Goal: Task Accomplishment & Management: Manage account settings

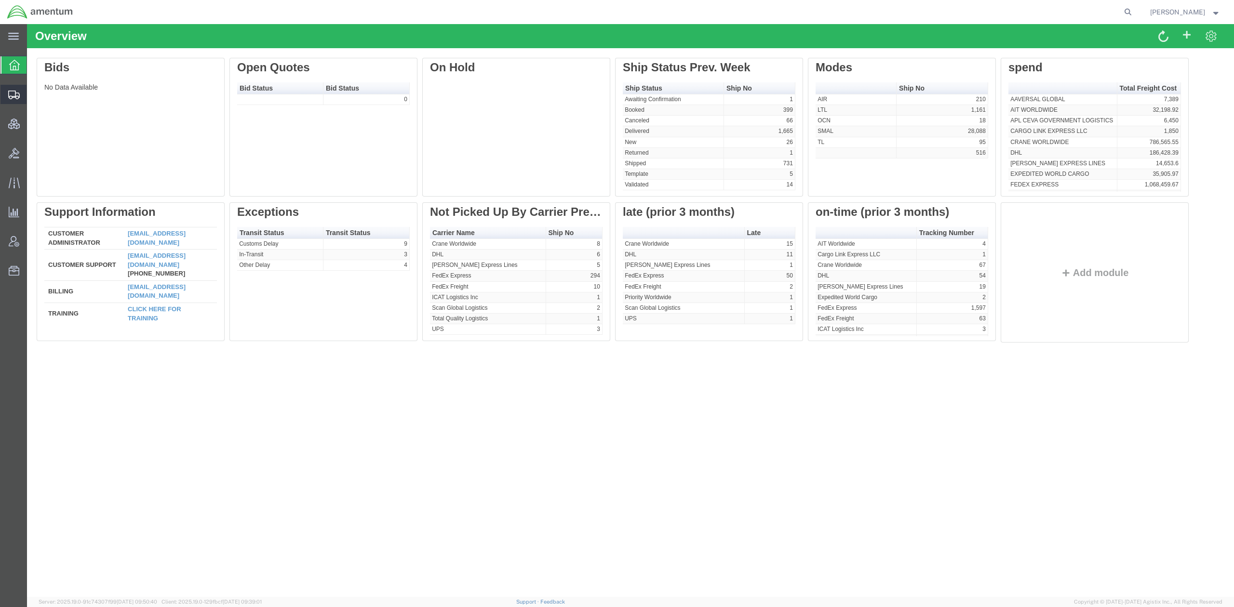
click at [33, 93] on span "Shipments" at bounding box center [30, 94] width 7 height 19
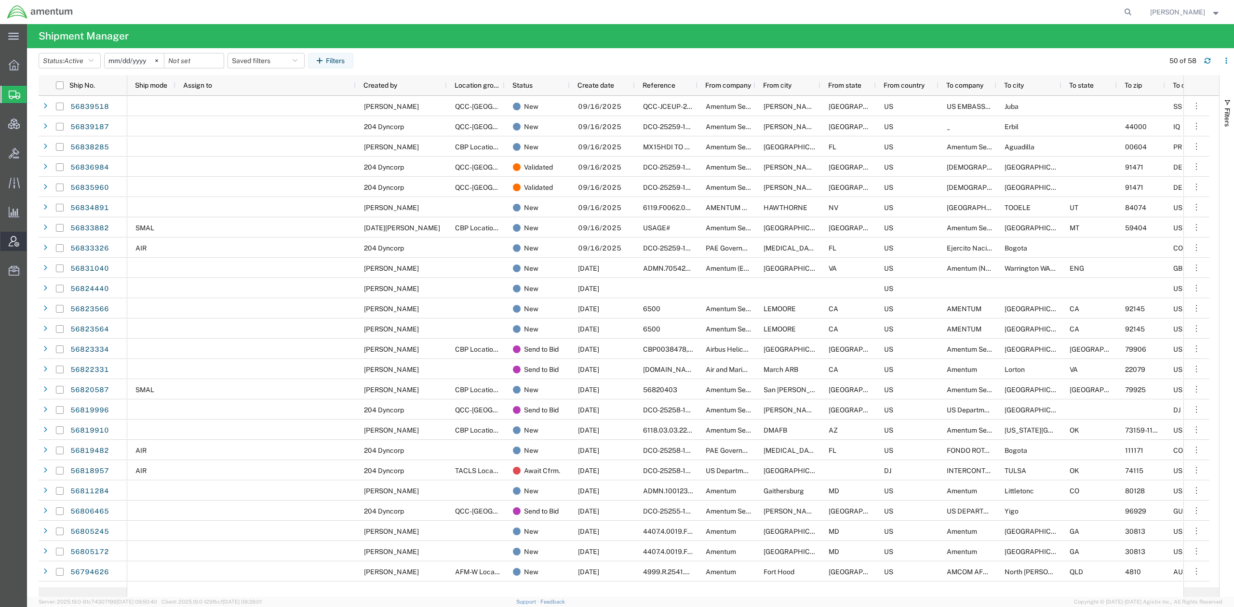
click at [33, 241] on span "Account Admin" at bounding box center [30, 241] width 7 height 19
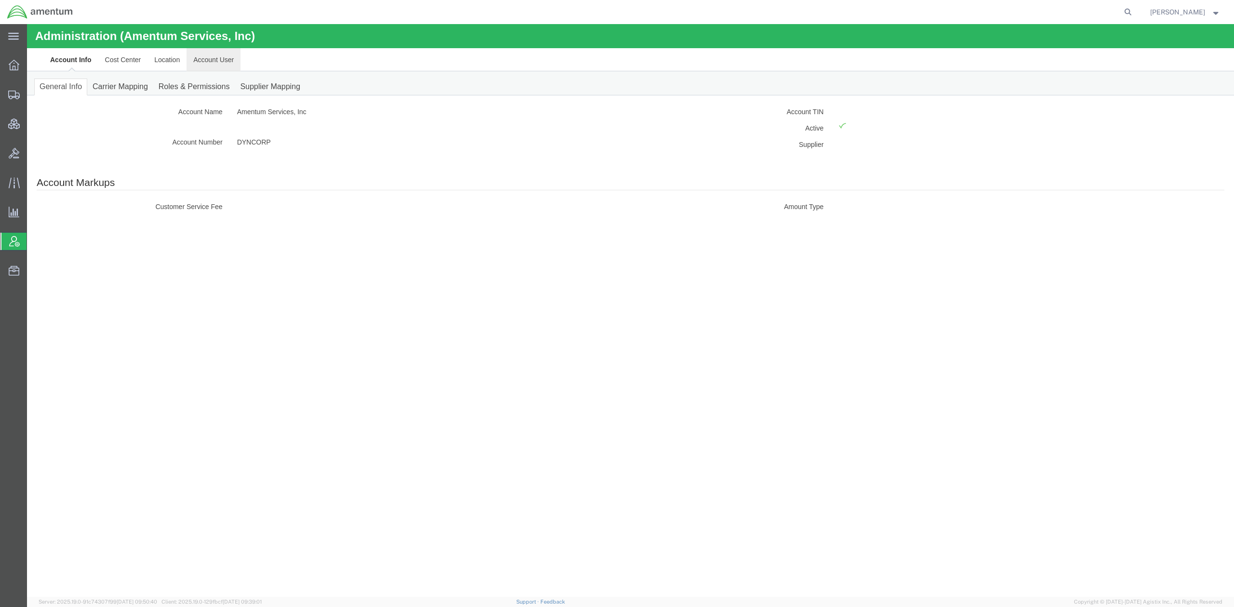
click at [225, 61] on link "Account User" at bounding box center [214, 59] width 54 height 23
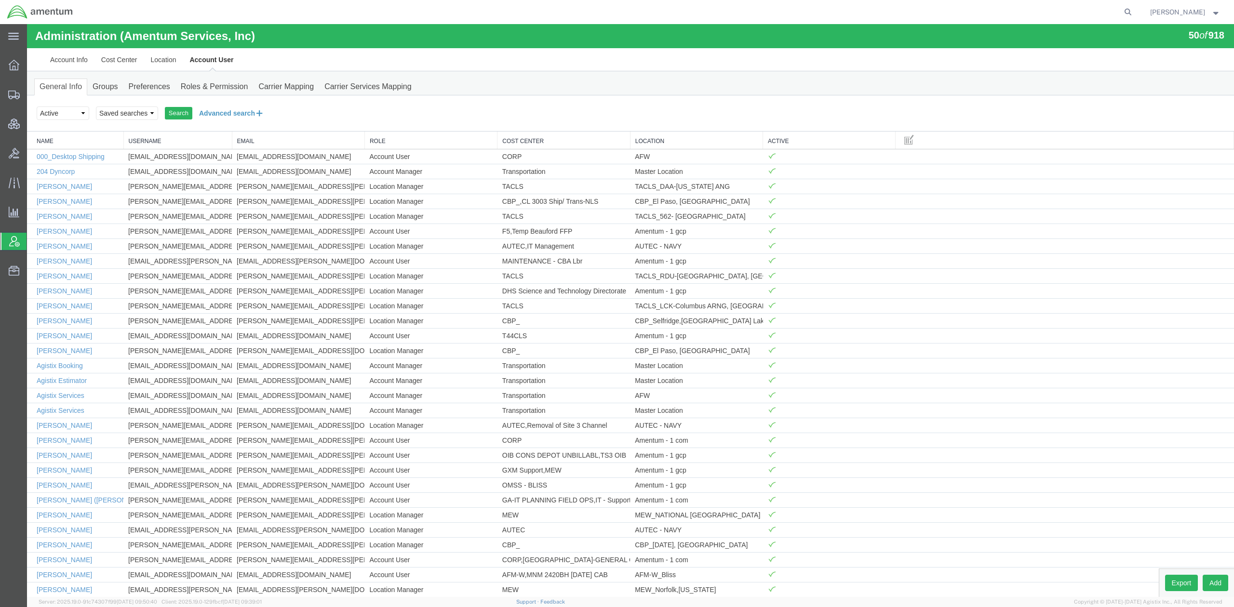
click at [239, 114] on button "Advanced search" at bounding box center [231, 113] width 79 height 16
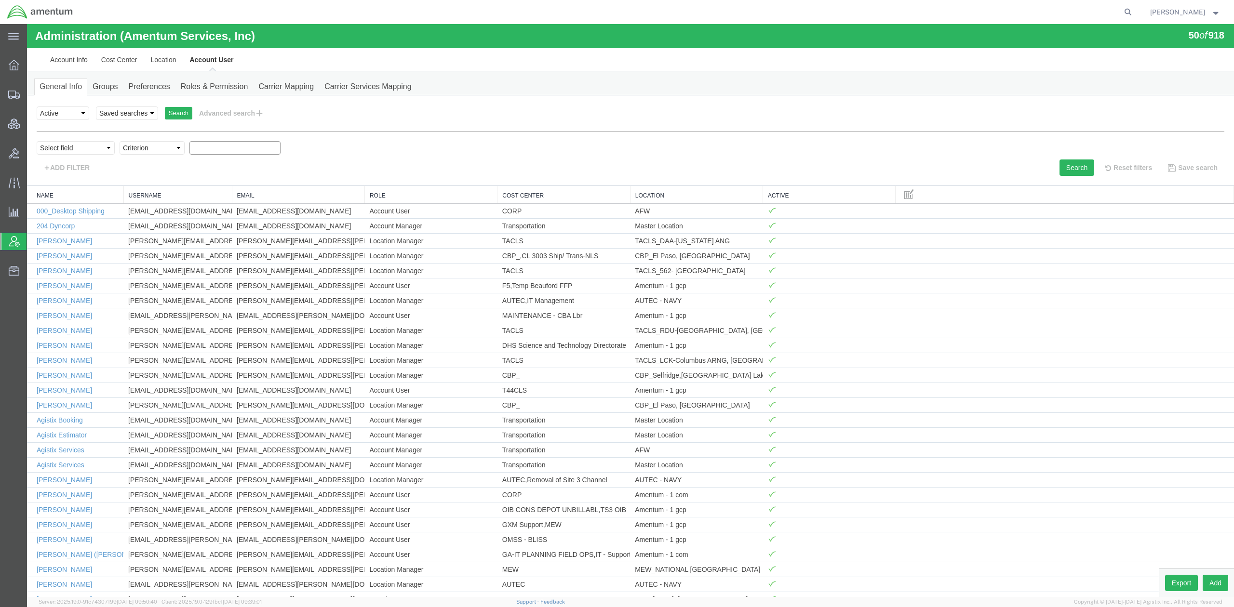
click at [252, 147] on input "text" at bounding box center [234, 147] width 91 height 13
type input "wendell"
click at [1059, 166] on button "Search" at bounding box center [1076, 168] width 35 height 16
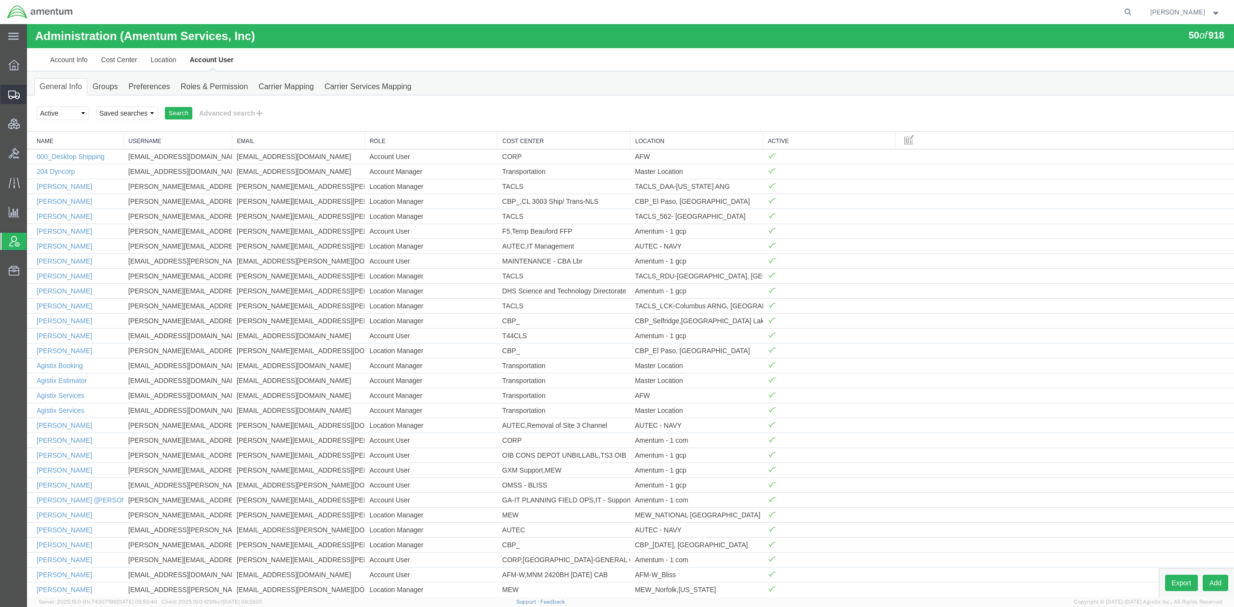
click at [33, 94] on span "Shipments" at bounding box center [30, 94] width 7 height 19
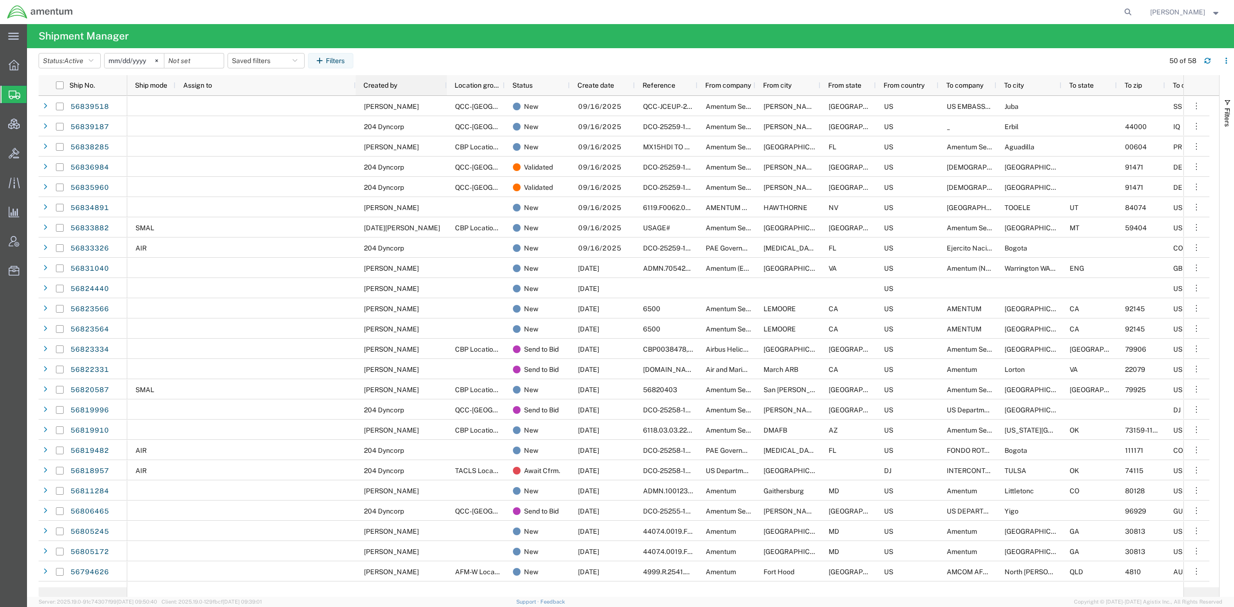
click at [370, 83] on span "Created by" at bounding box center [380, 85] width 34 height 8
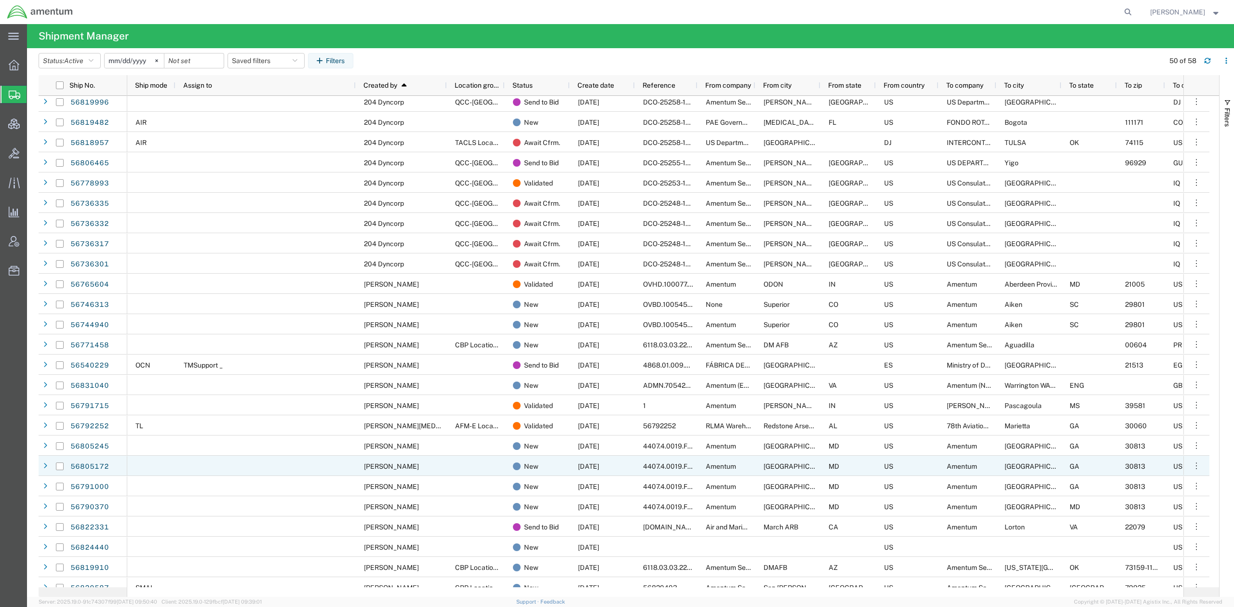
scroll to position [257, 0]
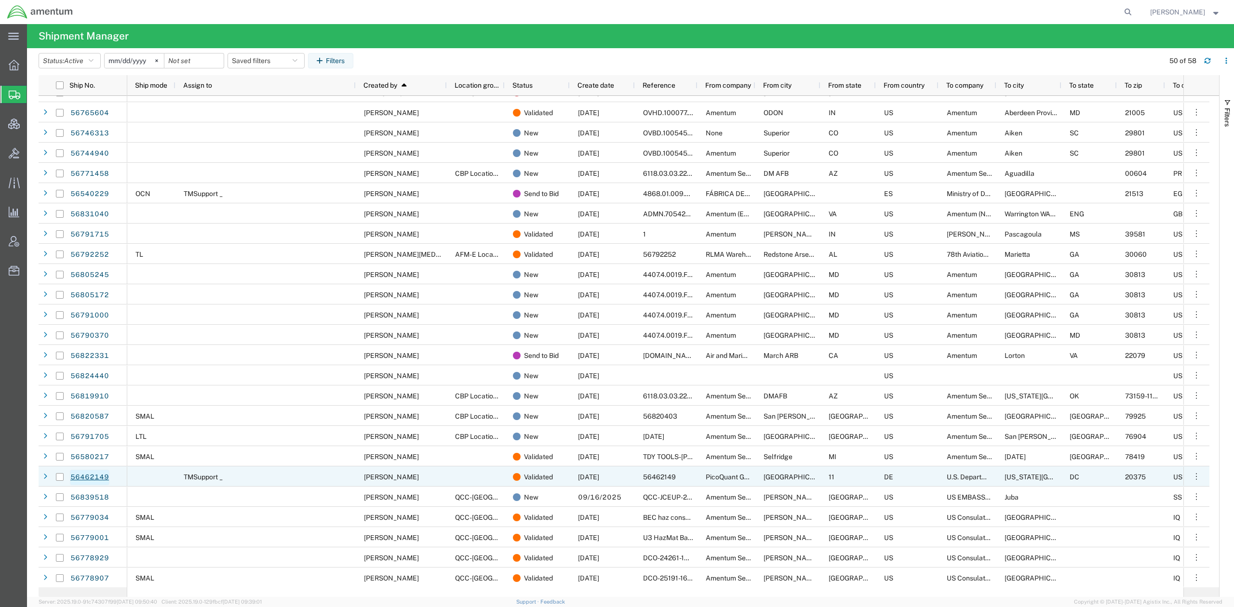
click at [87, 481] on link "56462149" at bounding box center [90, 477] width 40 height 15
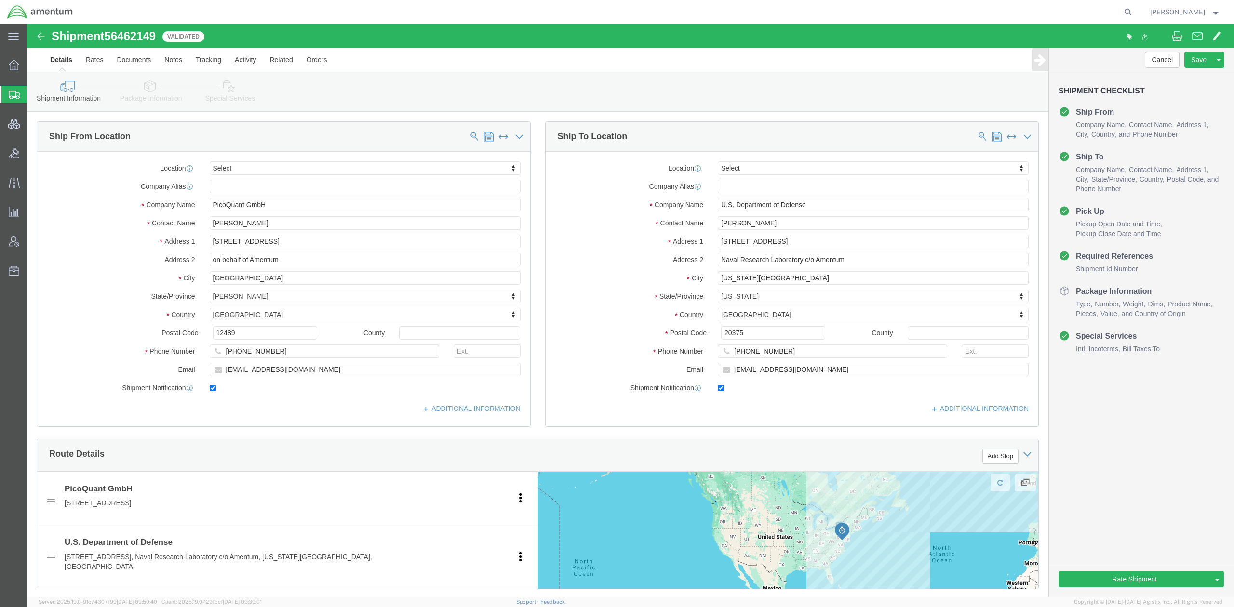
select select
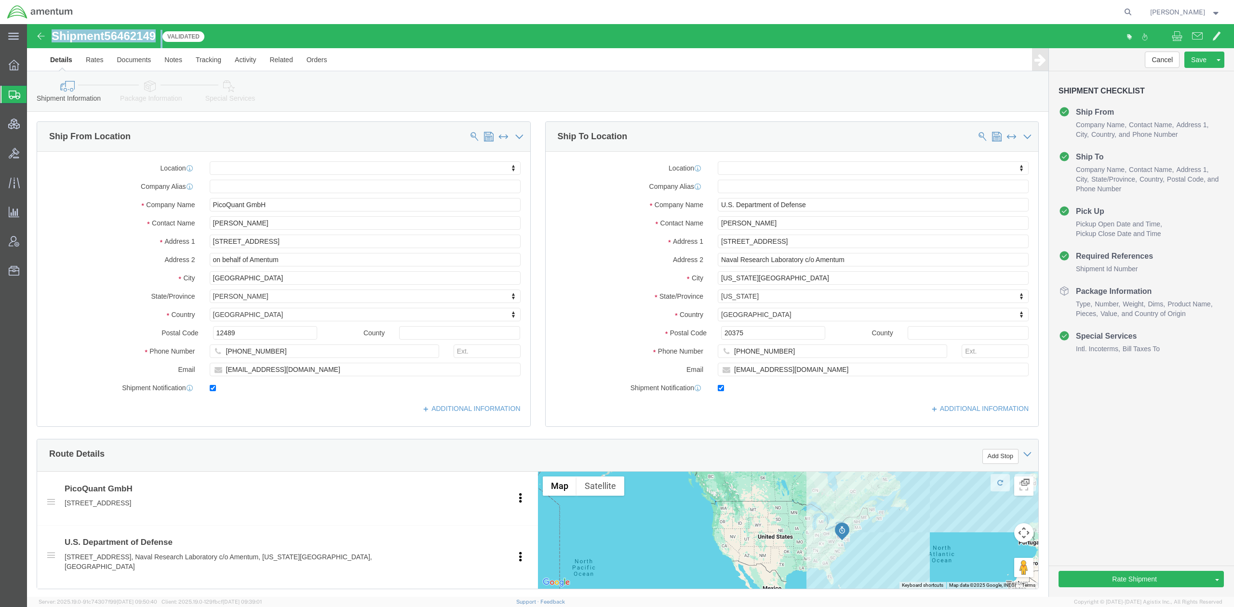
drag, startPoint x: 167, startPoint y: 40, endPoint x: 28, endPoint y: 17, distance: 140.6
click div "Shipment 56462149 Validated"
copy div "Shipment 56462149"
drag, startPoint x: 124, startPoint y: 65, endPoint x: 172, endPoint y: 84, distance: 52.1
click icon
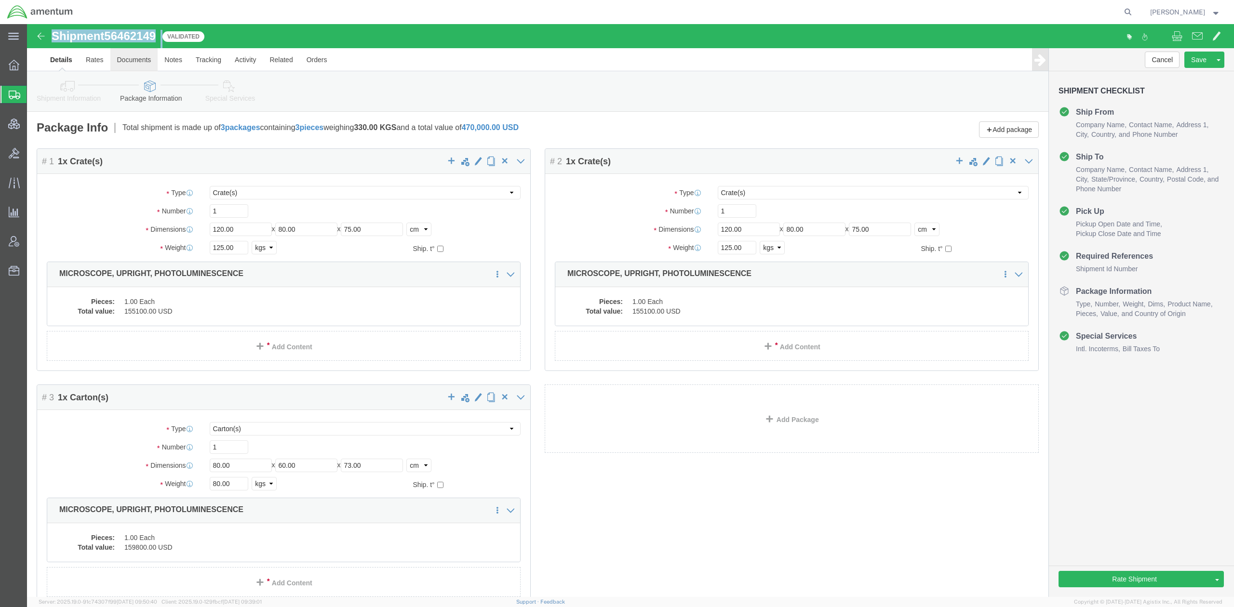
click link "Documents"
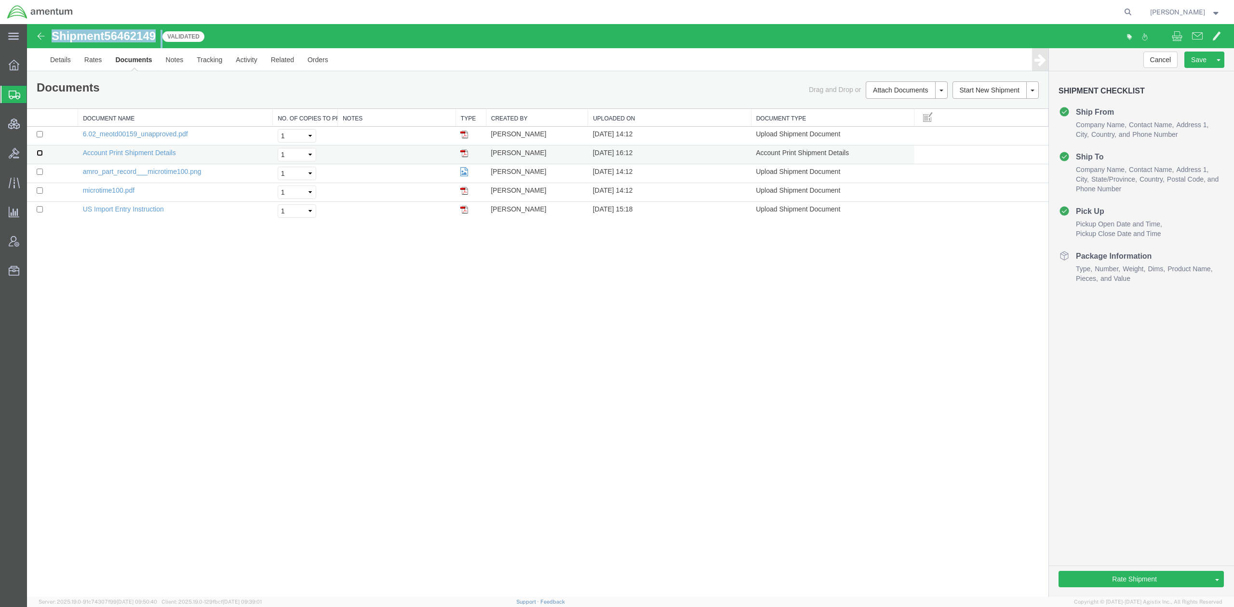
click at [42, 156] on input "checkbox" at bounding box center [40, 153] width 6 height 6
checkbox input "true"
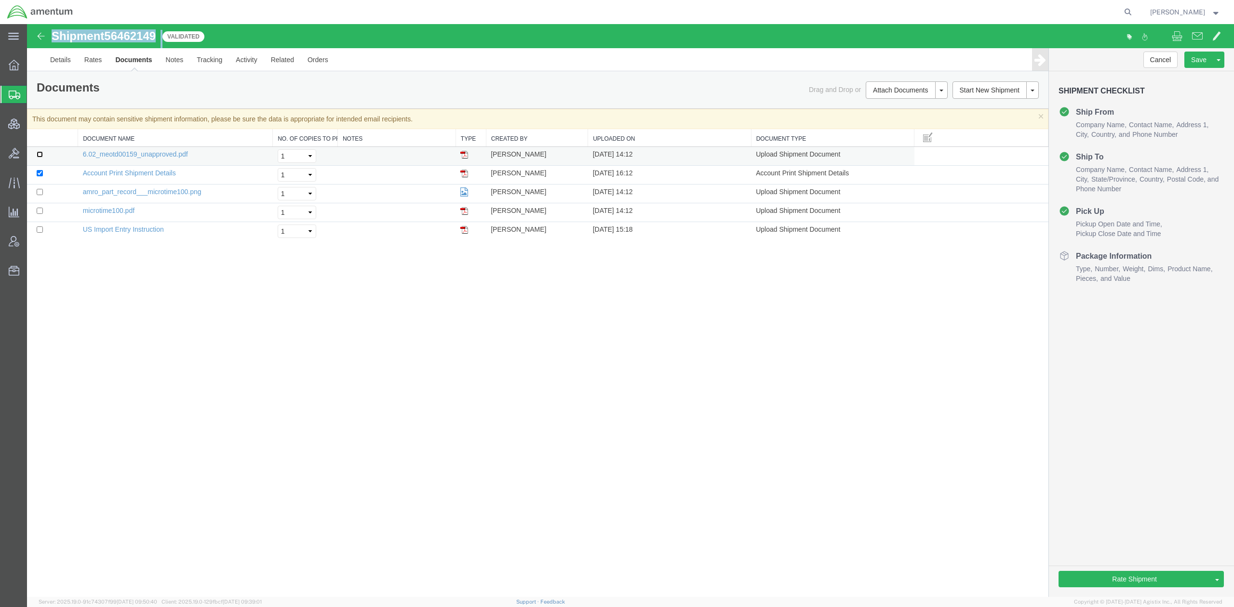
click at [40, 156] on input "checkbox" at bounding box center [40, 154] width 6 height 6
checkbox input "true"
click at [41, 195] on input "checkbox" at bounding box center [40, 192] width 6 height 6
checkbox input "true"
click at [42, 212] on input "checkbox" at bounding box center [40, 211] width 6 height 6
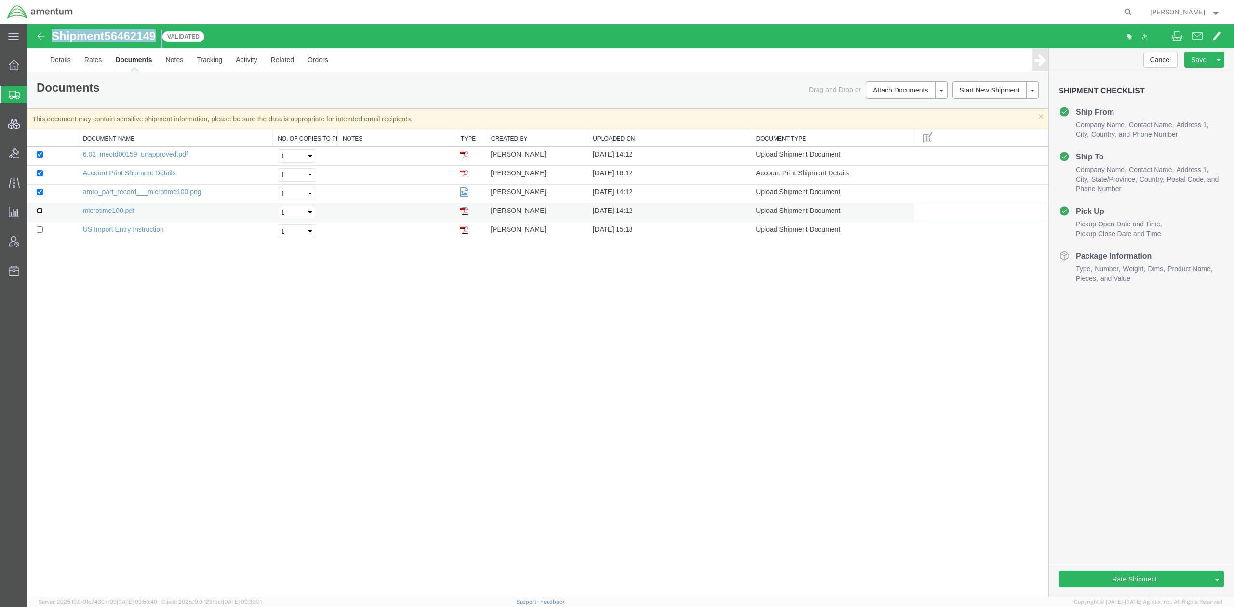
checkbox input "true"
click at [37, 234] on td at bounding box center [52, 231] width 51 height 19
click at [37, 232] on input "checkbox" at bounding box center [40, 230] width 6 height 6
checkbox input "true"
click at [881, 121] on link "Print Documents" at bounding box center [905, 121] width 84 height 14
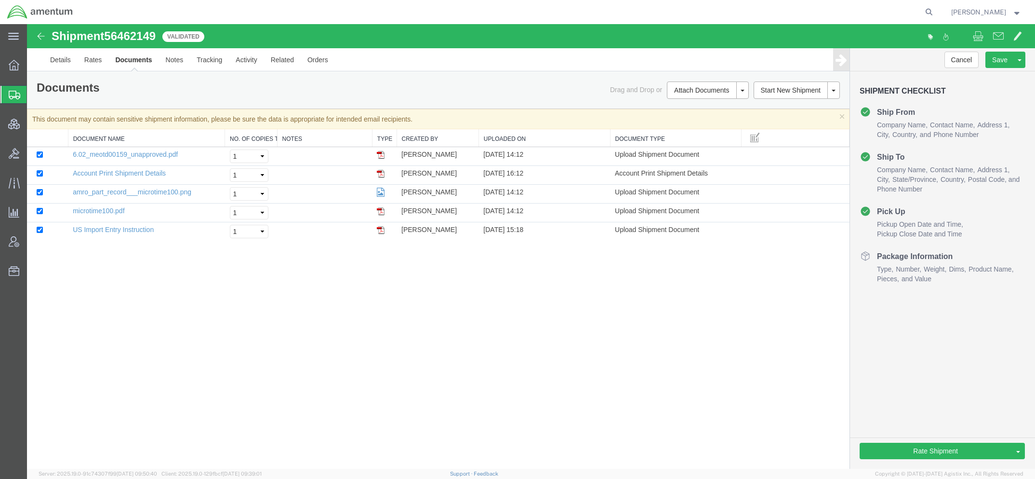
drag, startPoint x: 62, startPoint y: 97, endPoint x: 262, endPoint y: 0, distance: 222.3
click at [34, 97] on span "Shipments" at bounding box center [31, 94] width 8 height 19
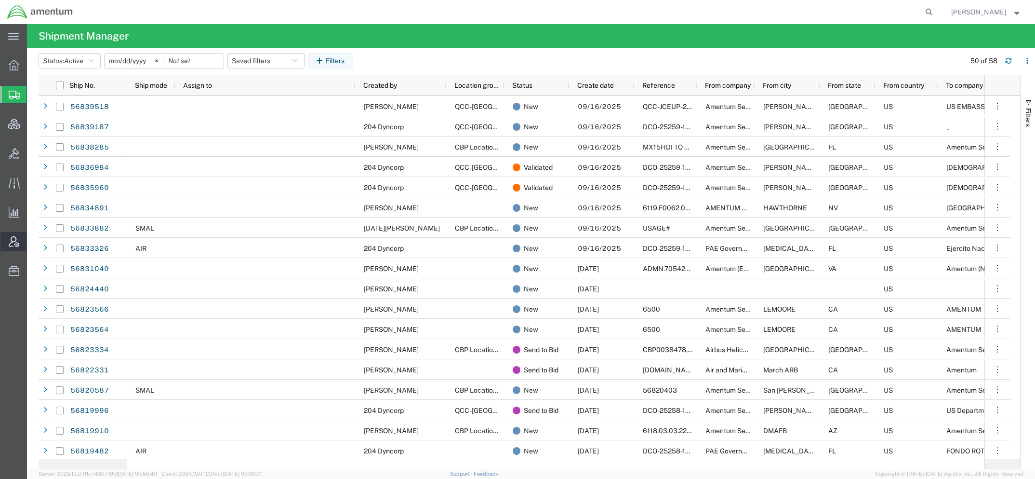
click at [33, 241] on span "Account Admin" at bounding box center [30, 241] width 7 height 19
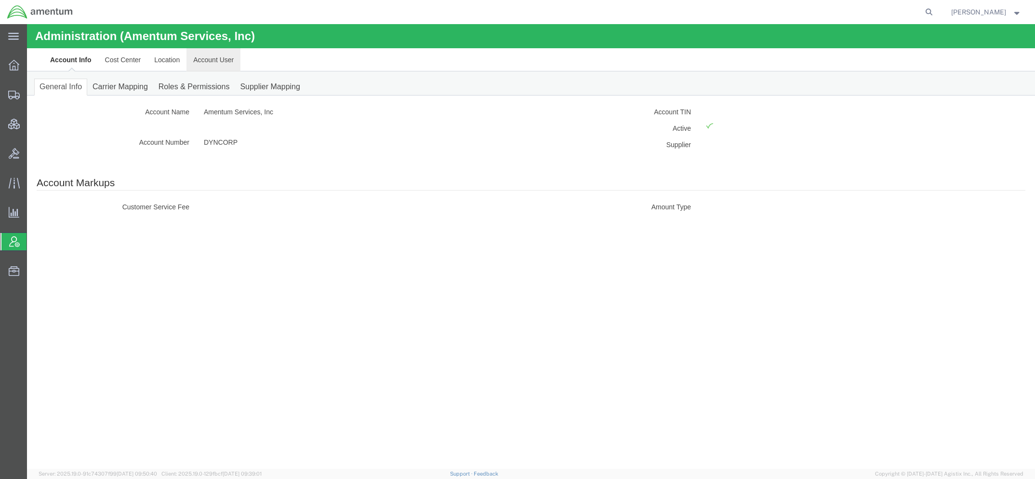
click at [227, 60] on link "Account User" at bounding box center [214, 59] width 54 height 23
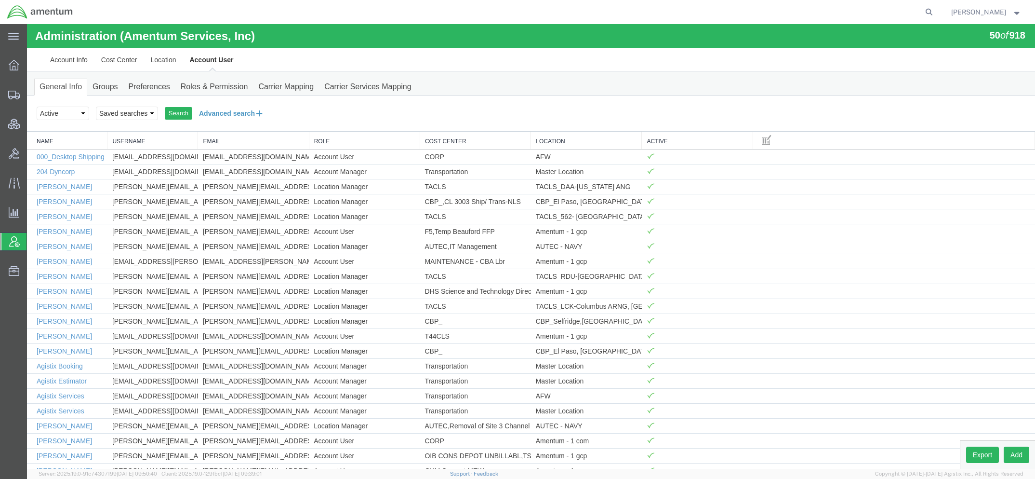
click at [222, 112] on button "Advanced search" at bounding box center [231, 113] width 79 height 16
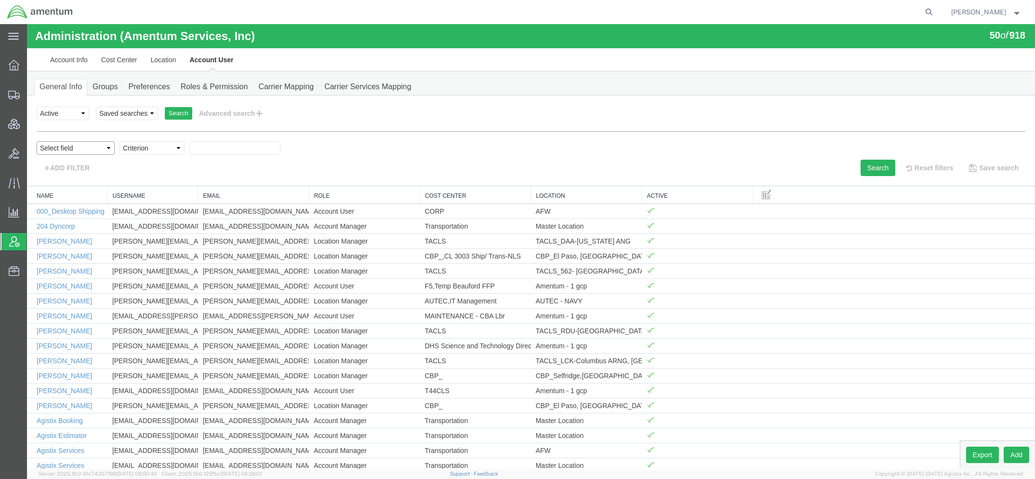
click at [112, 149] on select "Select field Cost Center Email Location Name Role Username" at bounding box center [76, 147] width 78 height 13
select select "personName"
click at [37, 141] on select "Select field Cost Center Email Location Name Role Username" at bounding box center [76, 147] width 78 height 13
click at [176, 152] on select "Criterion contains does not contain is is blank is not blank starts with" at bounding box center [152, 147] width 65 height 13
select select "contains"
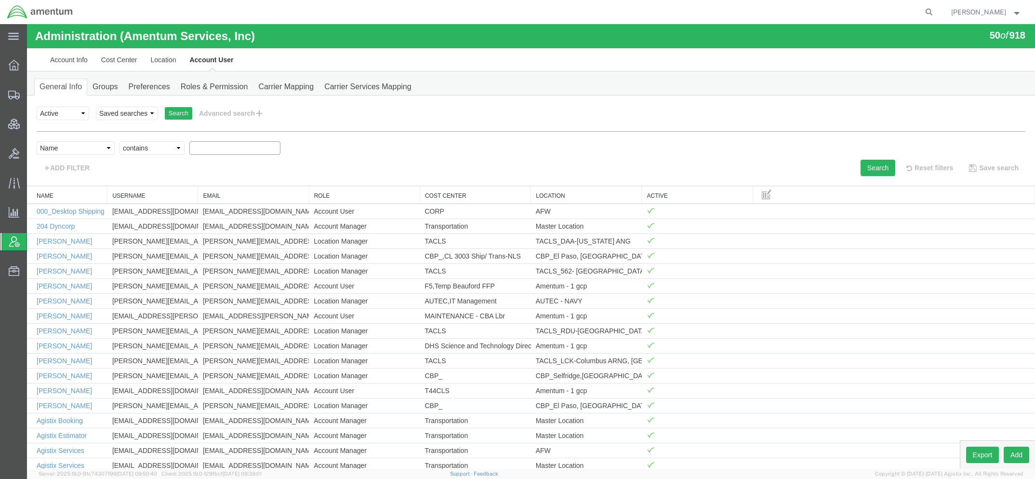
click at [120, 141] on select "Criterion contains does not contain is is blank is not blank starts with" at bounding box center [152, 147] width 65 height 13
type input "jennifer"
click at [869, 166] on button "Search" at bounding box center [878, 168] width 35 height 16
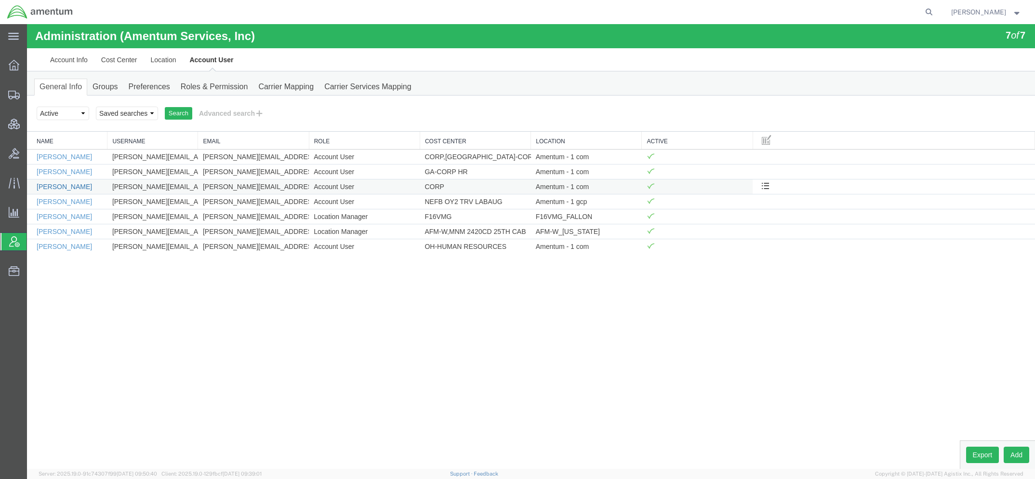
click at [71, 187] on link "Jennifer Holdren" at bounding box center [64, 187] width 55 height 8
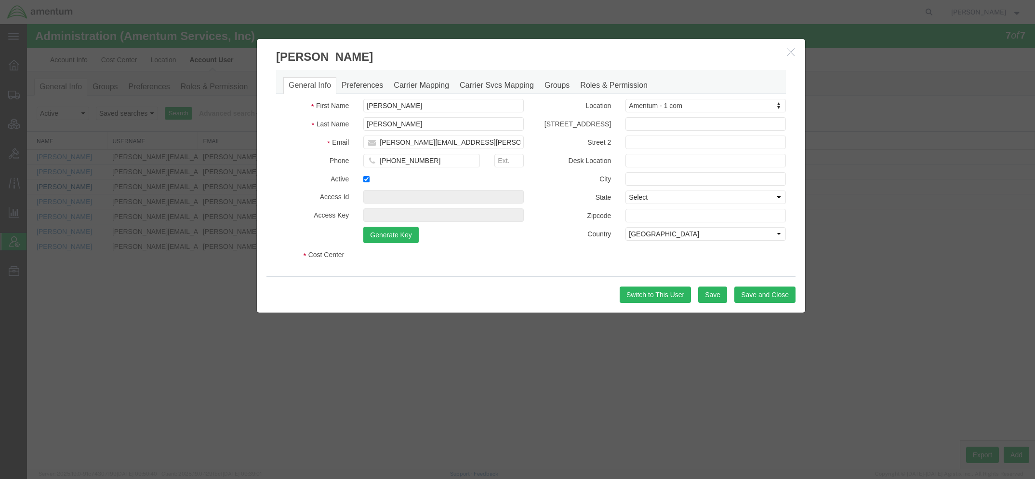
select select "DEPARTMENT"
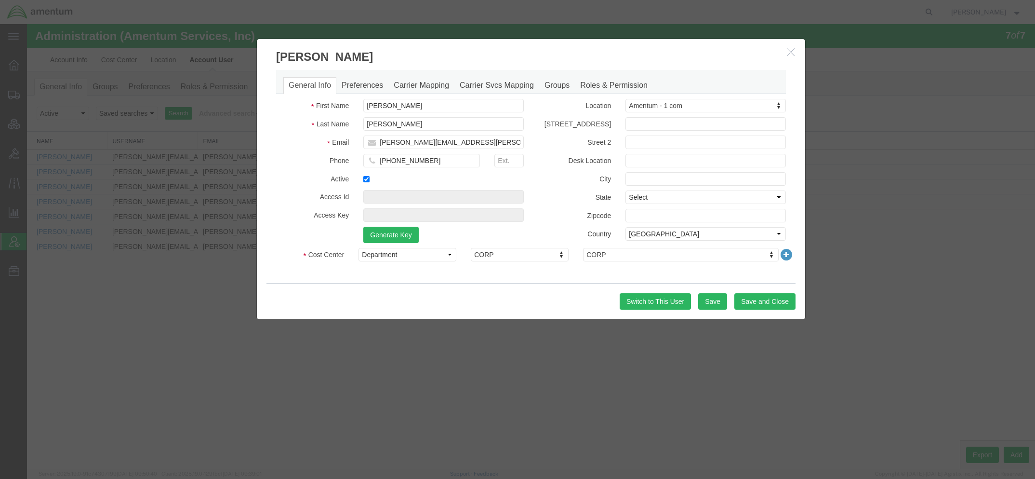
drag, startPoint x: 375, startPoint y: 388, endPoint x: 369, endPoint y: 302, distance: 86.4
click at [375, 388] on div at bounding box center [531, 246] width 1008 height 444
click at [789, 49] on icon "button" at bounding box center [791, 52] width 8 height 8
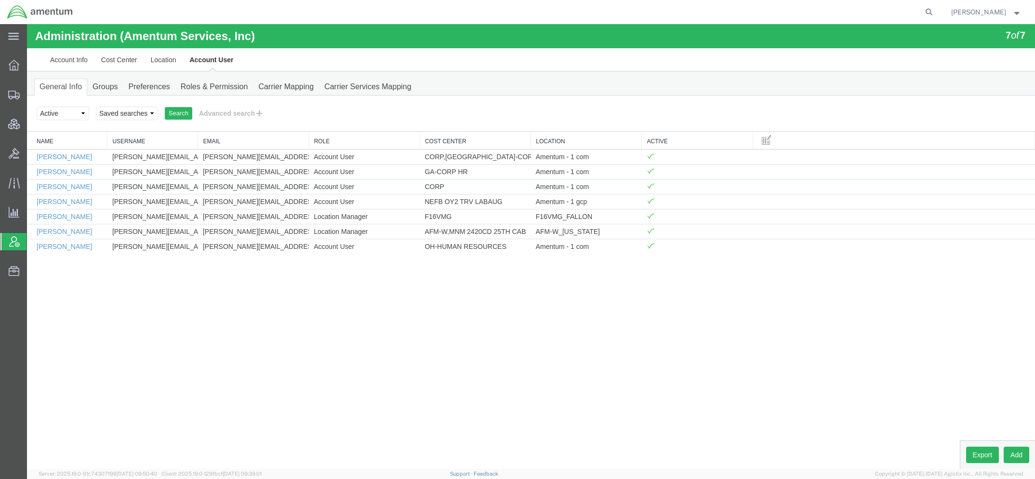
drag, startPoint x: 495, startPoint y: 19, endPoint x: 513, endPoint y: 5, distance: 23.7
click at [495, 18] on div at bounding box center [508, 12] width 857 height 24
drag, startPoint x: 454, startPoint y: 317, endPoint x: 549, endPoint y: 166, distance: 178.5
click at [454, 317] on div "Administration (Amentum Services, Inc) 7 of 7 Account Info Cost Center Location…" at bounding box center [531, 246] width 1008 height 444
drag, startPoint x: 450, startPoint y: 388, endPoint x: 196, endPoint y: 261, distance: 284.1
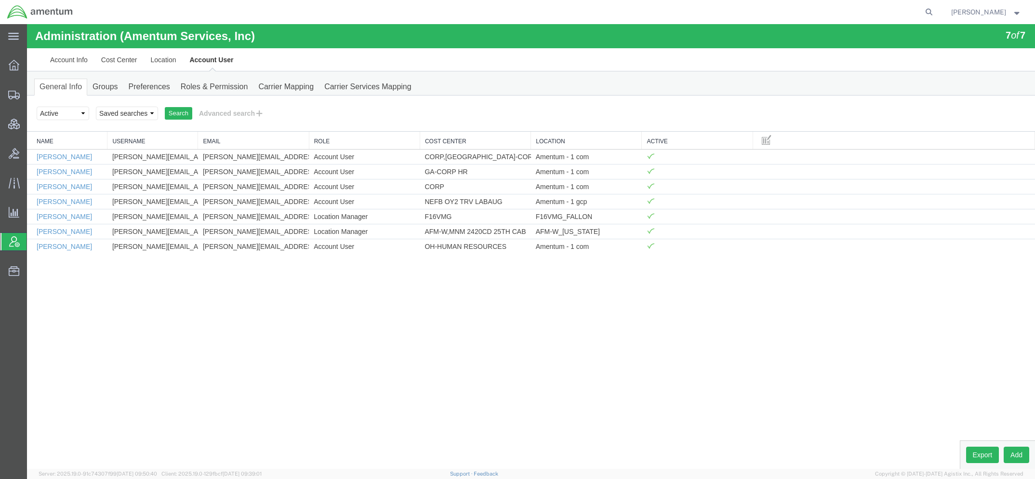
click at [367, 369] on div "Administration (Amentum Services, Inc) 7 of 7 Account Info Cost Center Location…" at bounding box center [531, 246] width 1008 height 444
click at [33, 95] on span "Shipments" at bounding box center [30, 94] width 7 height 19
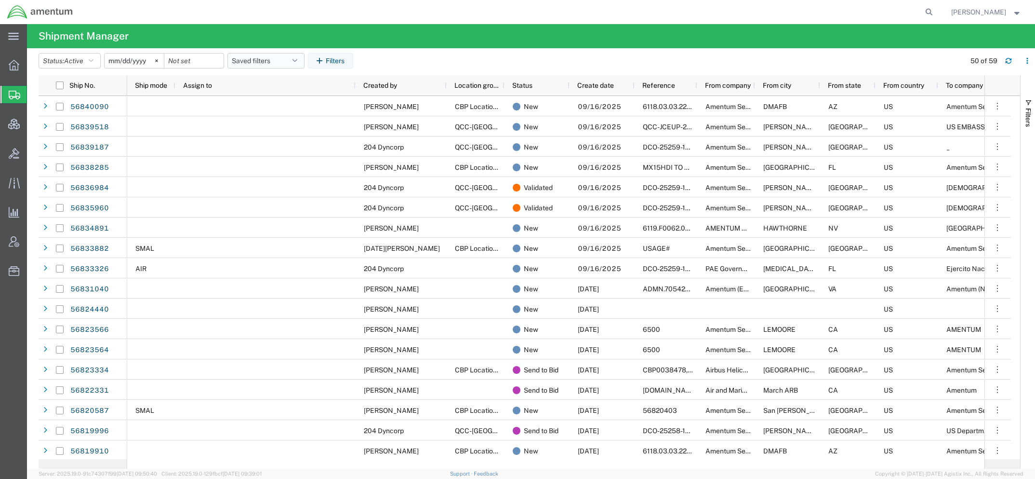
click at [264, 62] on button "Saved filters" at bounding box center [265, 60] width 77 height 15
click at [268, 118] on span "Active DCI shipments" at bounding box center [292, 121] width 126 height 18
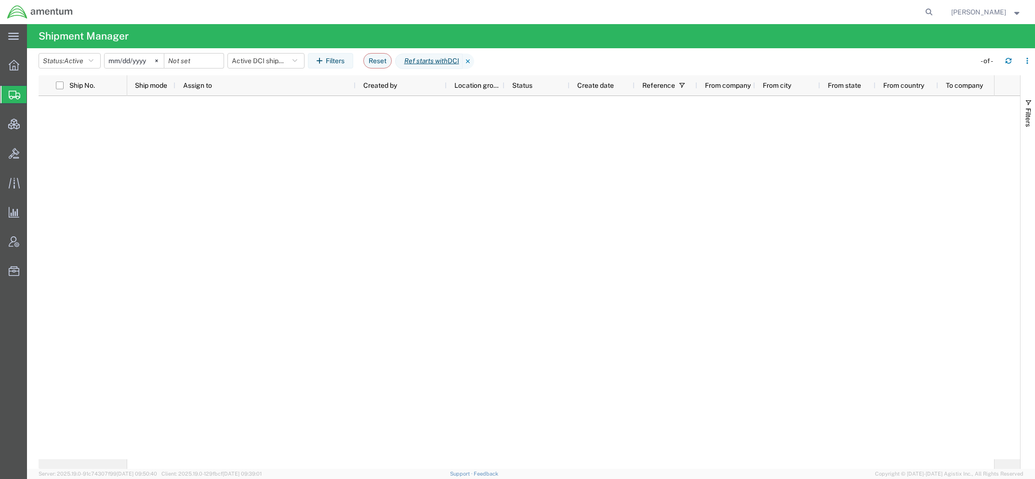
click at [474, 62] on icon at bounding box center [469, 61] width 12 height 15
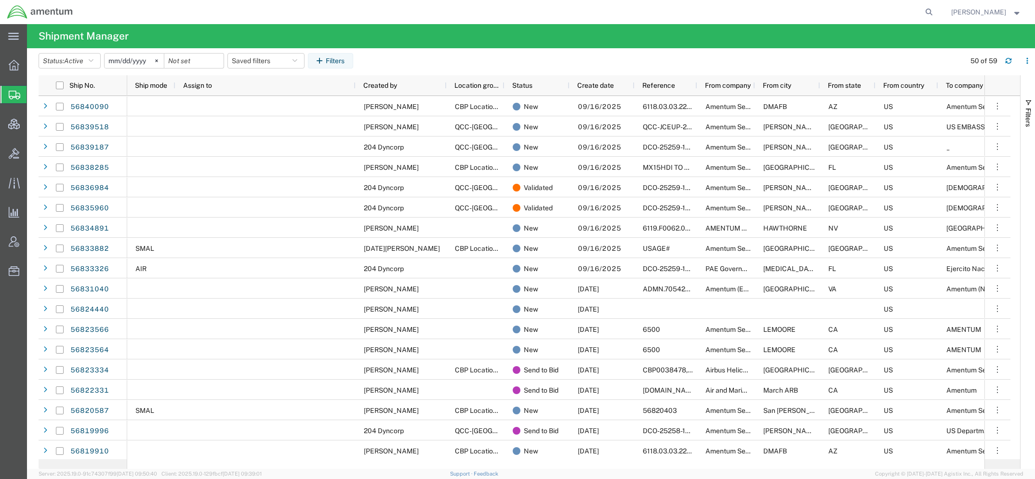
click at [1020, 13] on strong "button" at bounding box center [1017, 11] width 9 height 3
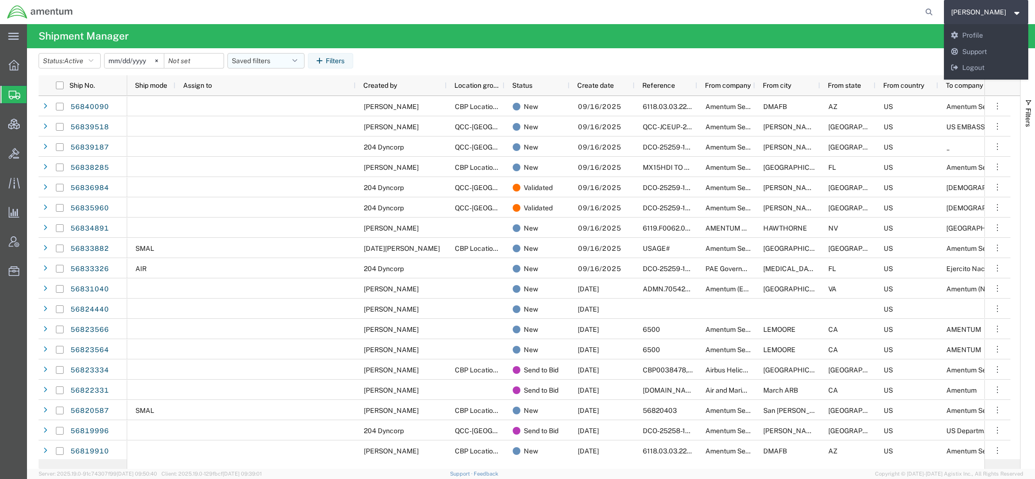
click at [276, 56] on button "Saved filters" at bounding box center [265, 60] width 77 height 15
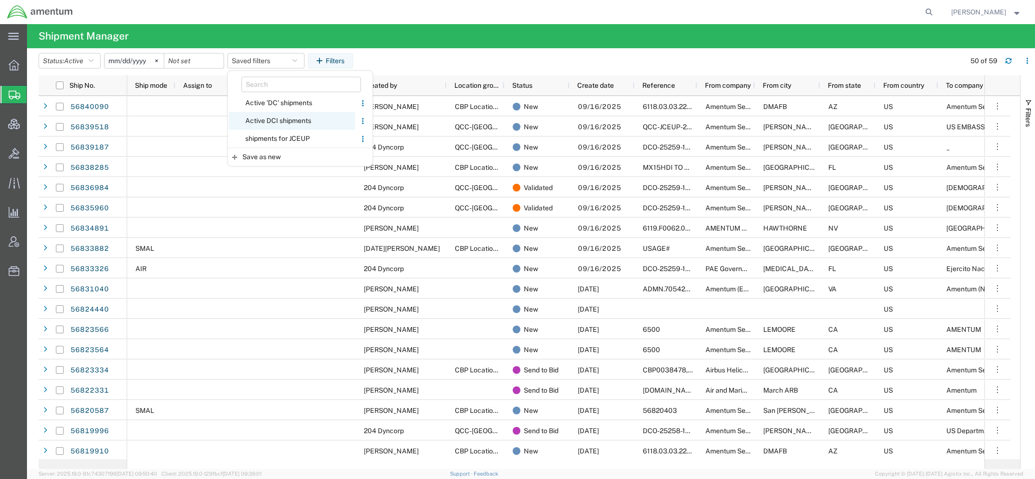
click at [287, 120] on span "Active DCI shipments" at bounding box center [292, 121] width 126 height 18
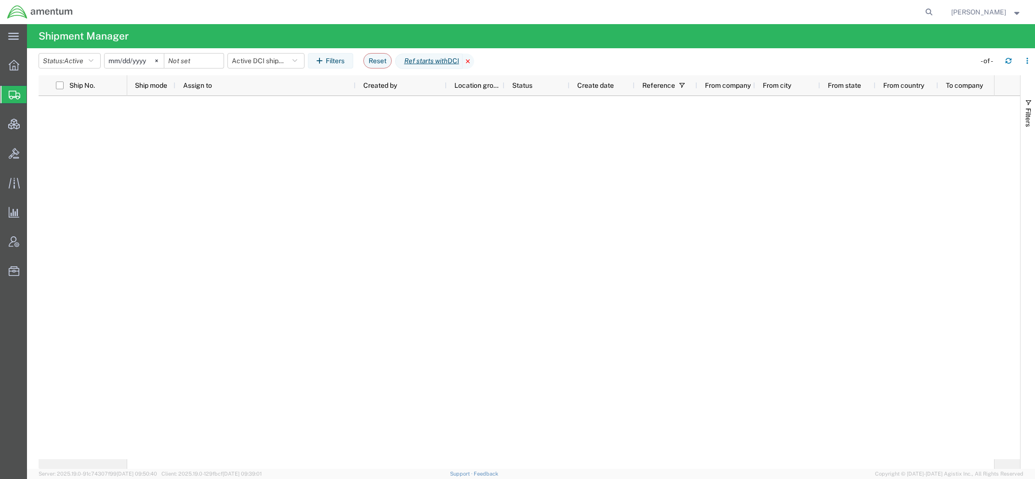
click at [474, 59] on icon at bounding box center [469, 61] width 12 height 15
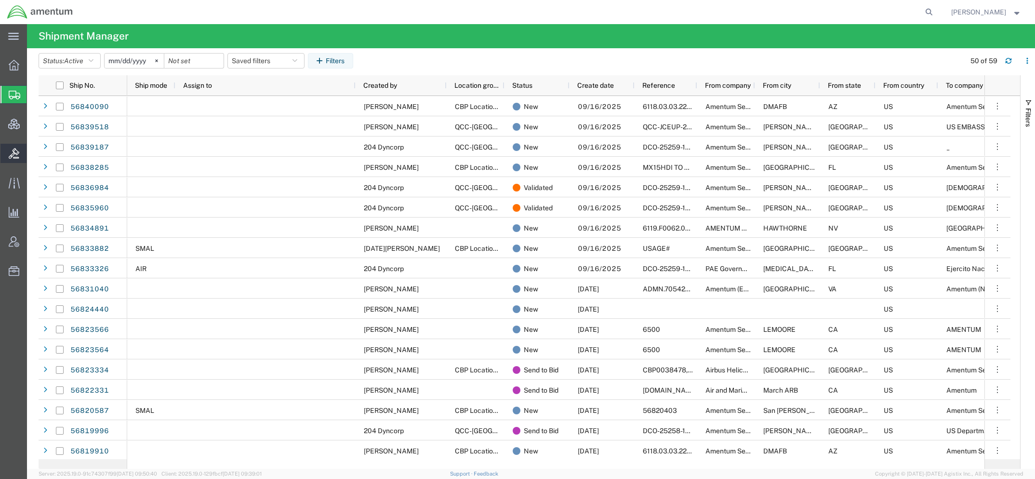
click at [33, 154] on span "Bids" at bounding box center [30, 153] width 7 height 19
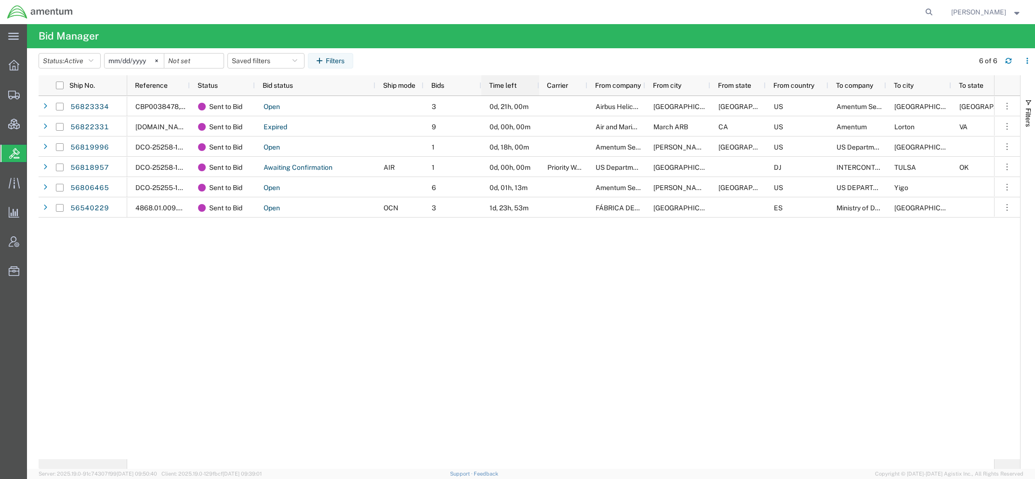
click at [499, 79] on div "Time left" at bounding box center [512, 85] width 46 height 15
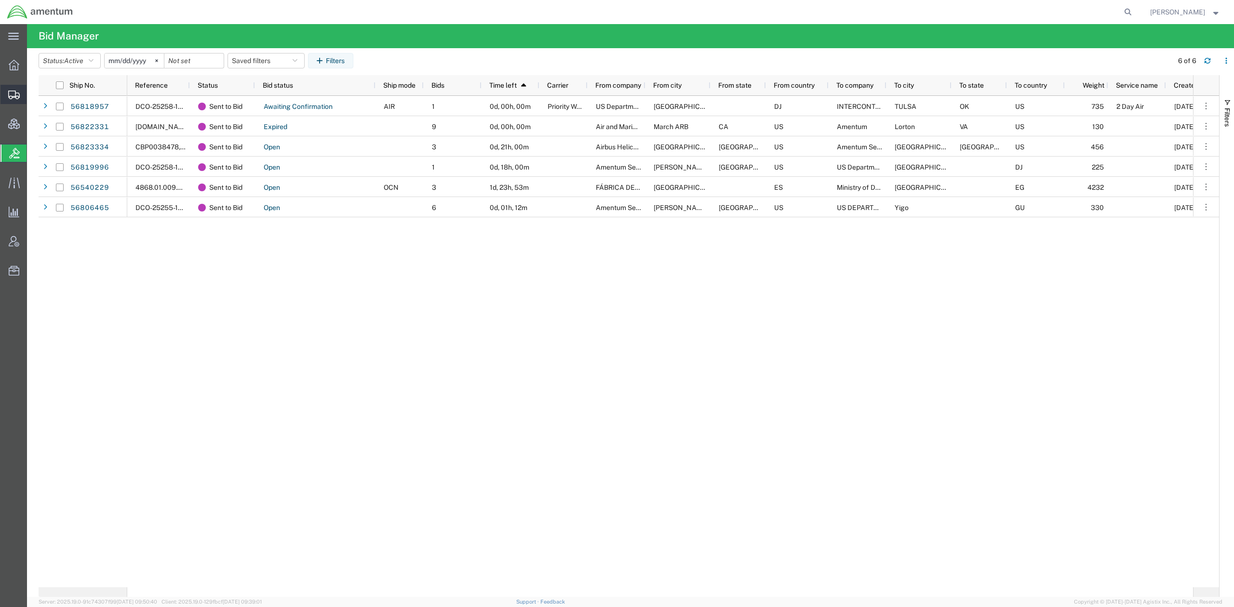
click at [33, 93] on span "Shipments" at bounding box center [30, 94] width 7 height 19
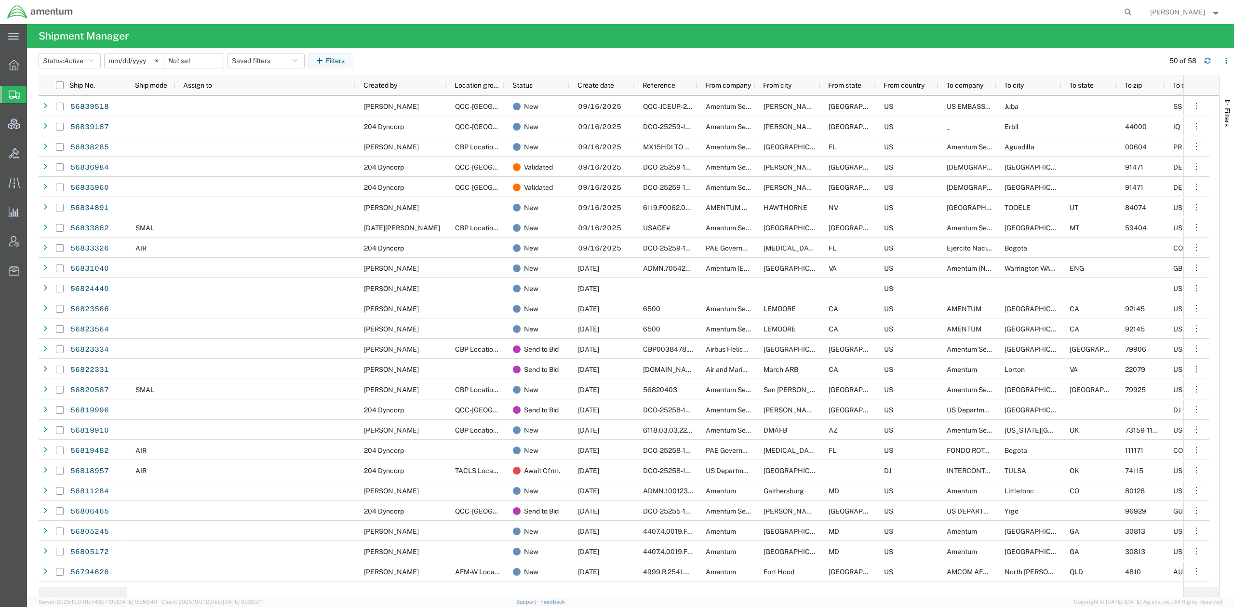
click at [375, 12] on div at bounding box center [608, 12] width 1056 height 24
click at [1129, 13] on icon at bounding box center [1127, 11] width 13 height 13
paste input "56685203"
type input "56685203"
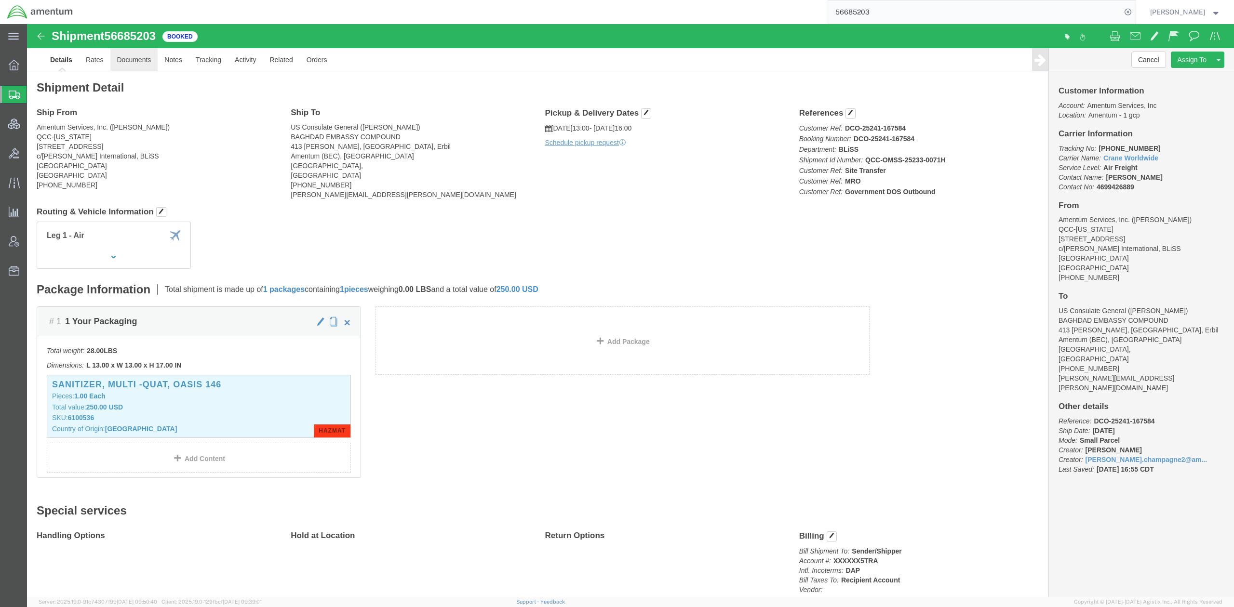
click link "Documents"
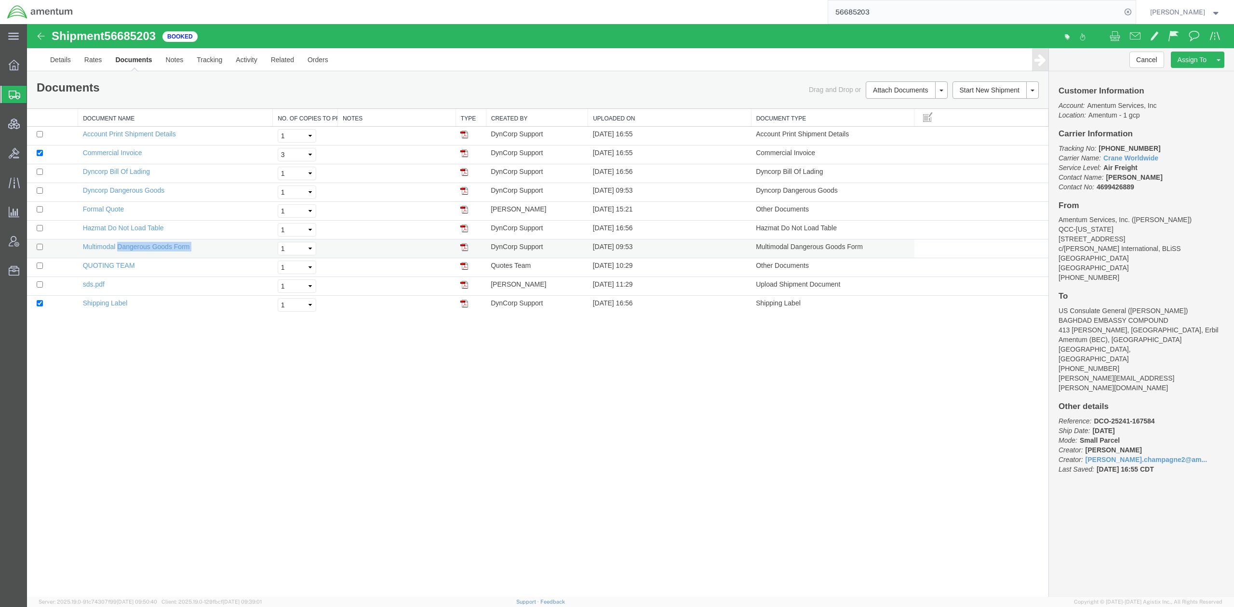
drag, startPoint x: 198, startPoint y: 251, endPoint x: 119, endPoint y: 253, distance: 79.1
click at [119, 253] on td "Multimodal Dangerous Goods Form" at bounding box center [175, 249] width 195 height 19
copy td "Dangerous Goods Form"
drag, startPoint x: 157, startPoint y: 37, endPoint x: 109, endPoint y: 38, distance: 48.2
click at [109, 38] on span "56685203" at bounding box center [130, 35] width 52 height 13
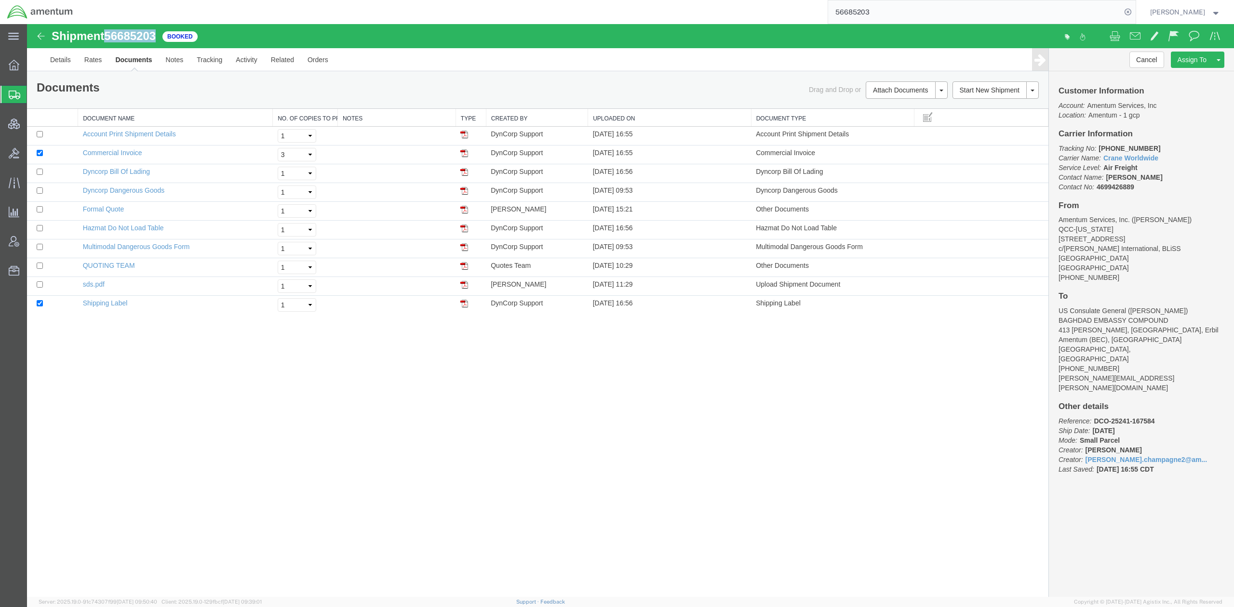
copy span "56685203"
click at [70, 61] on link "Details" at bounding box center [60, 59] width 34 height 23
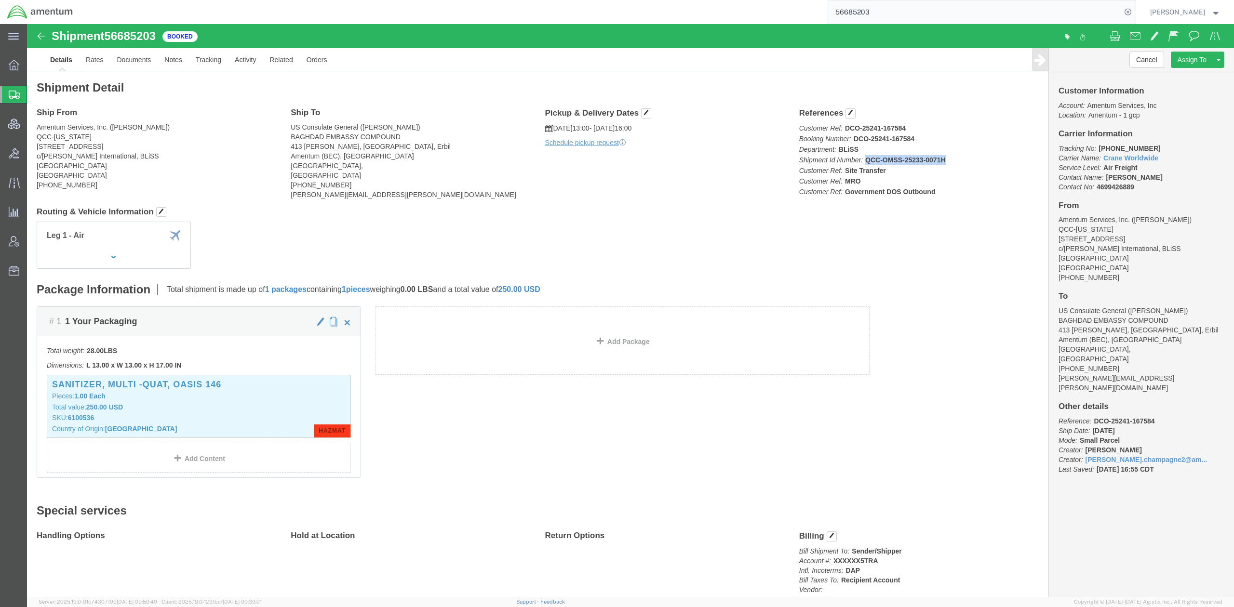
drag, startPoint x: 922, startPoint y: 136, endPoint x: 915, endPoint y: 138, distance: 7.5
click p "Customer Ref: DCO-25241-167584 Booking Number: DCO-25241-167584 Department: BLi…"
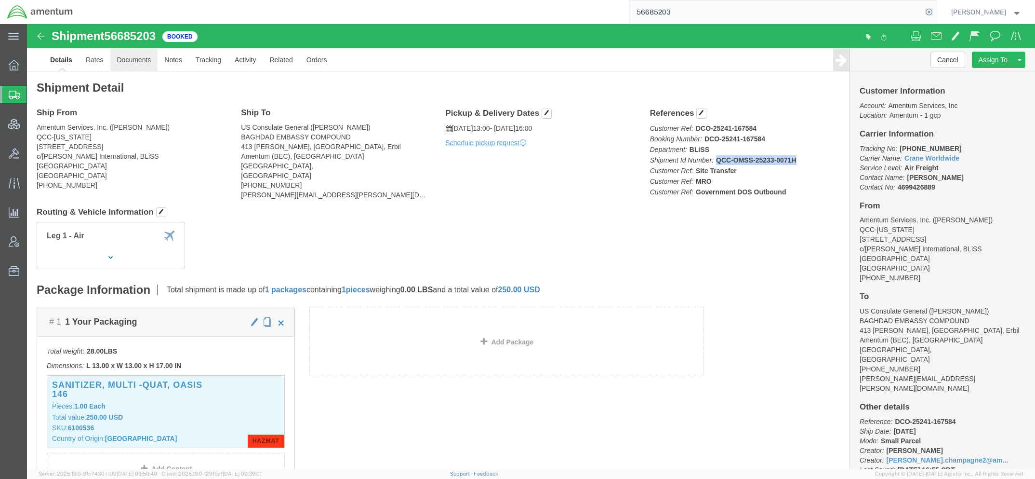
click link "Documents"
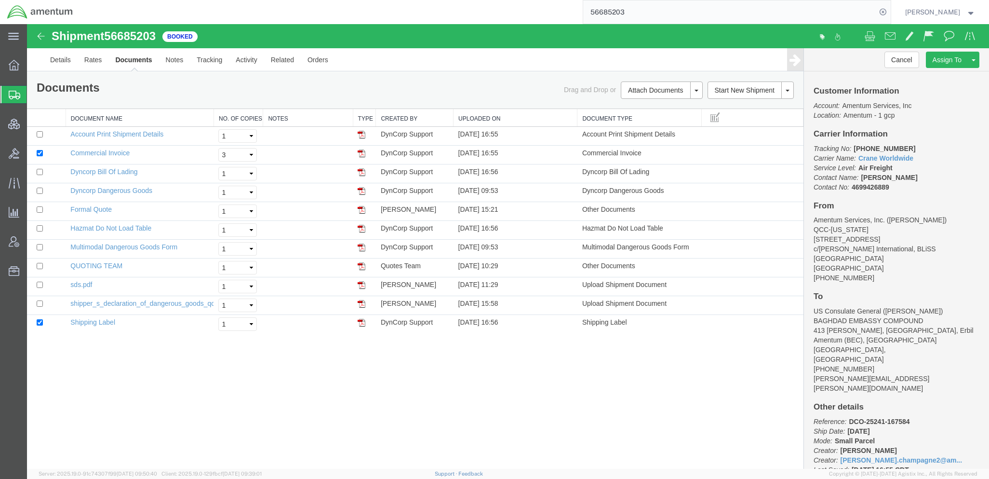
click at [34, 101] on span "Shipments" at bounding box center [31, 94] width 8 height 19
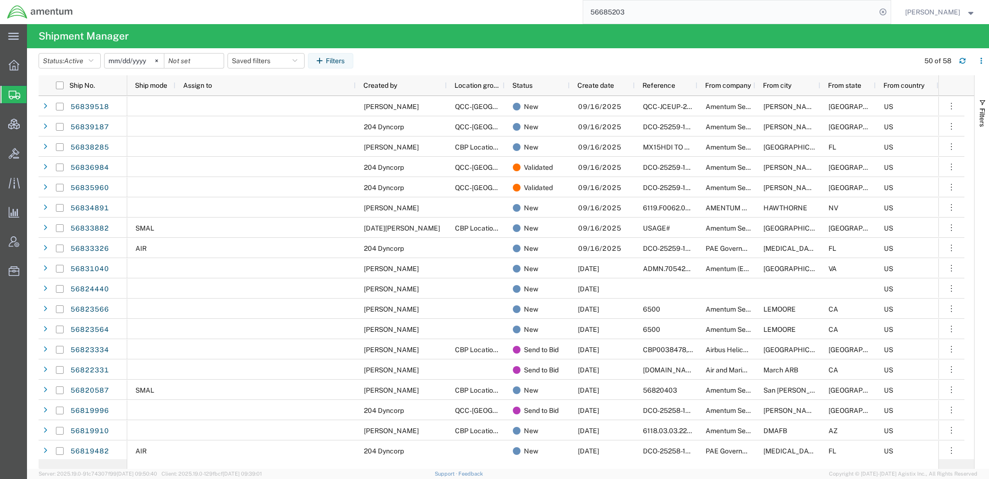
click at [116, 63] on input "[DATE]" at bounding box center [134, 61] width 59 height 14
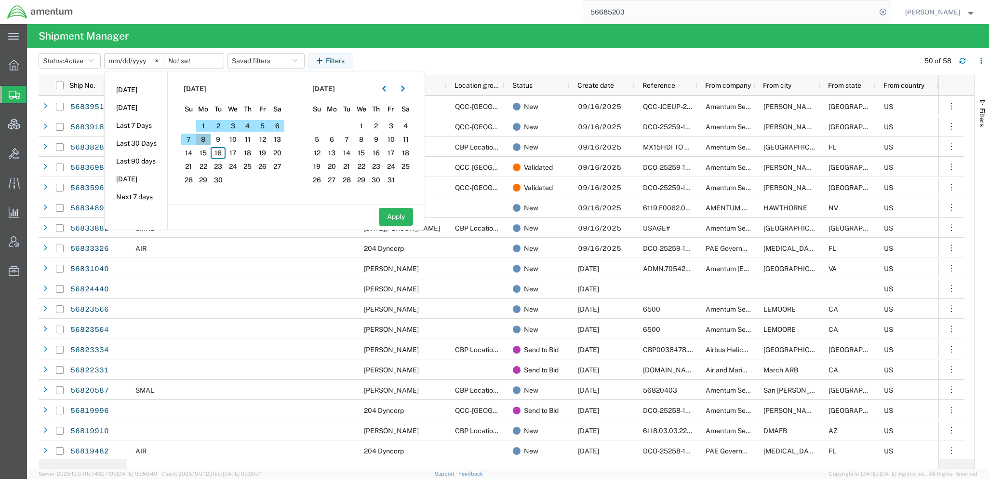
click at [209, 140] on span "8" at bounding box center [203, 140] width 15 height 12
click at [386, 89] on icon "button" at bounding box center [383, 89] width 3 height 6
click at [337, 140] on span "8" at bounding box center [331, 140] width 15 height 12
click at [390, 214] on button "Apply" at bounding box center [396, 217] width 34 height 18
type input "2025-09-08"
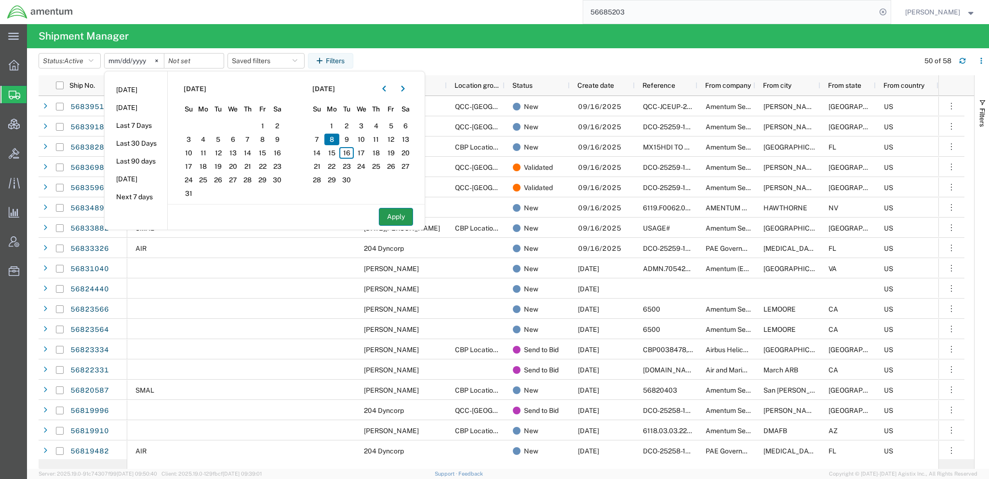
type input "2025-09-08"
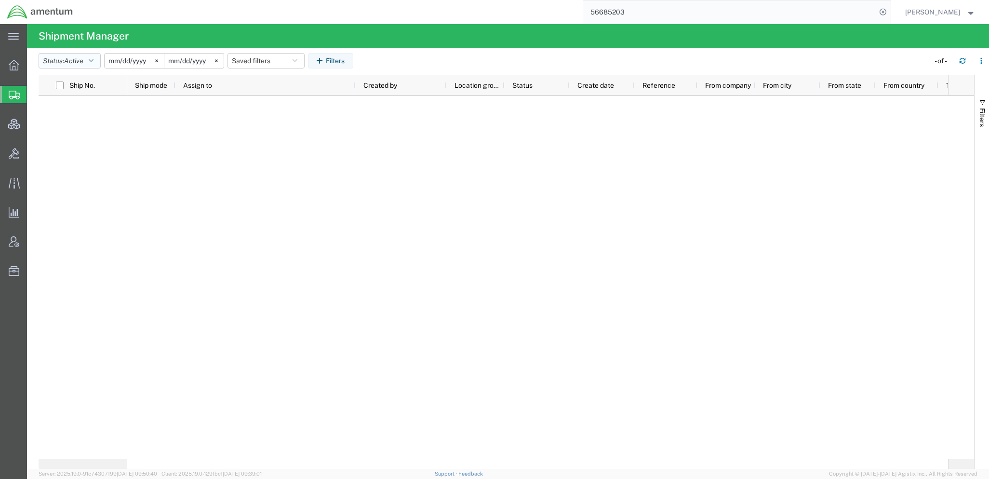
click at [93, 67] on button "Status: Active" at bounding box center [70, 60] width 62 height 15
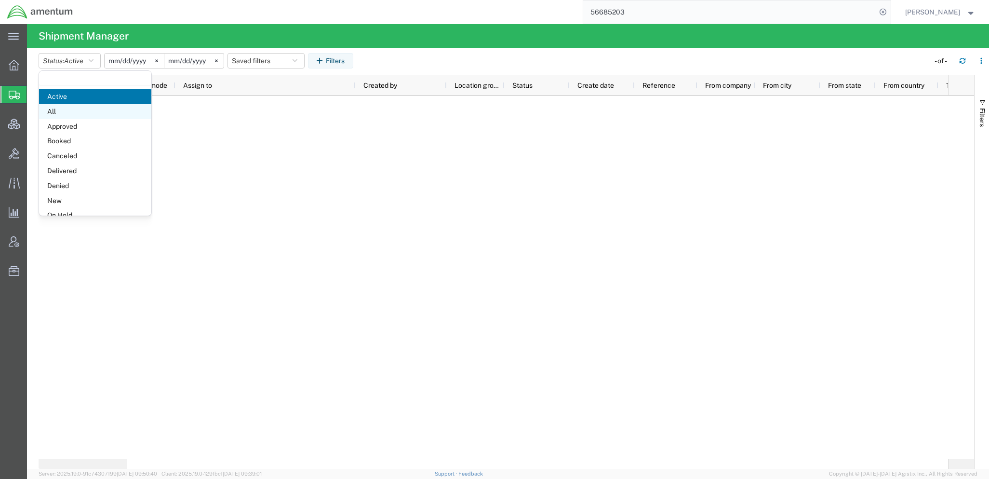
click at [85, 108] on span "All" at bounding box center [95, 111] width 112 height 15
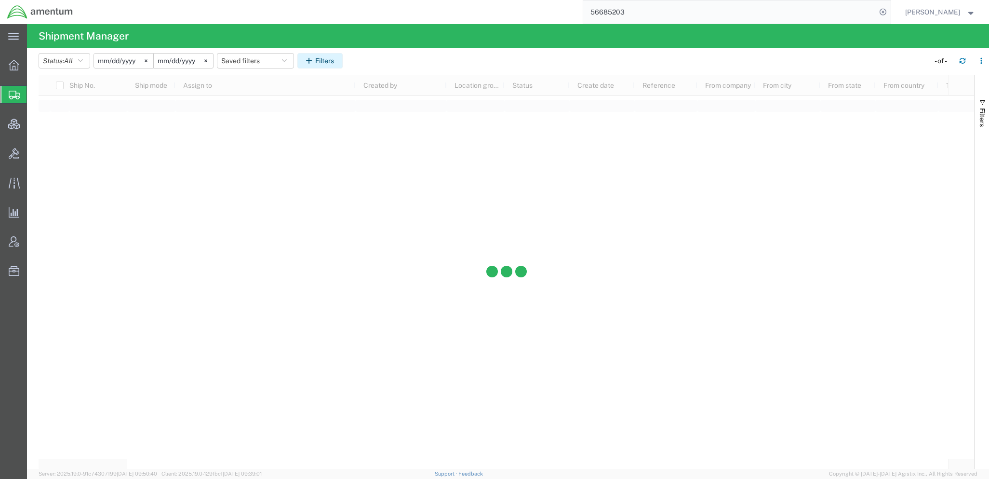
click at [315, 62] on icon "button" at bounding box center [310, 60] width 9 height 7
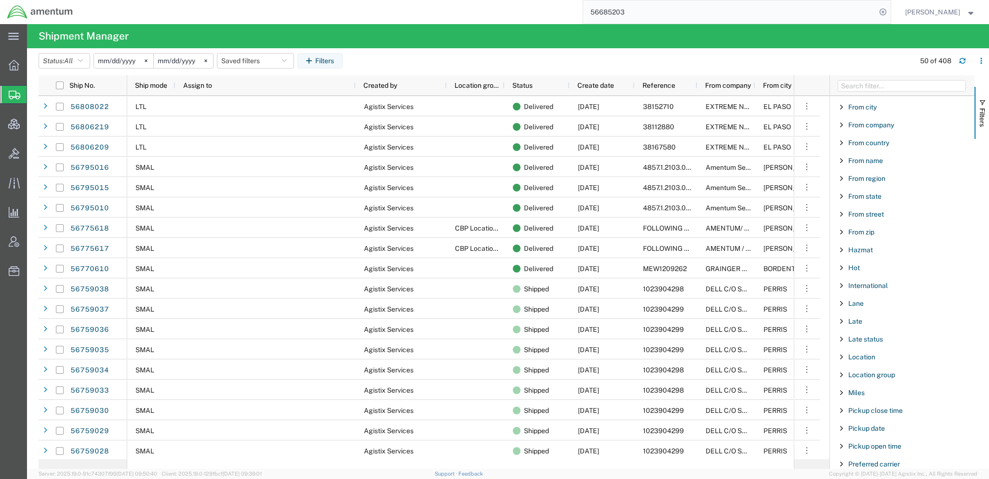
scroll to position [301, 0]
click at [862, 116] on div "From city" at bounding box center [902, 107] width 145 height 17
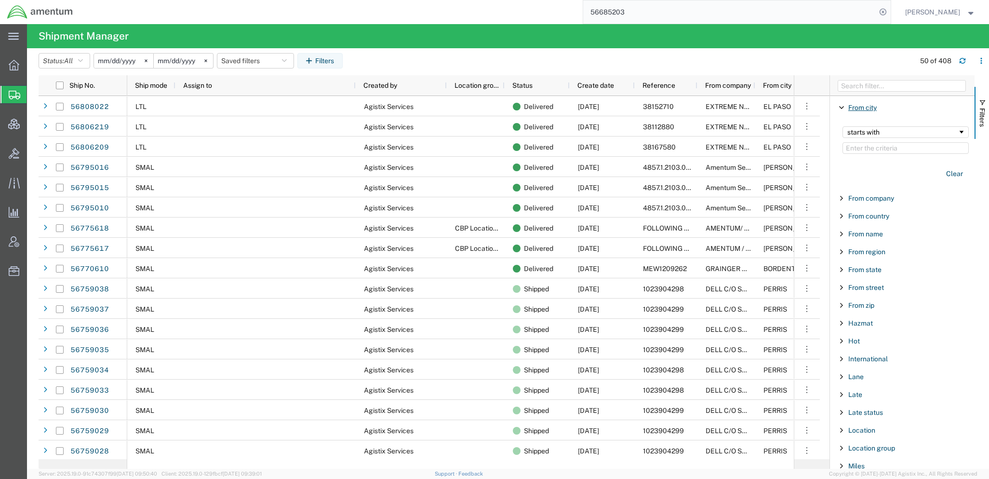
click at [862, 111] on span "From city" at bounding box center [862, 108] width 28 height 8
click at [862, 147] on input "Filter Value" at bounding box center [906, 148] width 126 height 12
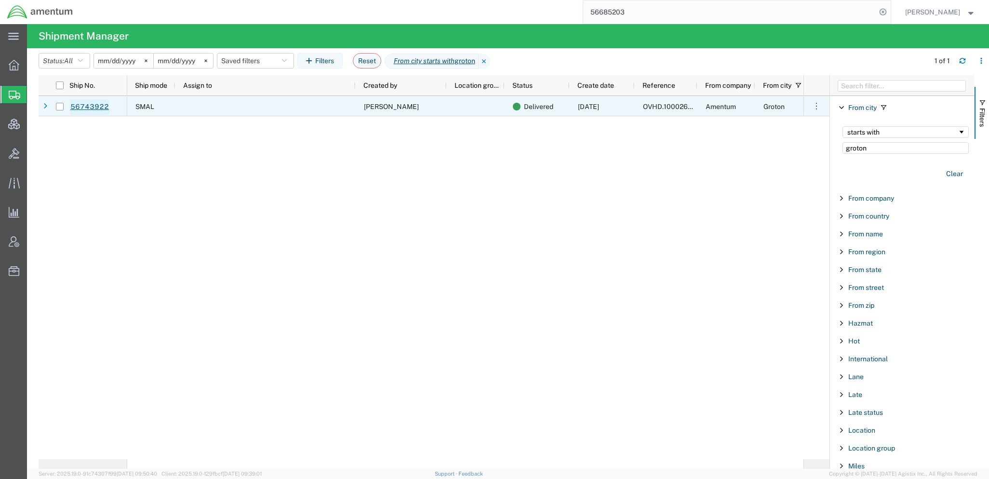
type input "groton"
click at [94, 106] on link "56743922" at bounding box center [90, 106] width 40 height 15
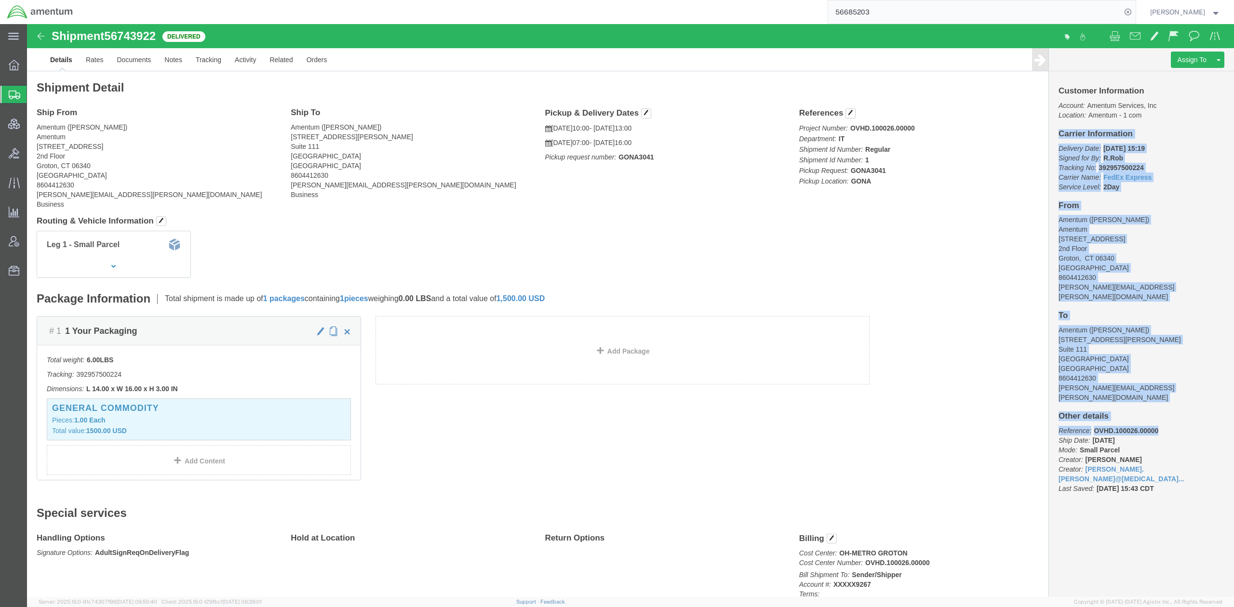
drag, startPoint x: 1025, startPoint y: 109, endPoint x: 1150, endPoint y: 383, distance: 301.3
click div "Customer Information Account: Amentum Services, Inc Location: Amentum - 1 com C…"
copy div "Carrier Information Delivery Date: 09/10/2025 15:19 Signed for By: R.Rob Tracki…"
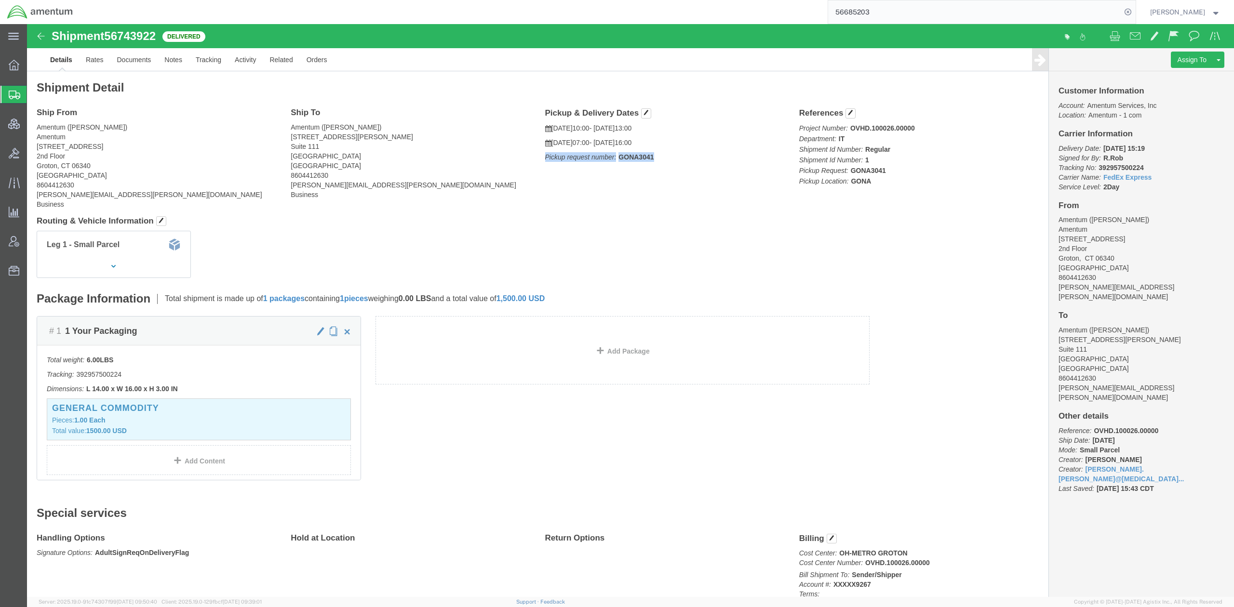
drag, startPoint x: 640, startPoint y: 134, endPoint x: 517, endPoint y: 136, distance: 123.4
click p "Pickup request number: GONA3041"
copy p "Pickup request number: GONA3041"
click at [1212, 14] on span "[PERSON_NAME]" at bounding box center [1185, 12] width 70 height 11
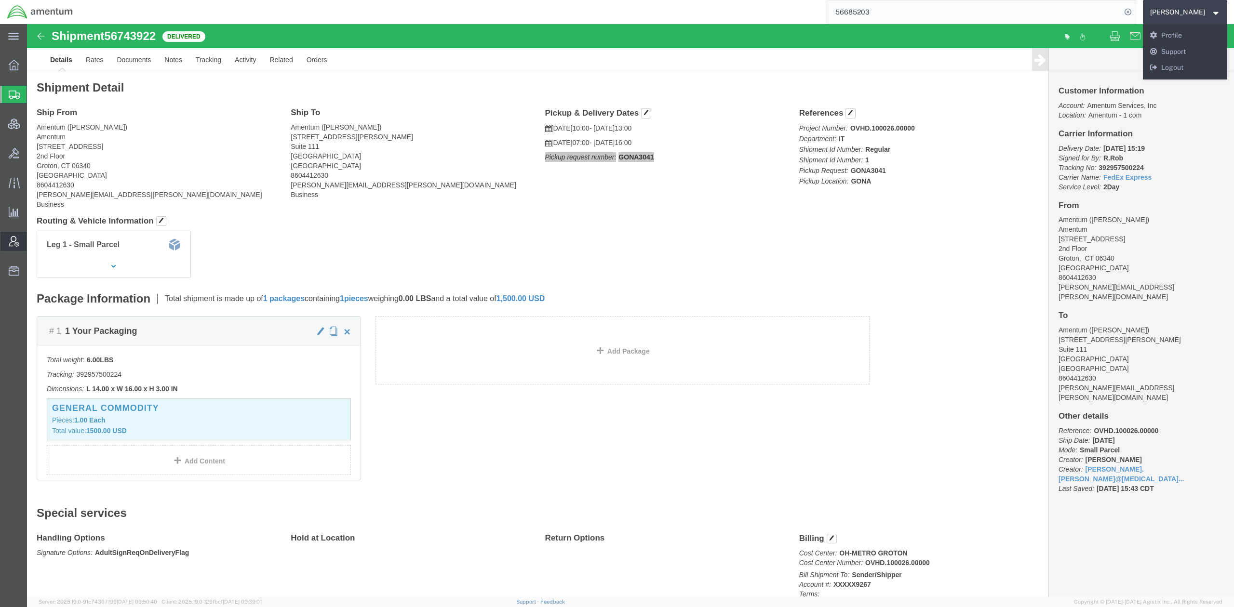
click at [33, 241] on span "Account Admin" at bounding box center [30, 241] width 7 height 19
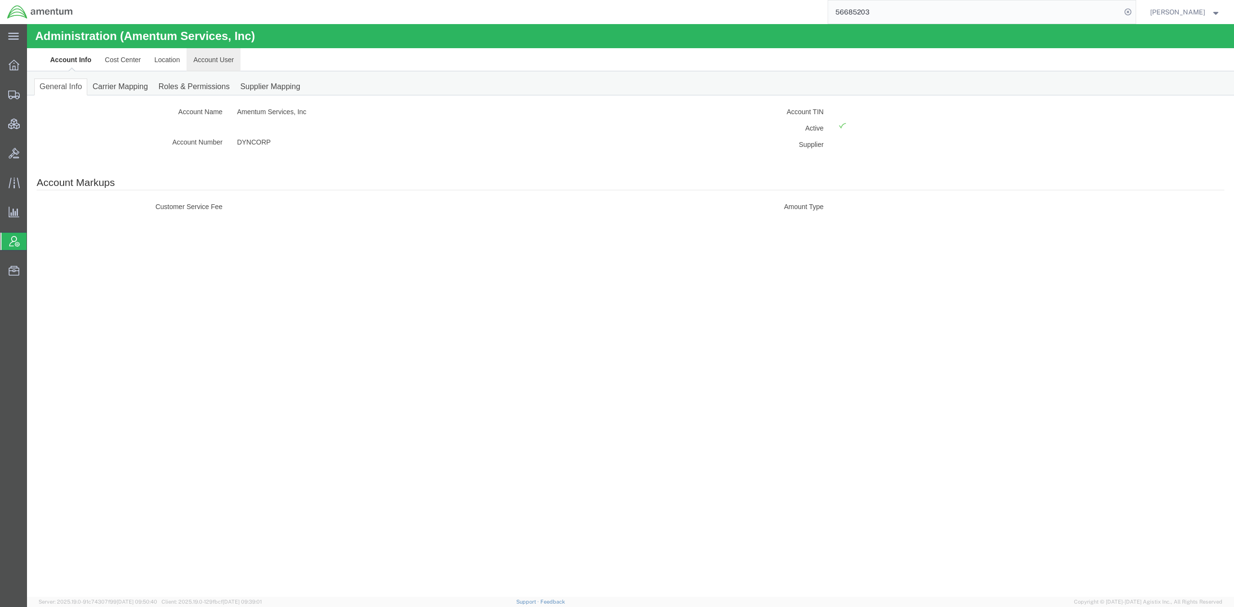
click at [235, 62] on link "Account User" at bounding box center [214, 59] width 54 height 23
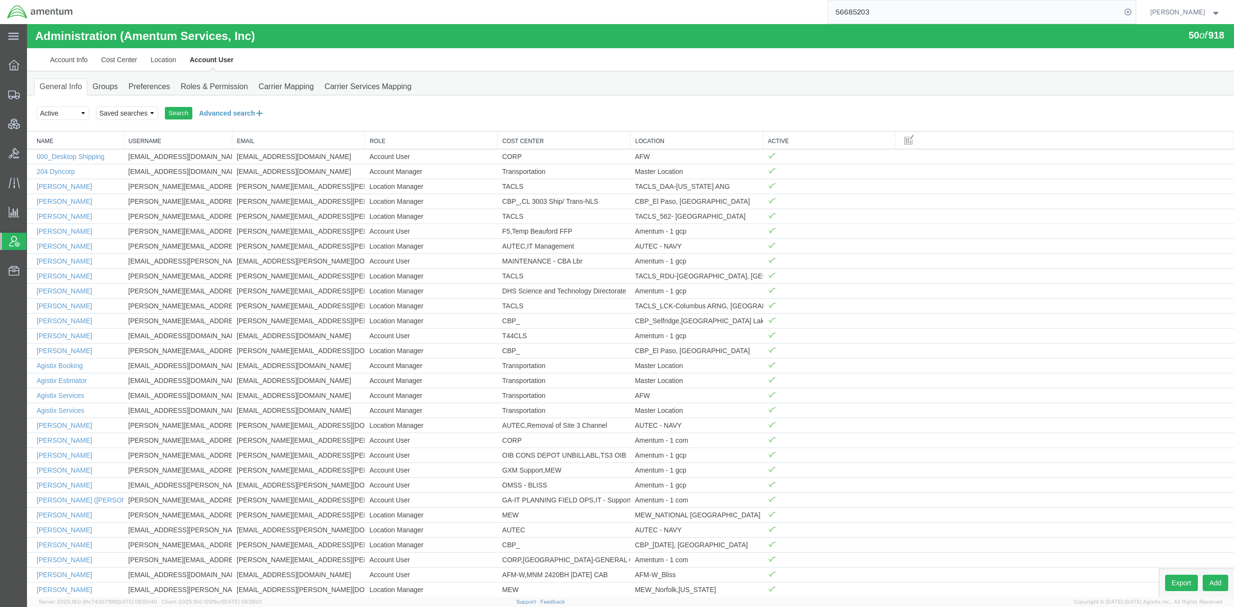
click at [222, 112] on button "Advanced search" at bounding box center [231, 113] width 79 height 16
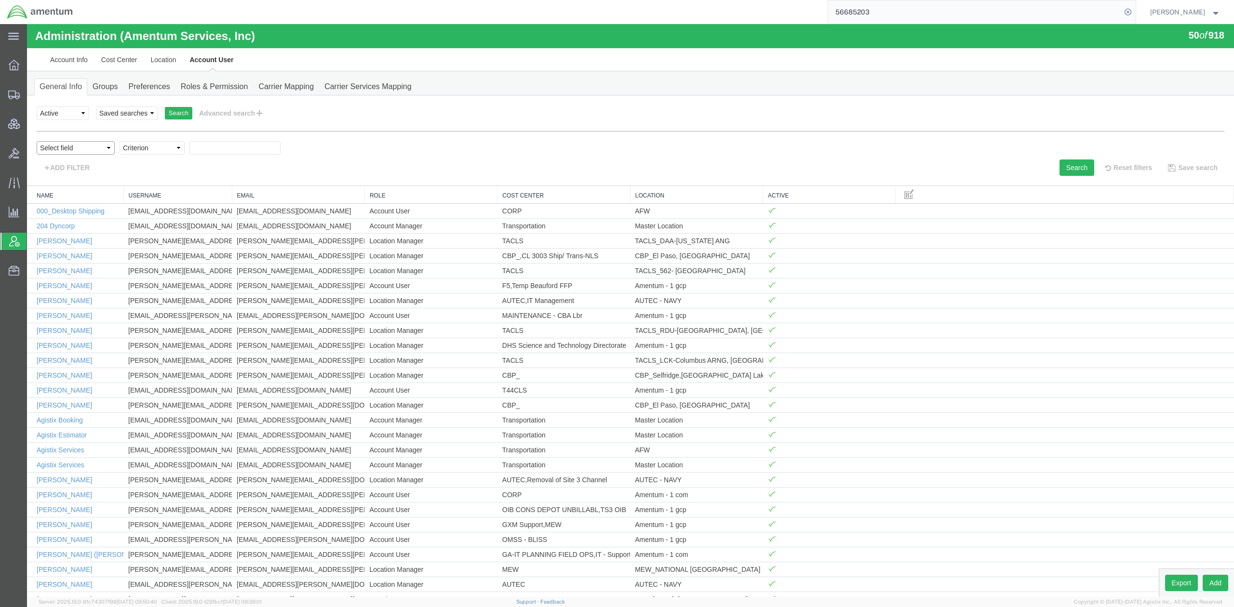
drag, startPoint x: 76, startPoint y: 147, endPoint x: 77, endPoint y: 152, distance: 5.4
click at [76, 147] on select "Select field Cost Center Email Location Name Role Username" at bounding box center [76, 147] width 78 height 13
select select "email"
click at [37, 141] on select "Select field Cost Center Email Location Name Role Username" at bounding box center [76, 147] width 78 height 13
click at [141, 151] on select "Criterion contains does not contain is is blank is not blank starts with" at bounding box center [152, 147] width 65 height 13
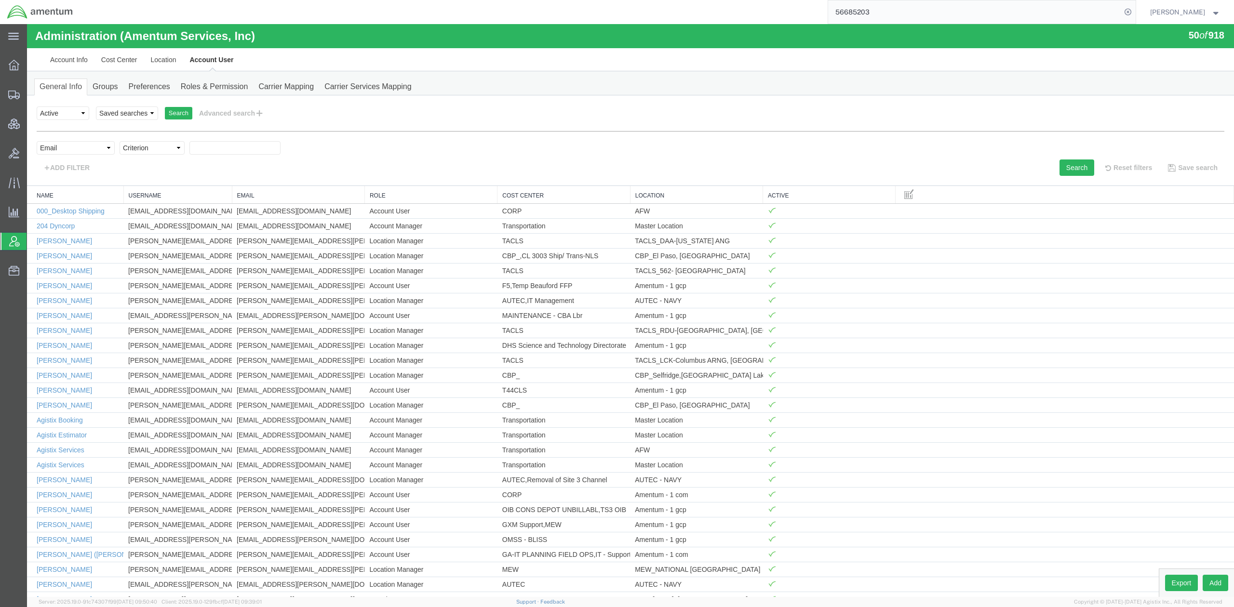
select select "contains"
click at [120, 141] on select "Criterion contains does not contain is is blank is not blank starts with" at bounding box center [152, 147] width 65 height 13
click at [227, 148] on input "text" at bounding box center [234, 147] width 91 height 13
type input "tmsupport"
click at [1070, 170] on button "Search" at bounding box center [1076, 168] width 35 height 16
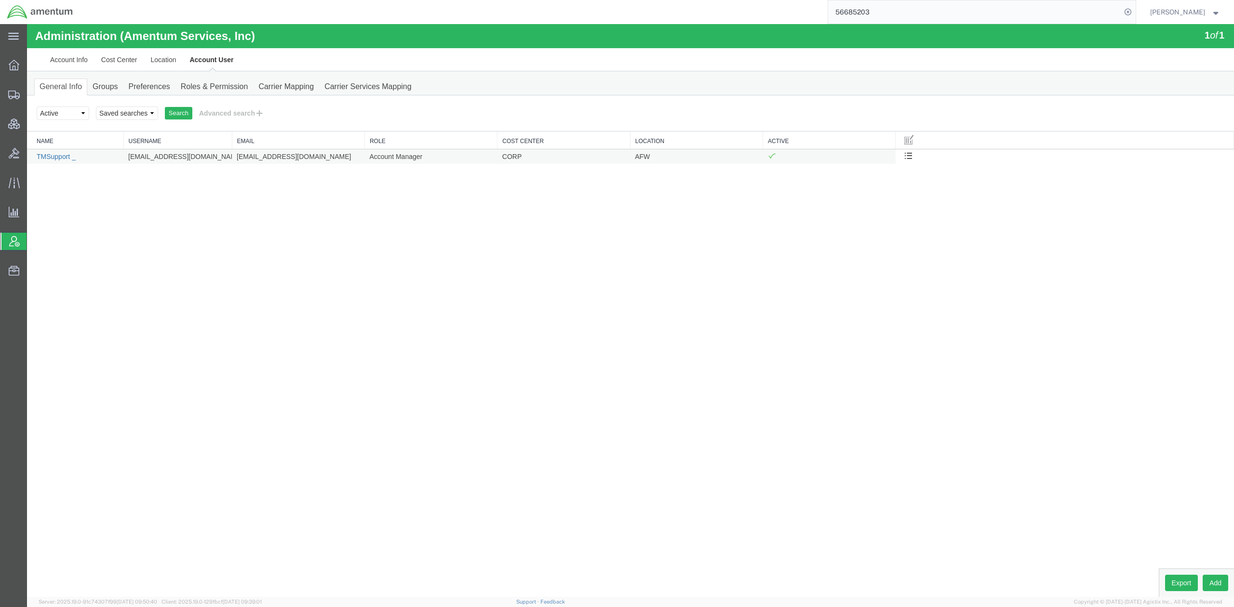
click at [54, 160] on link "TMSupport _" at bounding box center [56, 157] width 39 height 8
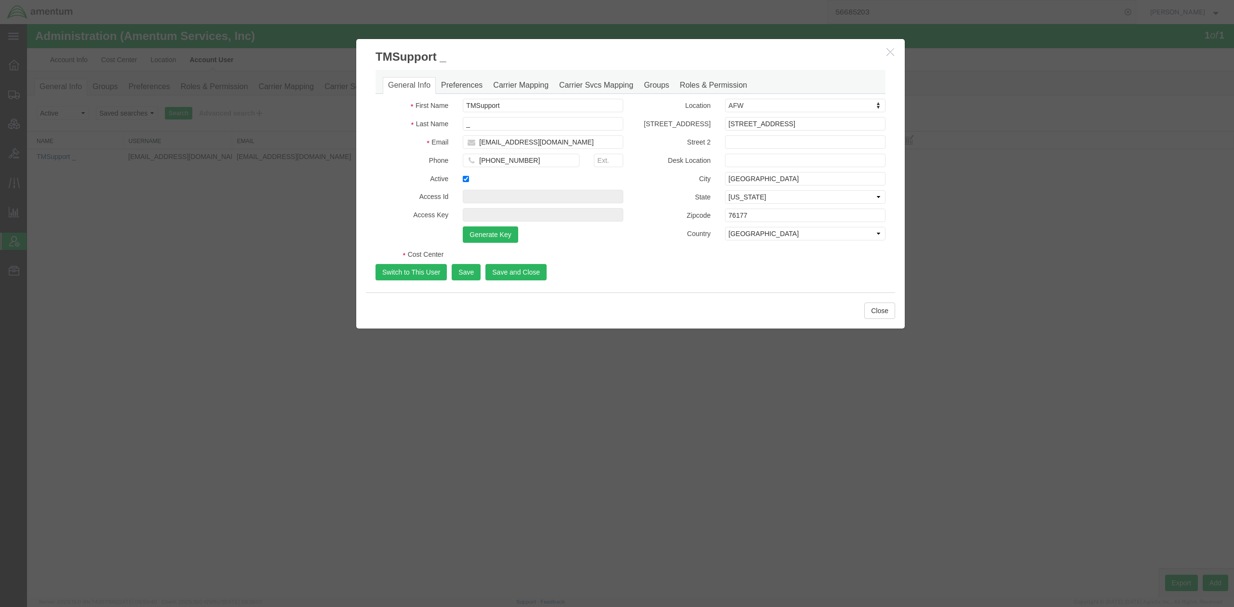
select select "DEPARTMENT"
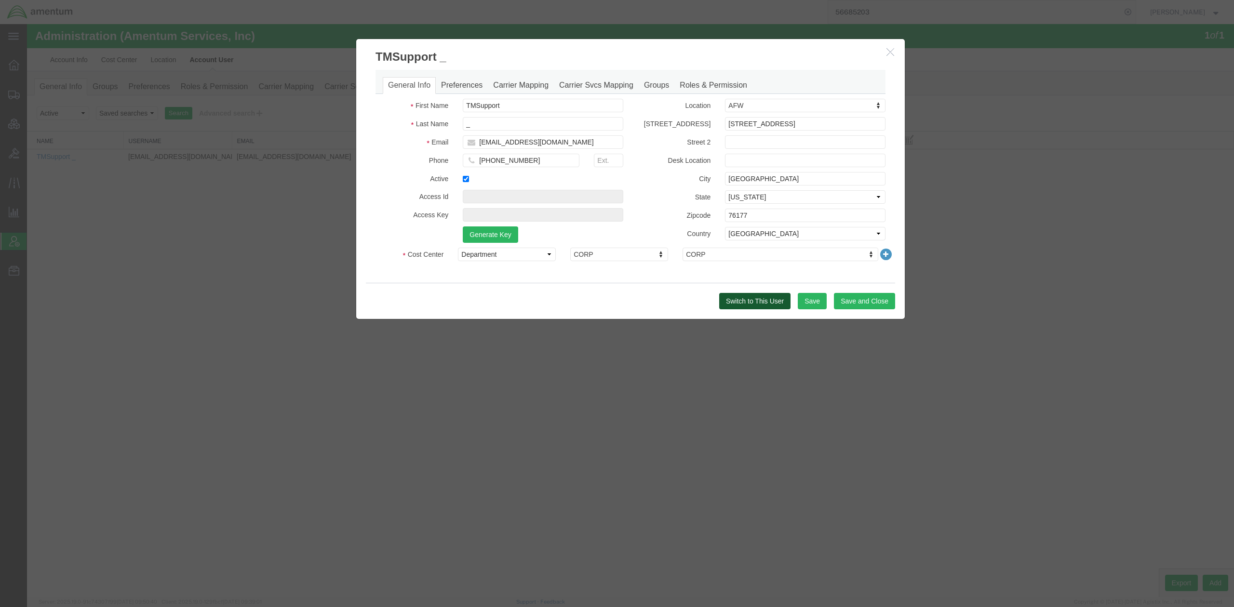
click at [754, 303] on button "Switch to This User" at bounding box center [754, 301] width 71 height 16
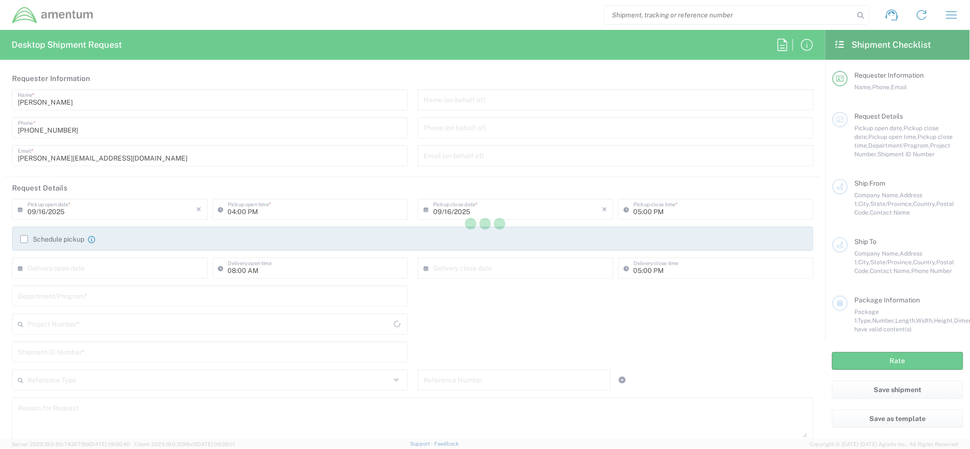
type input "[GEOGRAPHIC_DATA]"
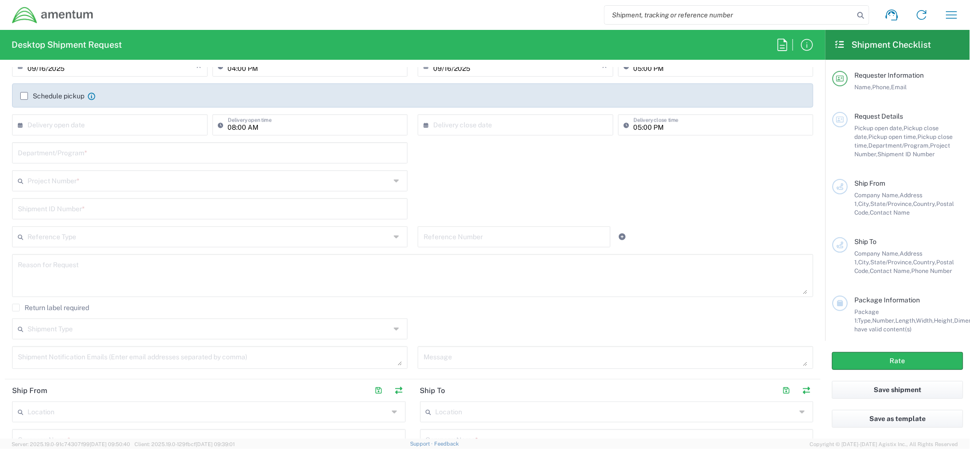
scroll to position [140, 0]
click at [394, 186] on icon at bounding box center [398, 183] width 8 height 15
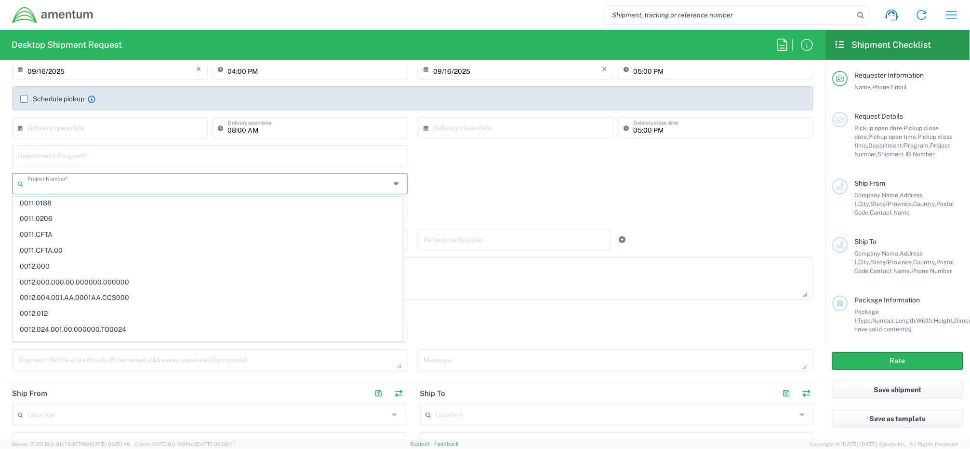
scroll to position [618, 0]
click at [546, 204] on div "Shipment ID Number *" at bounding box center [413, 215] width 812 height 28
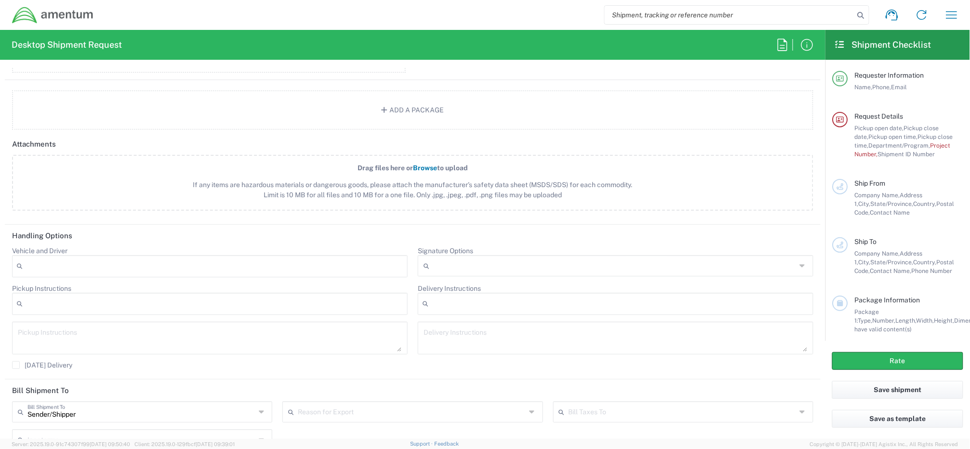
scroll to position [1113, 0]
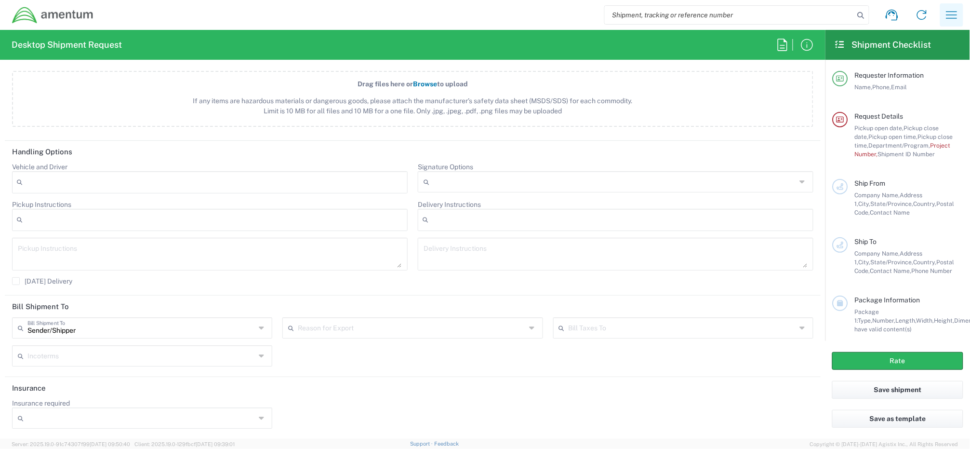
click at [958, 13] on icon "button" at bounding box center [951, 14] width 15 height 15
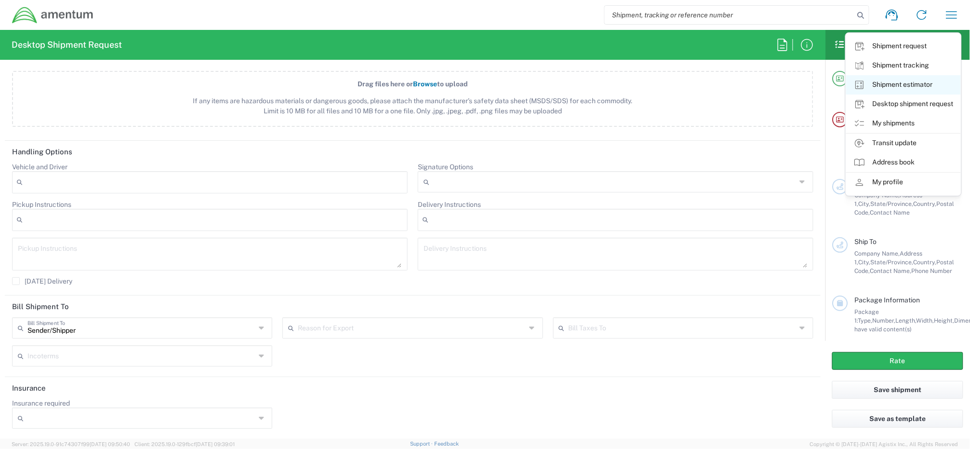
click at [922, 87] on link "Shipment estimator" at bounding box center [903, 84] width 115 height 19
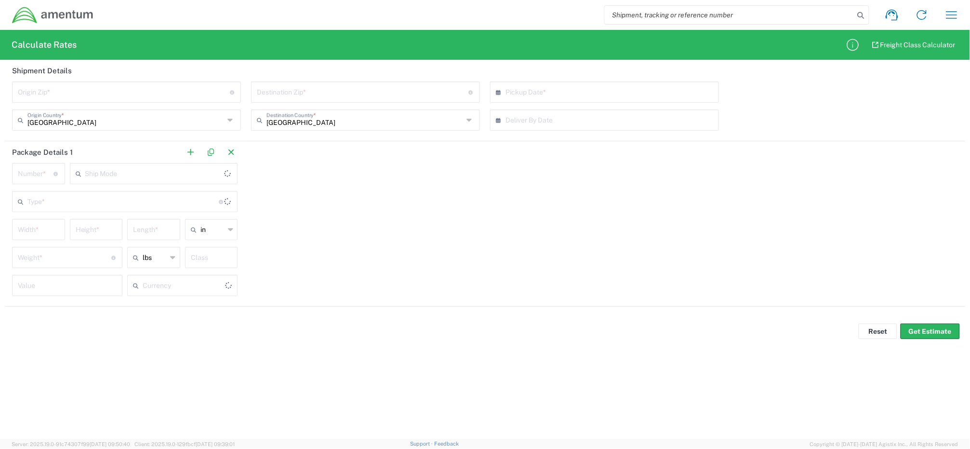
type input "US Dollar"
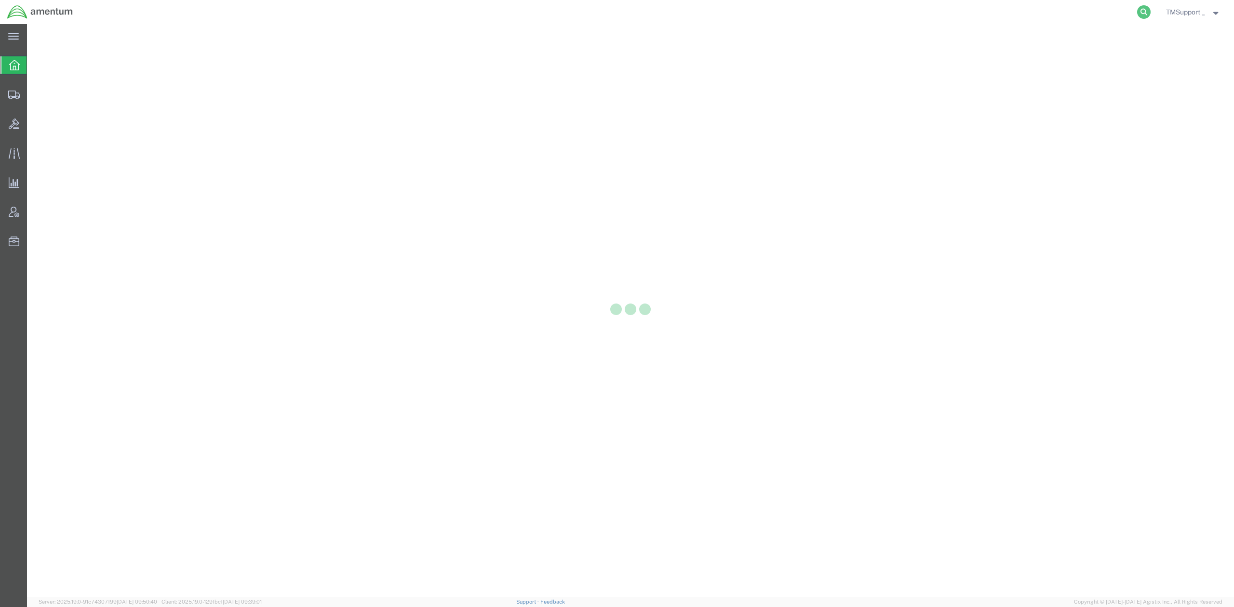
click at [1137, 10] on icon at bounding box center [1143, 11] width 13 height 13
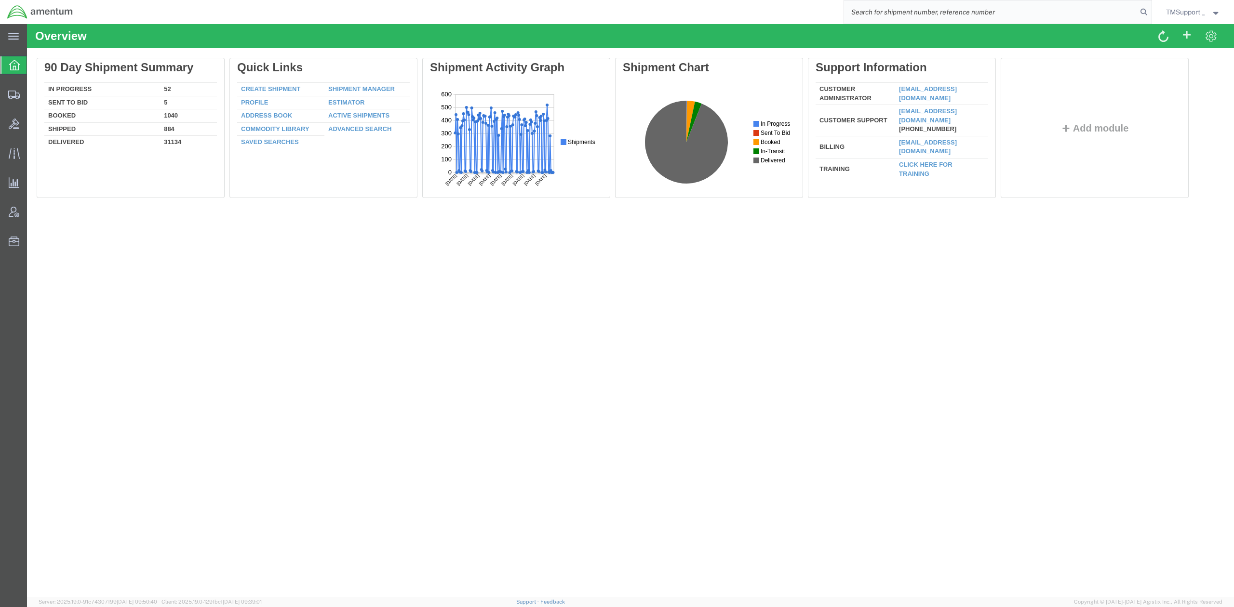
paste input "AFME-25253-2243"
type input "AFME-25253-2243"
click at [1137, 12] on icon at bounding box center [1143, 11] width 13 height 13
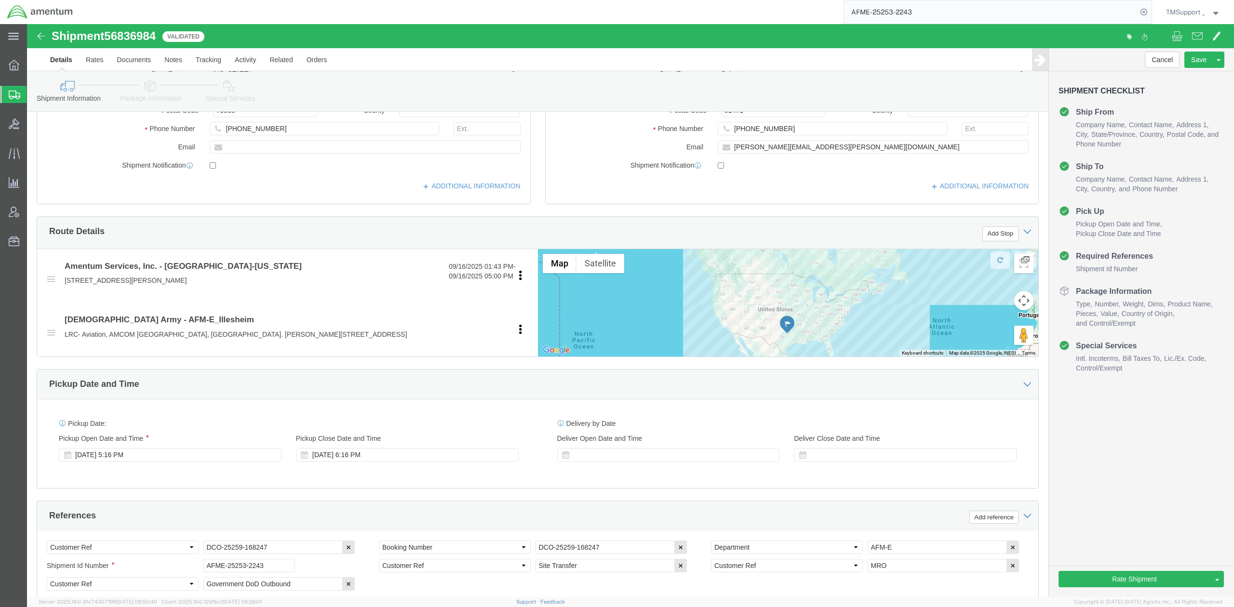
select select "42668"
select select "42637"
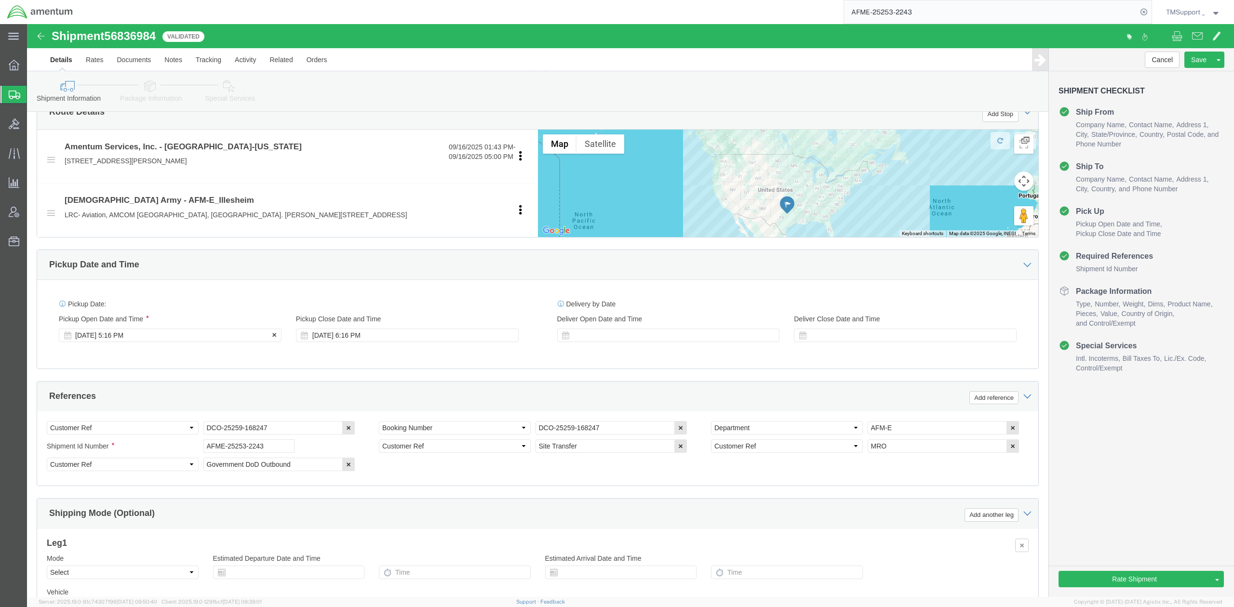
click div "Sep 16 2025 5:16 PM"
click input "5:16 PM"
type input "2:00 PM"
click div "Open Time 2:00 PM Sep 18 2025 5:16 PM - Sep 18 2025 5:16 PM Cancel Apply"
click button "Apply"
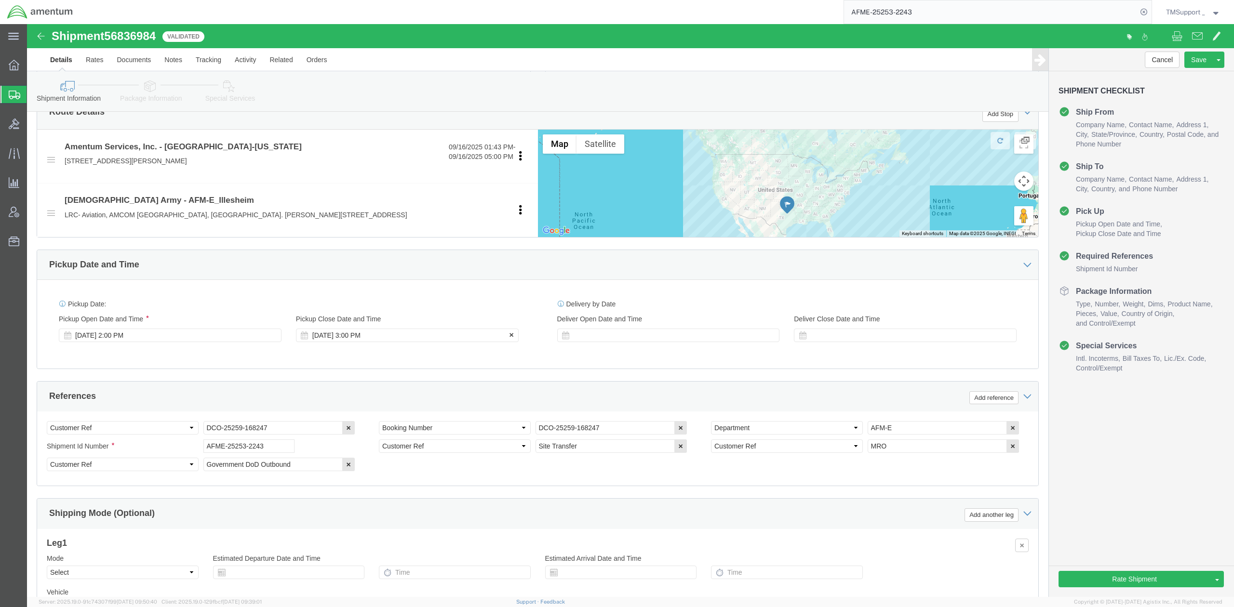
click div "Sep 18 2025 3:00 PM"
click button "Apply"
click div "Sep 18 2025 2:00 PM"
click button "Apply"
click div "Sep 19 2025 3:00 PM"
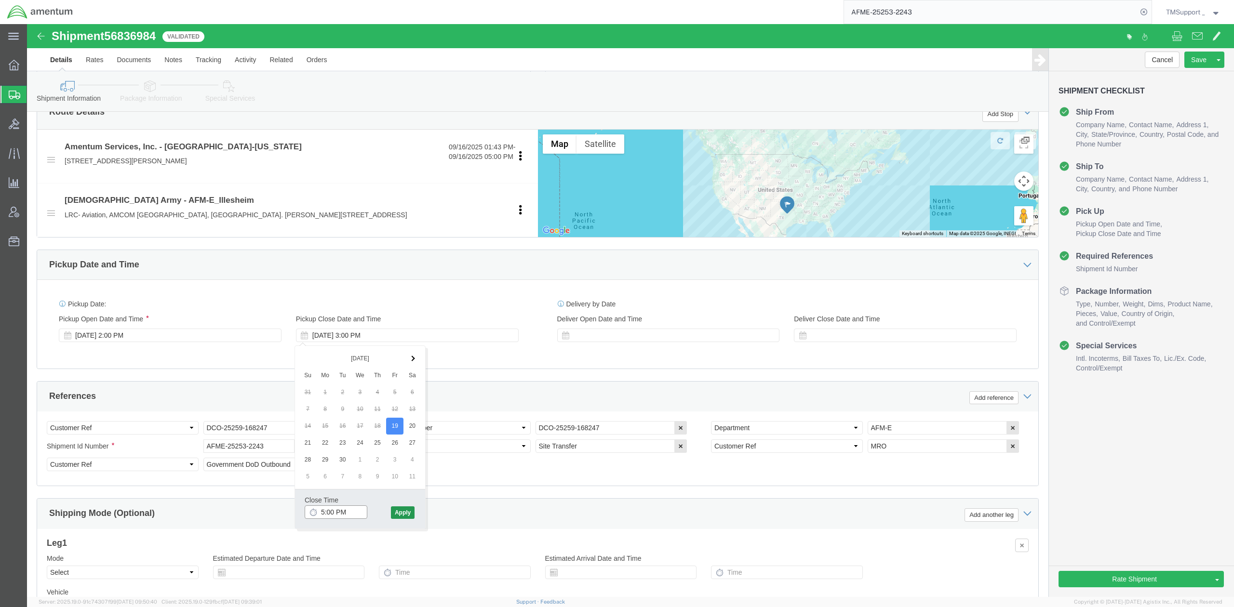
type input "5:00 PM"
click button "Apply"
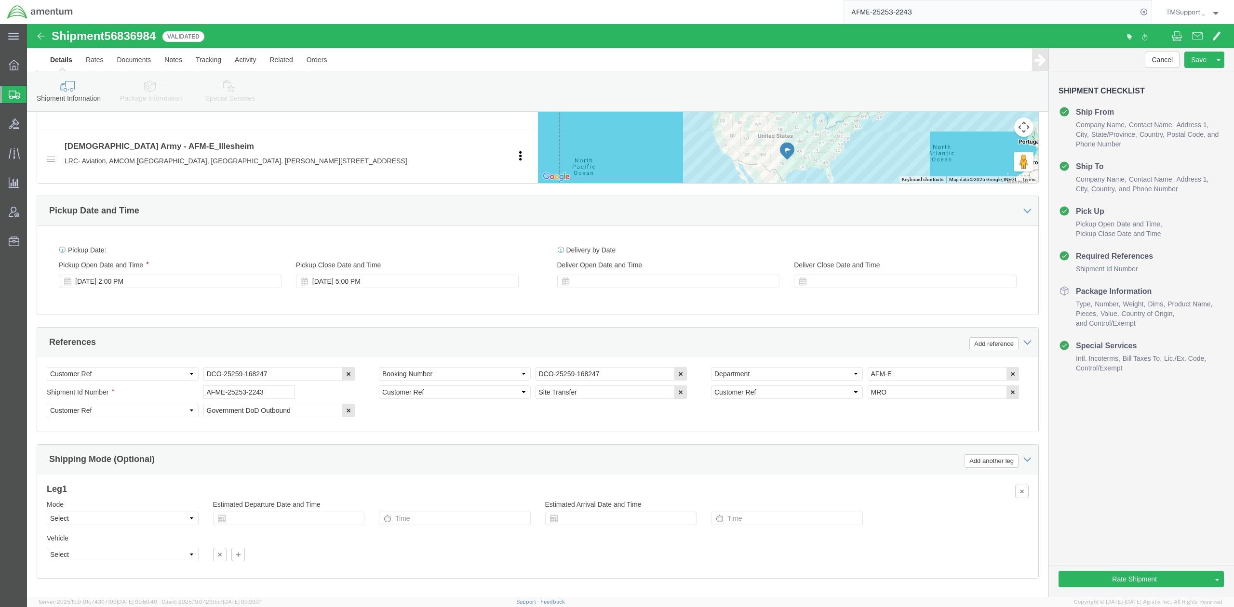
scroll to position [448, 0]
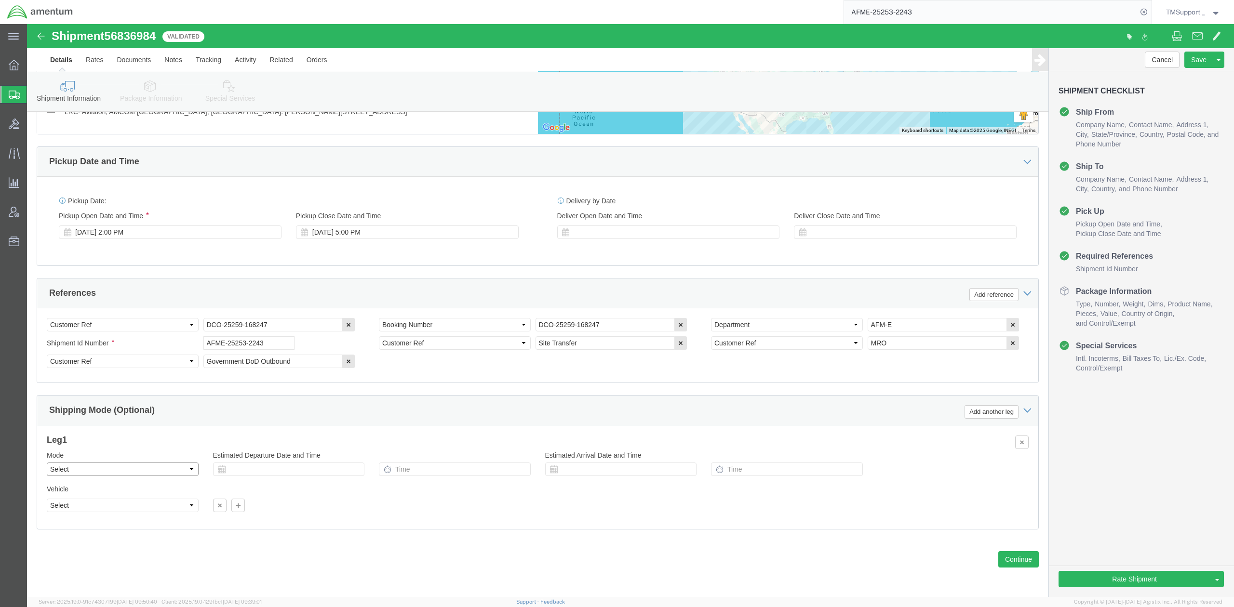
click select "Select Air Less than Truckload Multi-Leg Ocean Freight Rail Small Parcel Truckl…"
select select "AIR"
click select "Select Air Less than Truckload Multi-Leg Ocean Freight Rail Small Parcel Truckl…"
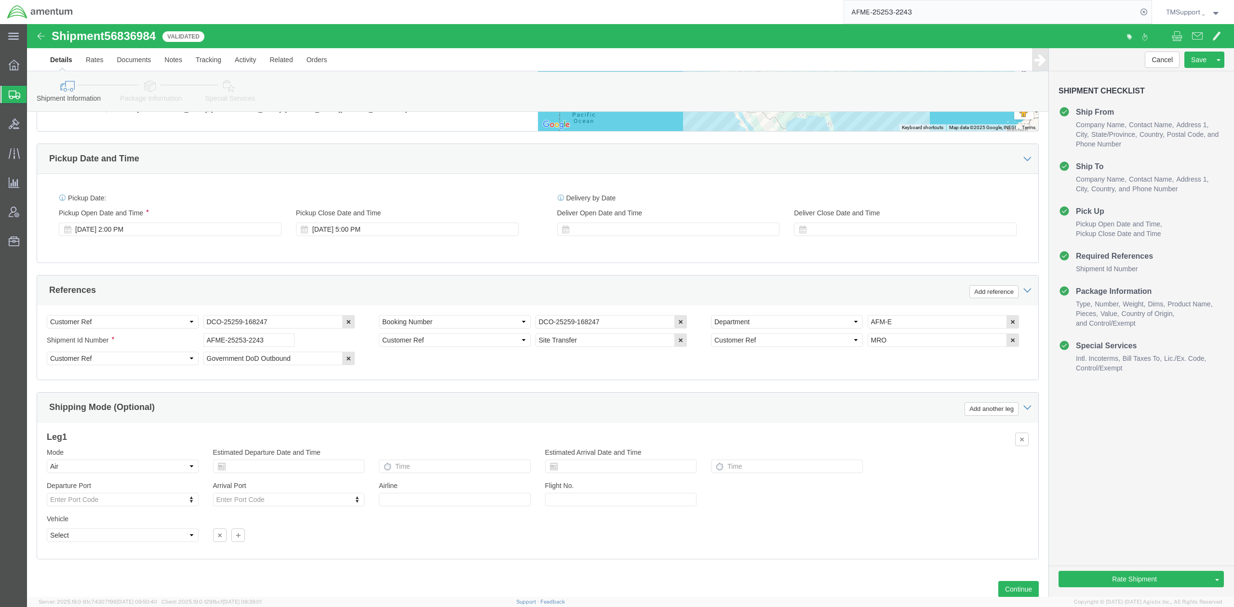
click div "Shipment Information Package Information Special Services Loading Routing"
click icon
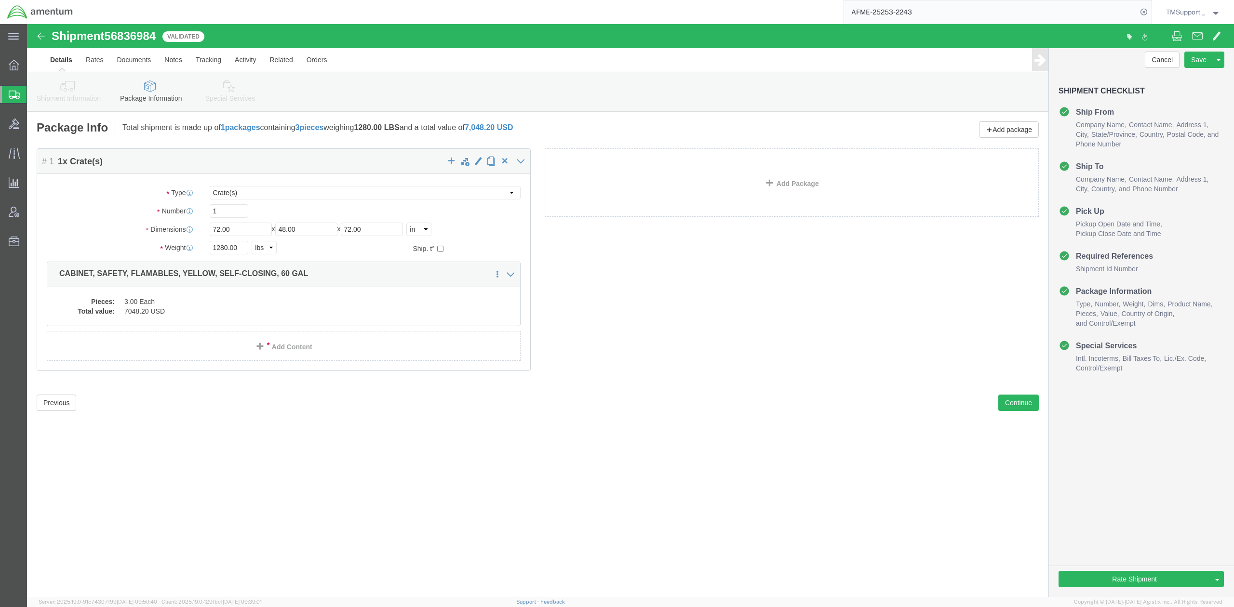
click at [1196, 12] on span "TMSupport _" at bounding box center [1185, 12] width 39 height 11
click at [1180, 69] on link "Logout" at bounding box center [1193, 68] width 69 height 16
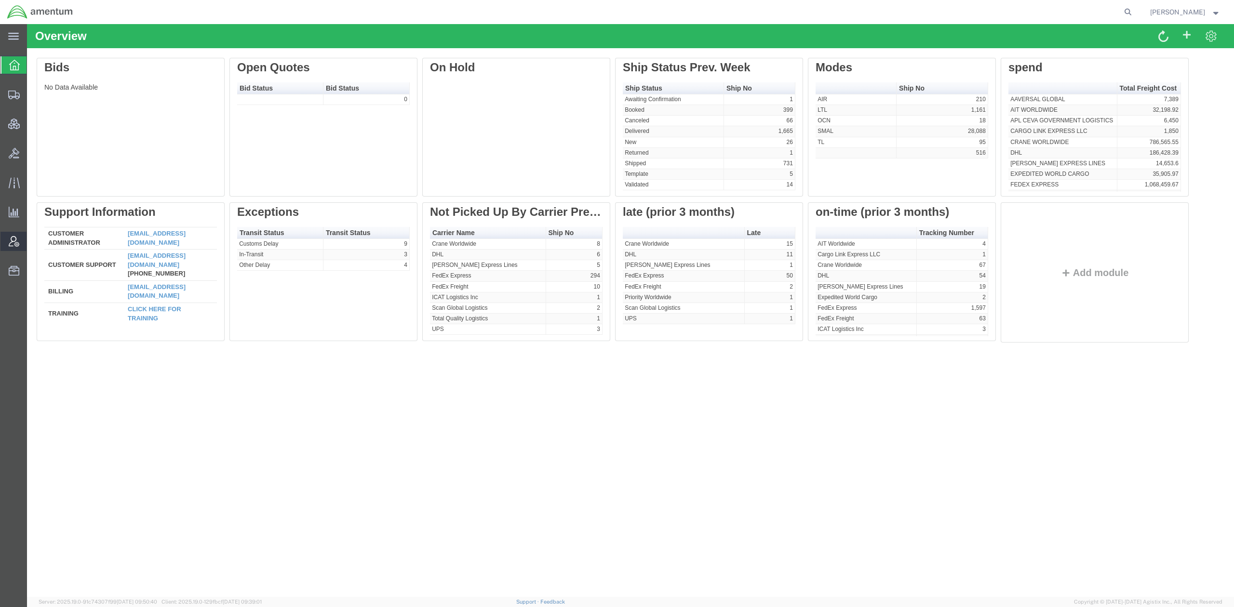
click at [33, 243] on span "Account Admin" at bounding box center [30, 241] width 7 height 19
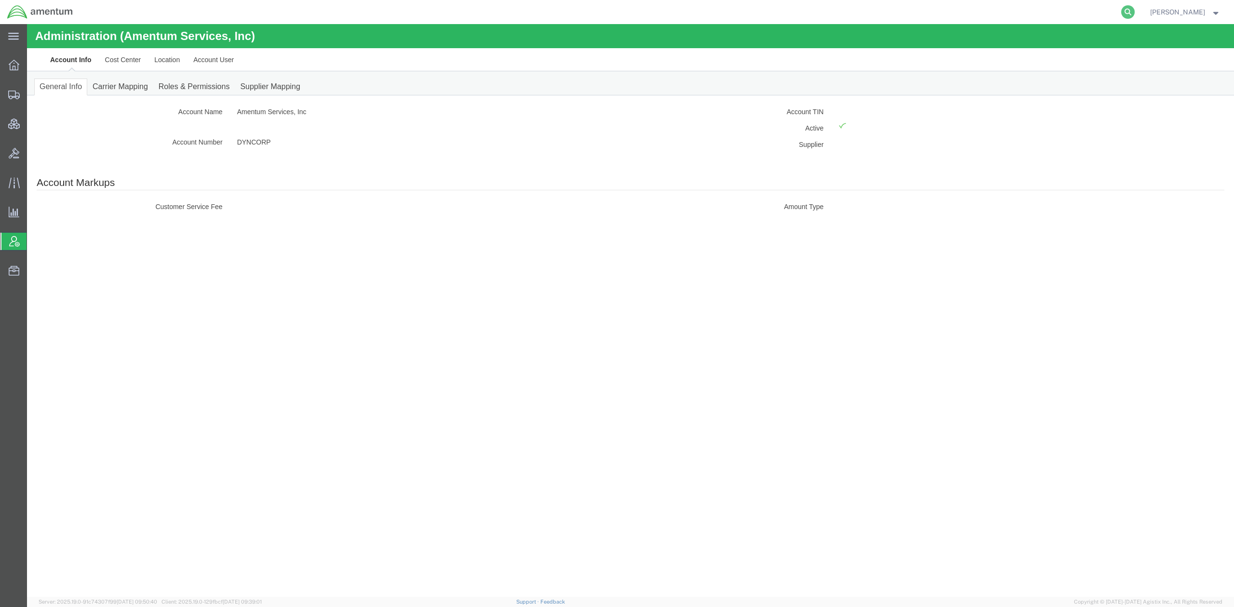
click at [1122, 12] on icon at bounding box center [1127, 11] width 13 height 13
paste input "AFME-25253-2243"
type input "AFME-25253-2243"
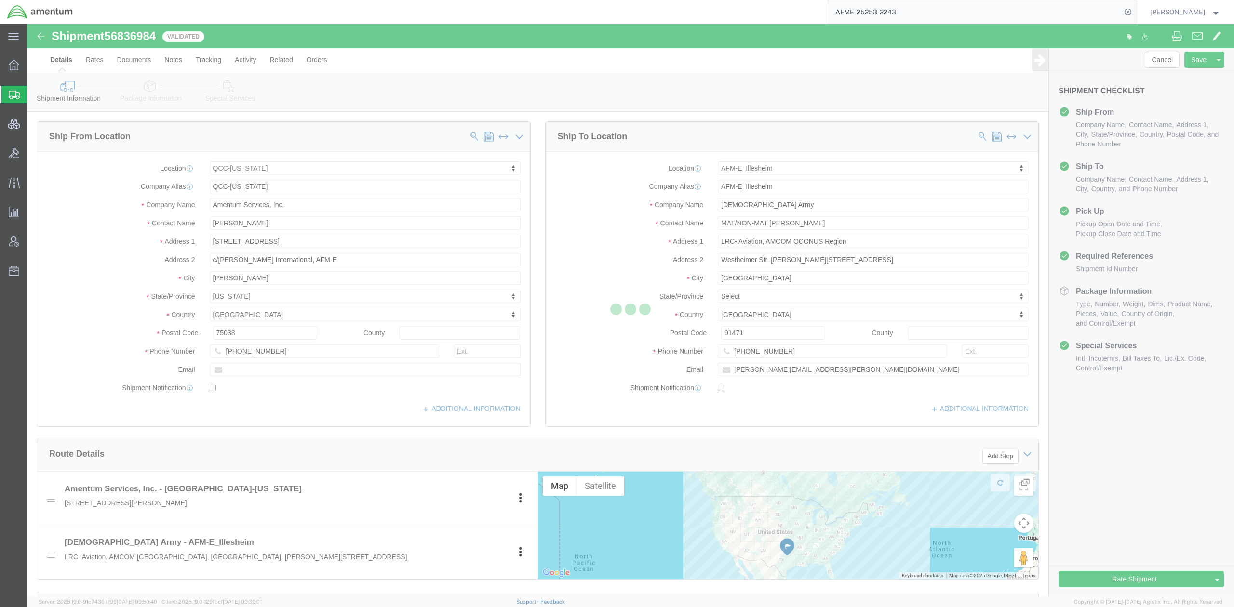
select select "42668"
select select "42637"
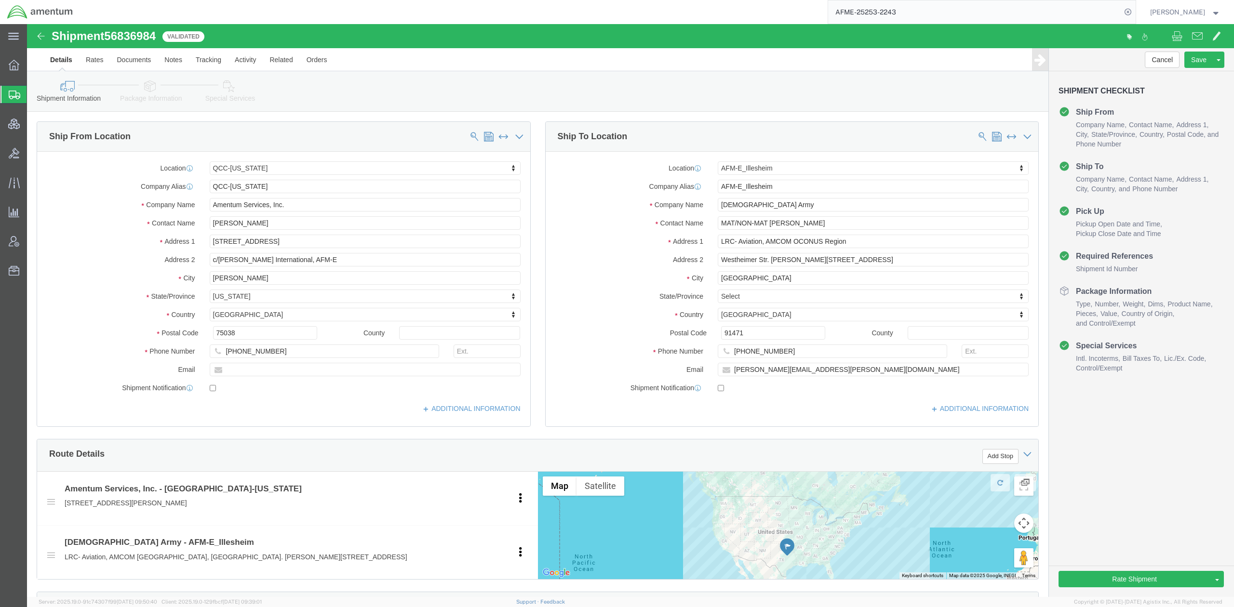
click link "Send To Bid"
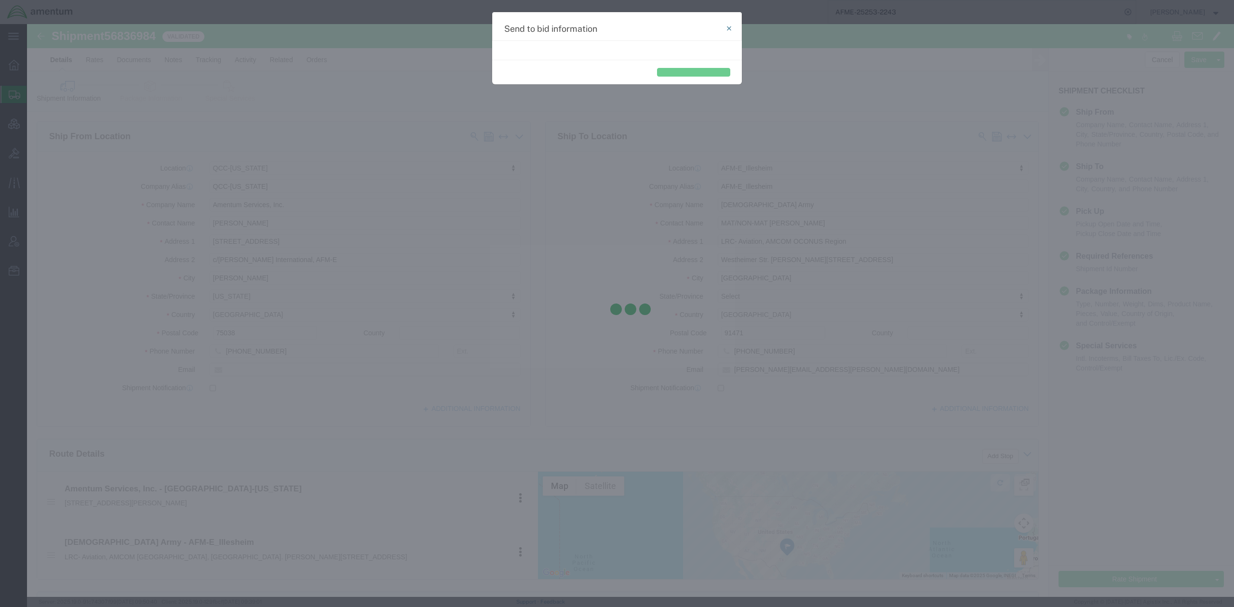
select select "AIR"
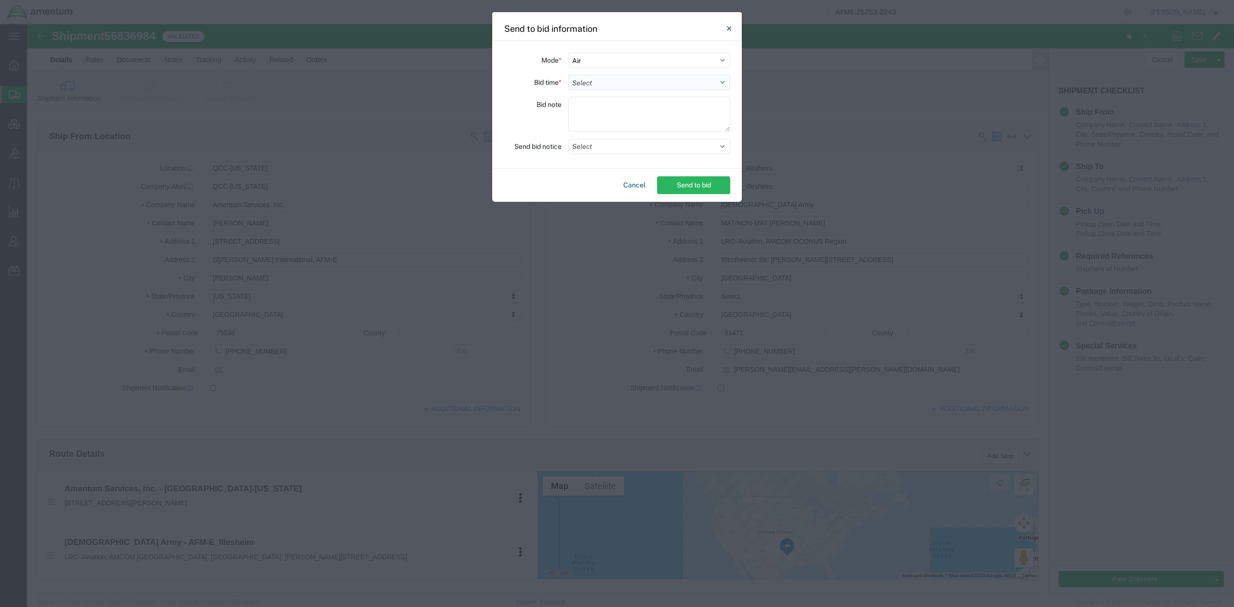
click at [614, 83] on select "Select 30 Min (Rush) 1 Hour (Rush) 2 Hours (Rush) 4 Hours (Rush) 8 Hours (Rush)…" at bounding box center [649, 82] width 162 height 15
select select "24"
click at [568, 75] on select "Select 30 Min (Rush) 1 Hour (Rush) 2 Hours (Rush) 4 Hours (Rush) 8 Hours (Rush)…" at bounding box center [649, 82] width 162 height 15
click at [675, 182] on button "Send to bid" at bounding box center [693, 185] width 73 height 18
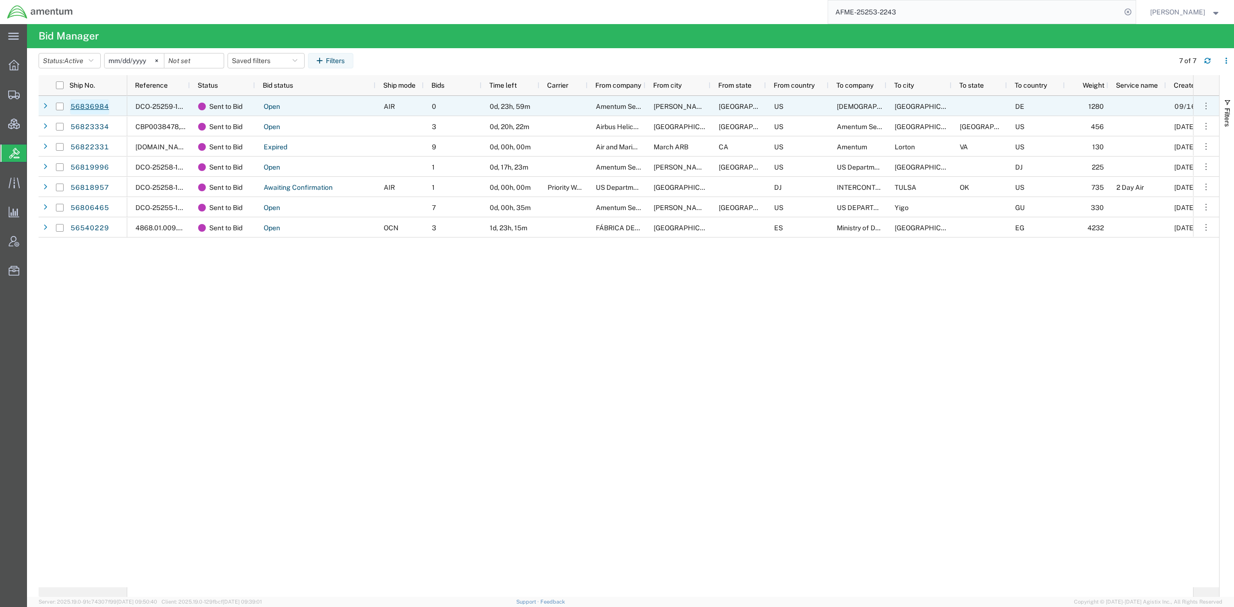
click at [101, 108] on link "56836984" at bounding box center [90, 106] width 40 height 15
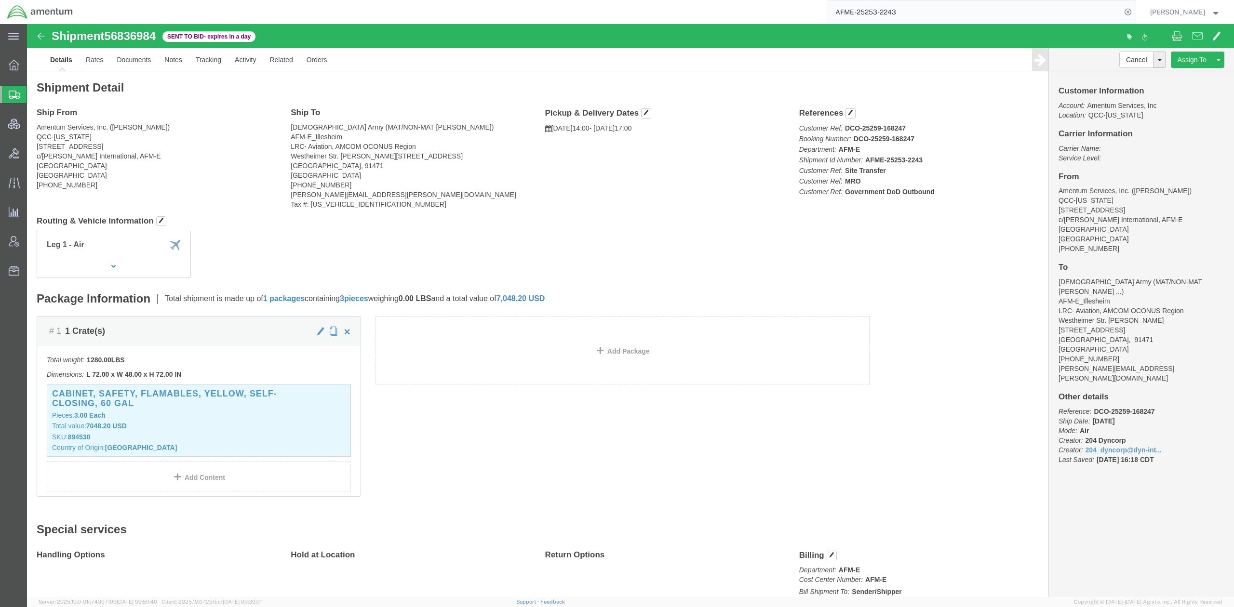
drag, startPoint x: 276, startPoint y: 17, endPoint x: 28, endPoint y: 15, distance: 248.2
click div "Shipment 56836984 Sent to Bid - expires in a day"
copy div "Shipment 56836984 Sent to Bid - expires in a day"
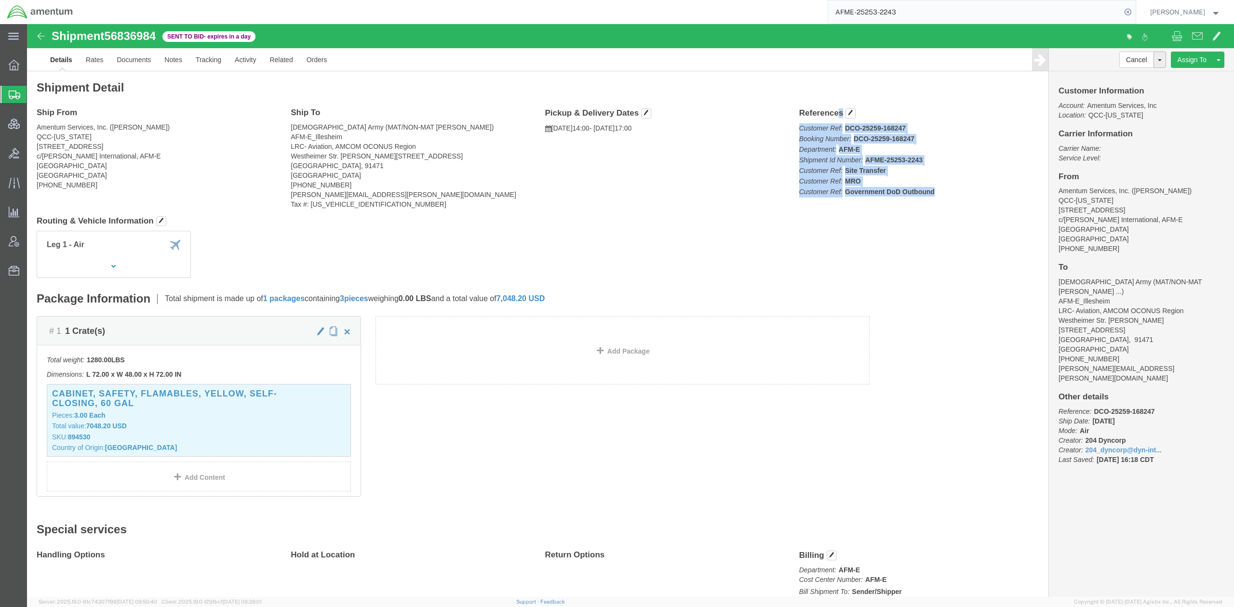
drag, startPoint x: 764, startPoint y: 92, endPoint x: 903, endPoint y: 170, distance: 158.6
click div "References Customer Ref: DCO-25259-168247 Booking Number: DCO-25259-168247 Depa…"
copy div "References Customer Ref: DCO-25259-168247 Booking Number: DCO-25259-168247 Depa…"
click span
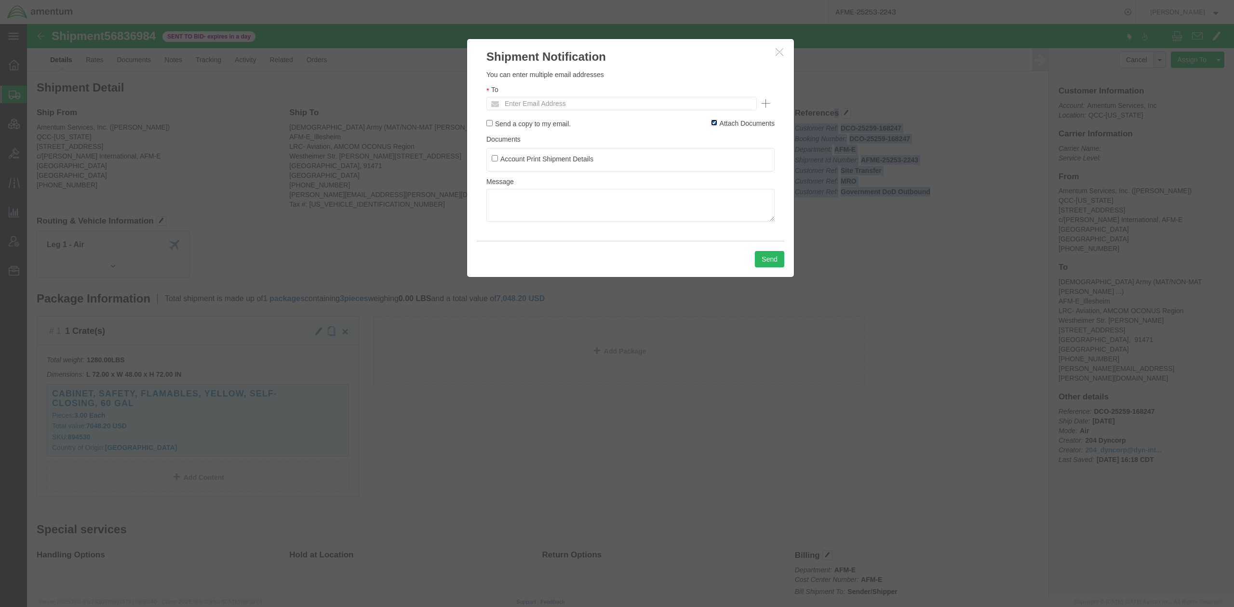
click input "Attach Documents"
checkbox input "false"
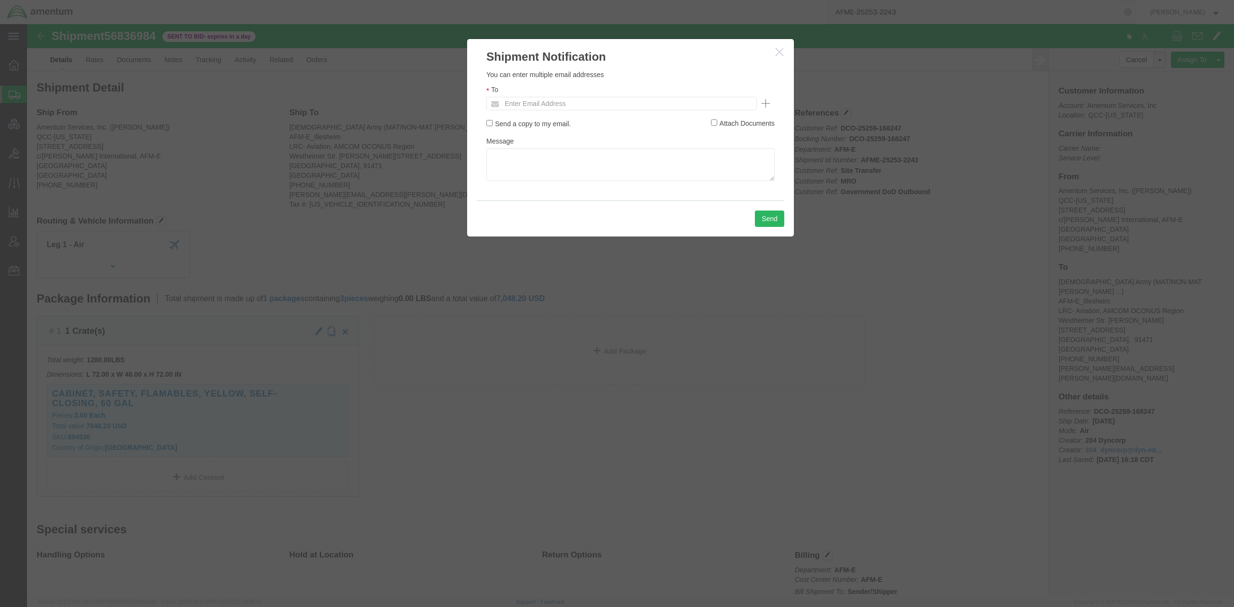
click ul "Enter Email Address"
type input "[EMAIL_ADDRESS][DOMAIN_NAME]"
click button "Send"
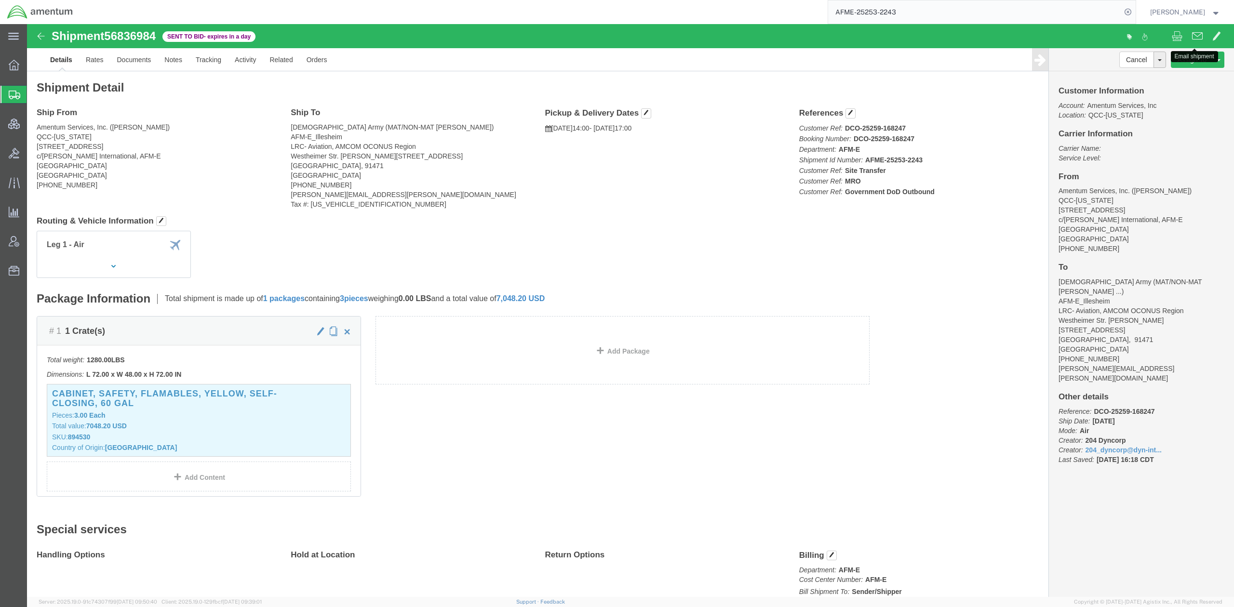
click span
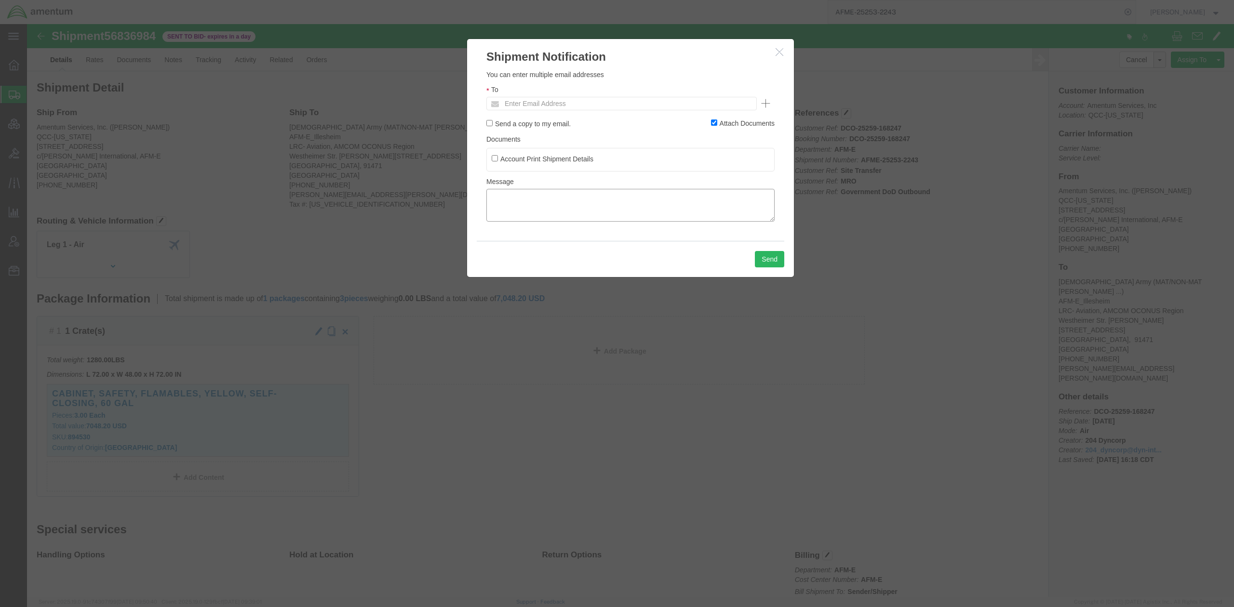
click textarea
paste textarea "AFME-25253-2243"
type textarea "AFME-25253-2243"
click input "Attach Documents"
checkbox input "false"
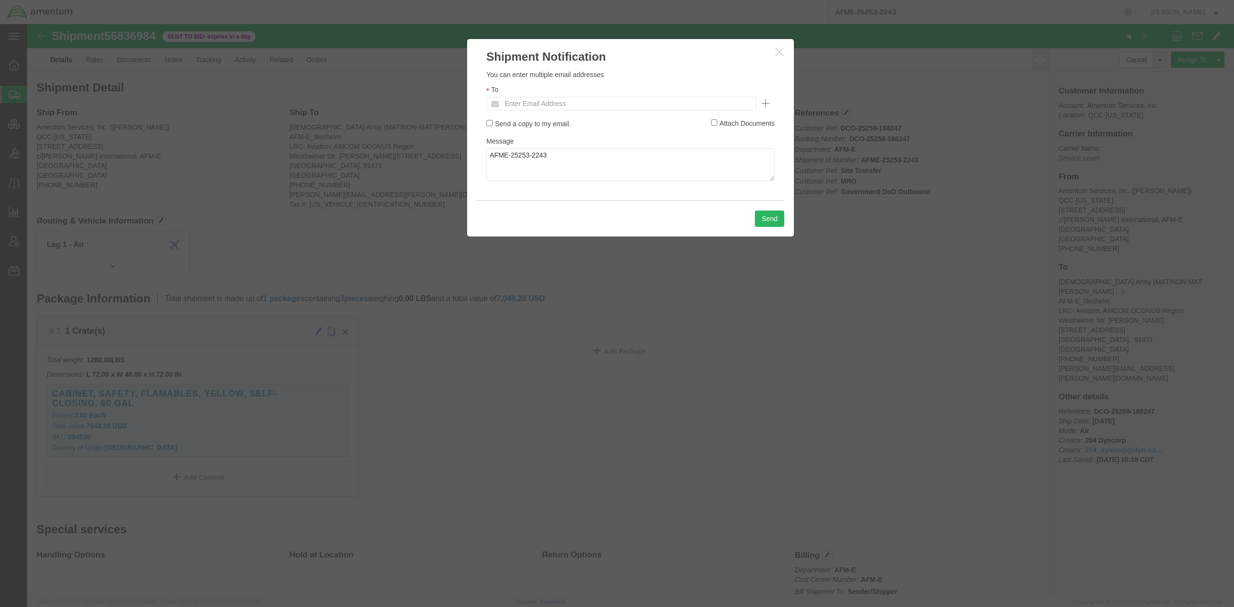
click ul "Enter Email Address"
type input "[EMAIL_ADDRESS][DOMAIN_NAME]"
click button "Send"
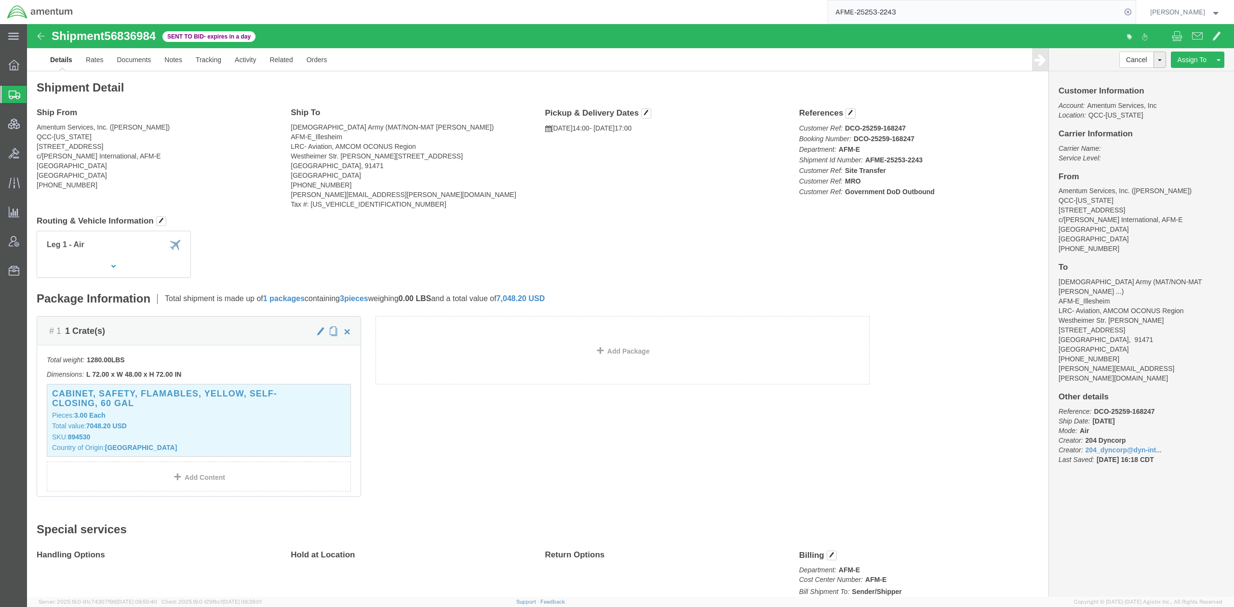
click at [34, 97] on span "Shipments" at bounding box center [31, 94] width 8 height 19
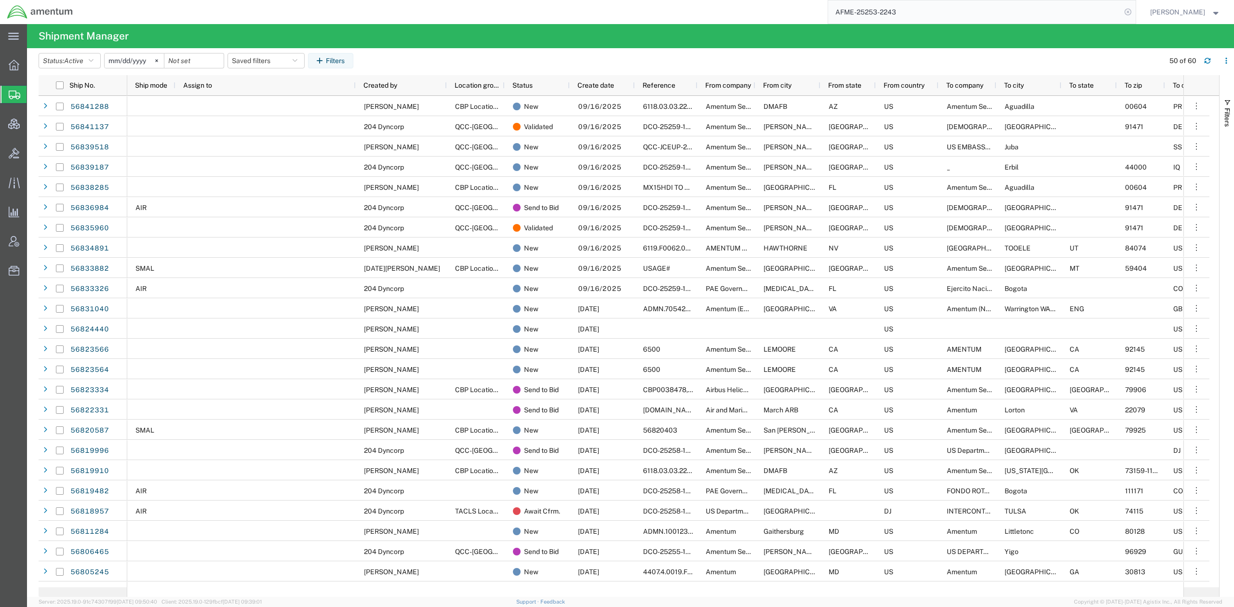
click at [1121, 10] on icon at bounding box center [1127, 11] width 13 height 13
click at [34, 100] on span "Shipments" at bounding box center [31, 94] width 8 height 19
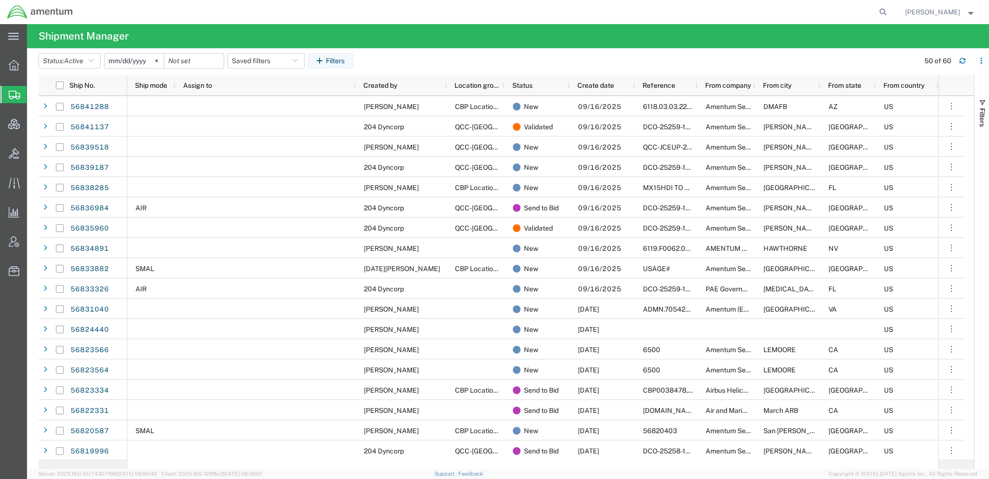
click at [909, 25] on agx-page-header "Shipment Manager" at bounding box center [508, 36] width 962 height 24
click at [879, 10] on icon at bounding box center [882, 11] width 13 height 13
click at [733, 10] on input "search" at bounding box center [729, 11] width 293 height 23
paste input "MEOTD00159"
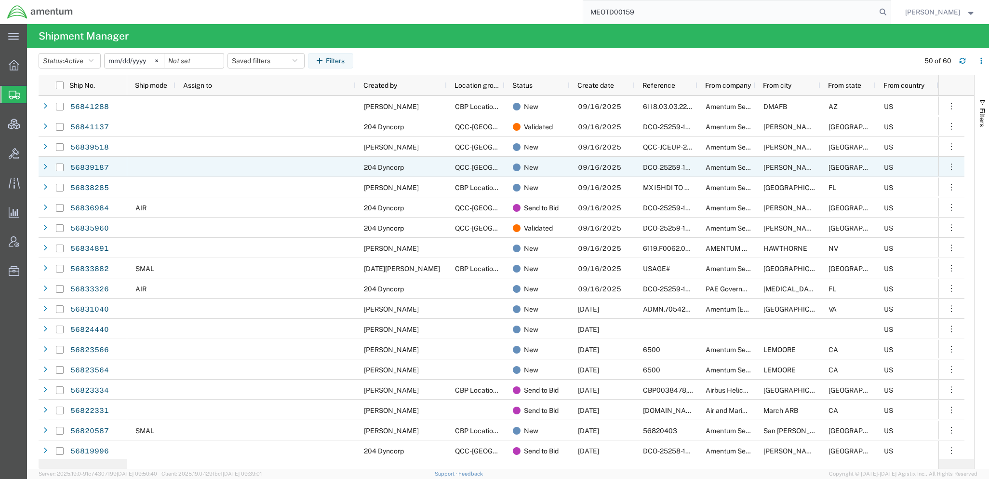
type input "MEOTD00159"
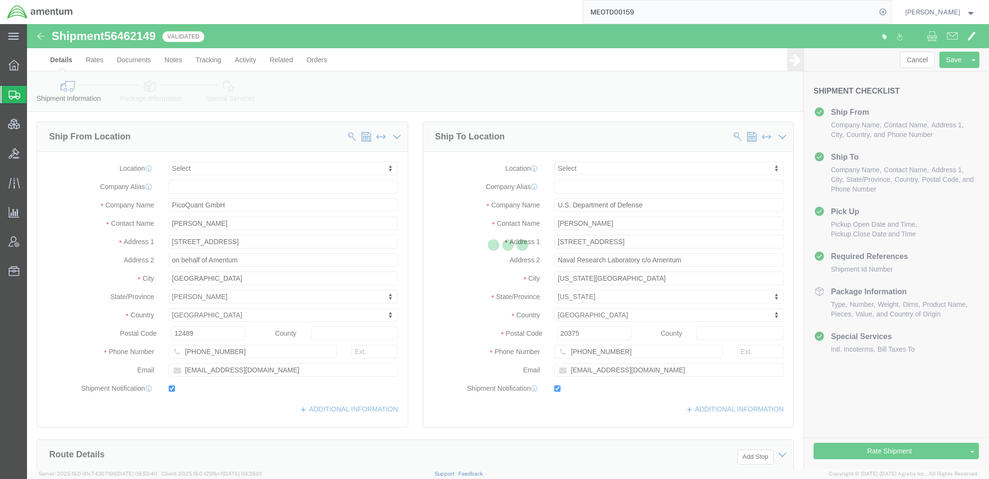
select select
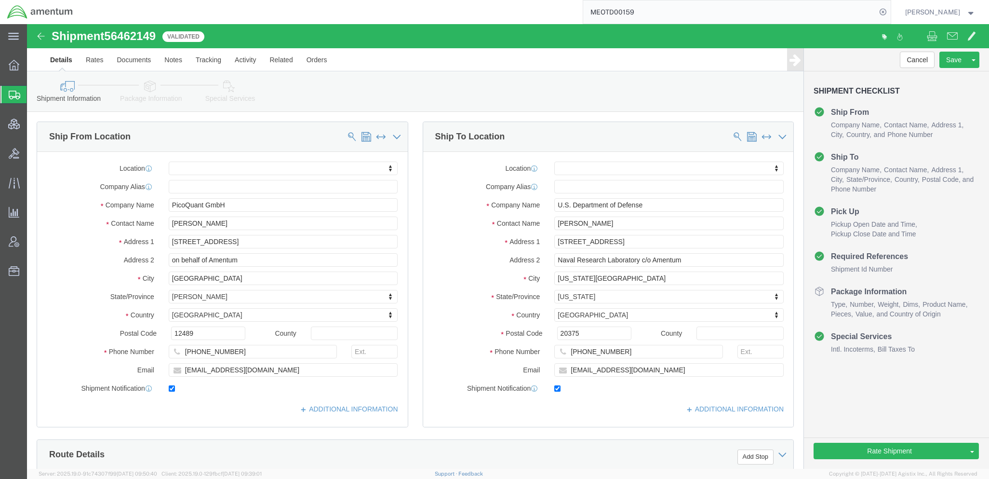
scroll to position [85, 0]
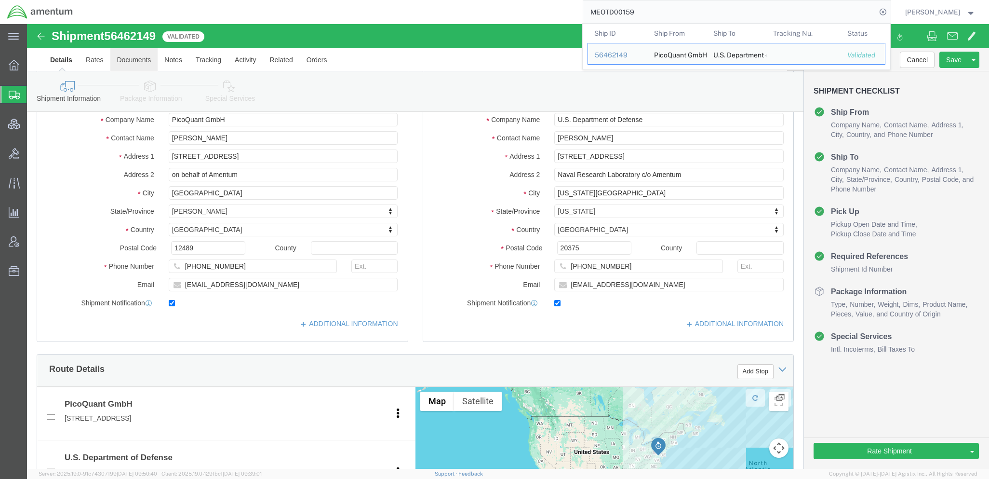
click link "Documents"
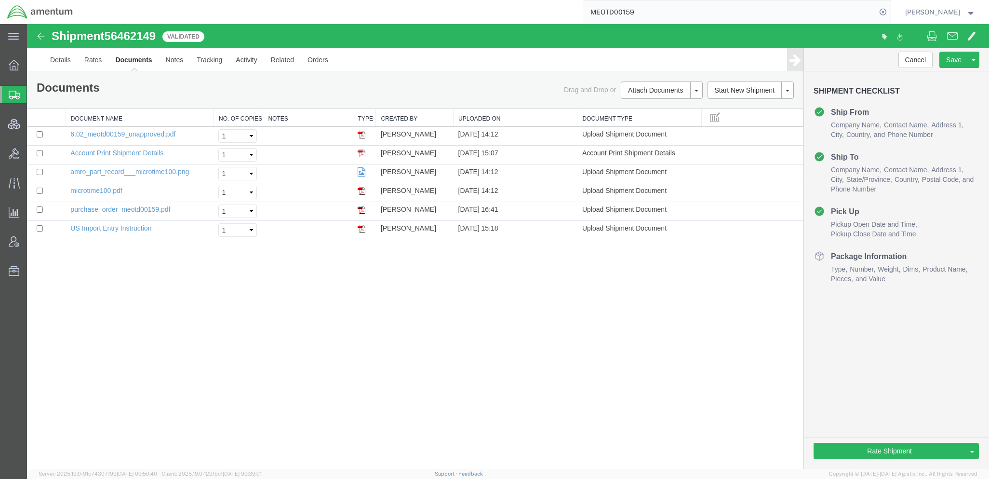
drag, startPoint x: 51, startPoint y: 92, endPoint x: 182, endPoint y: 11, distance: 154.1
click at [34, 92] on span "Shipments" at bounding box center [31, 94] width 8 height 19
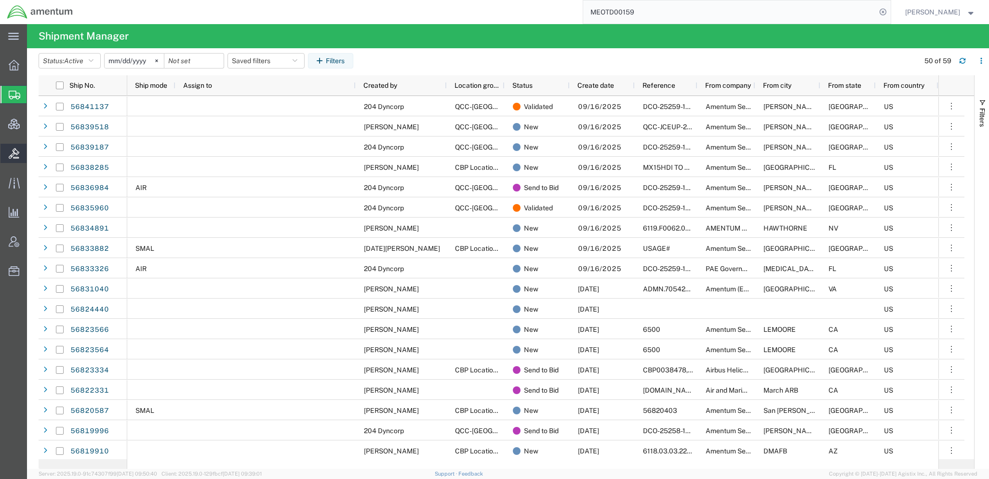
click at [33, 153] on span "Bids" at bounding box center [30, 153] width 7 height 19
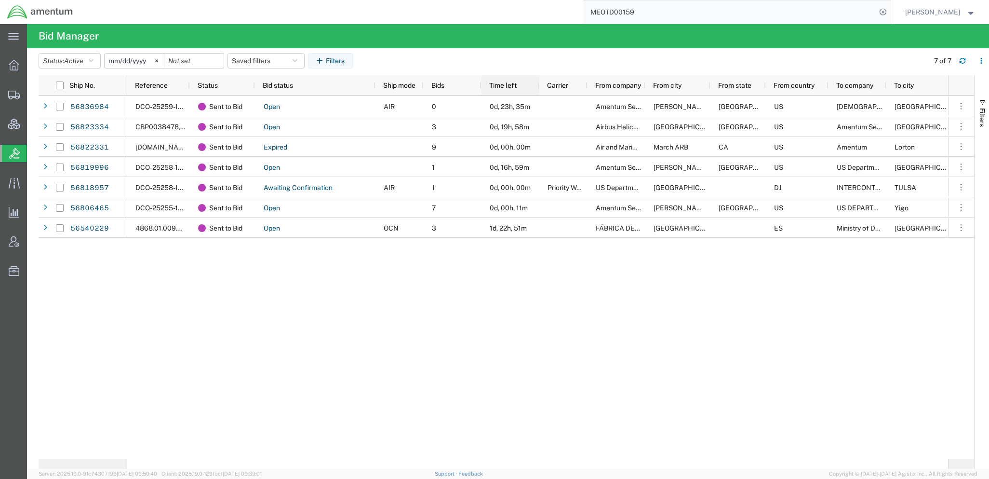
click at [499, 85] on span "Time left" at bounding box center [502, 85] width 27 height 8
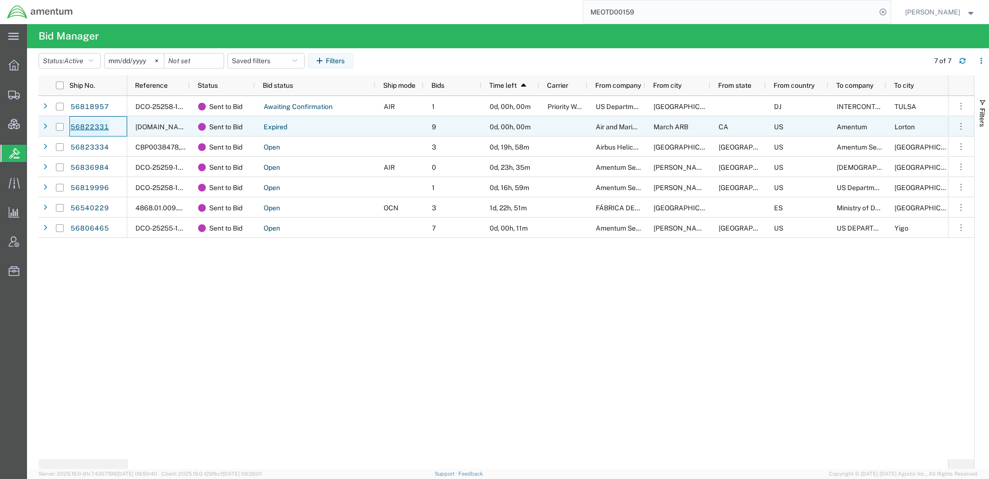
click at [88, 124] on link "56822331" at bounding box center [90, 127] width 40 height 15
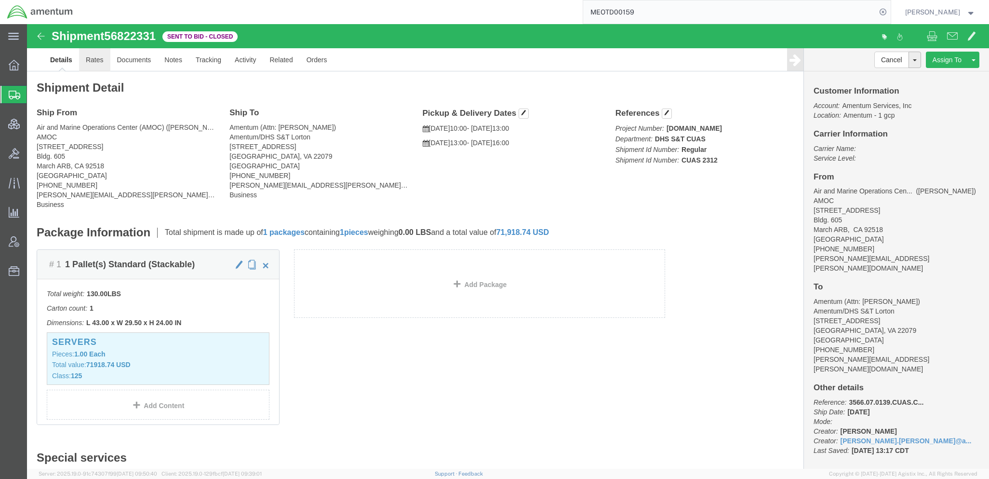
click link "Rates"
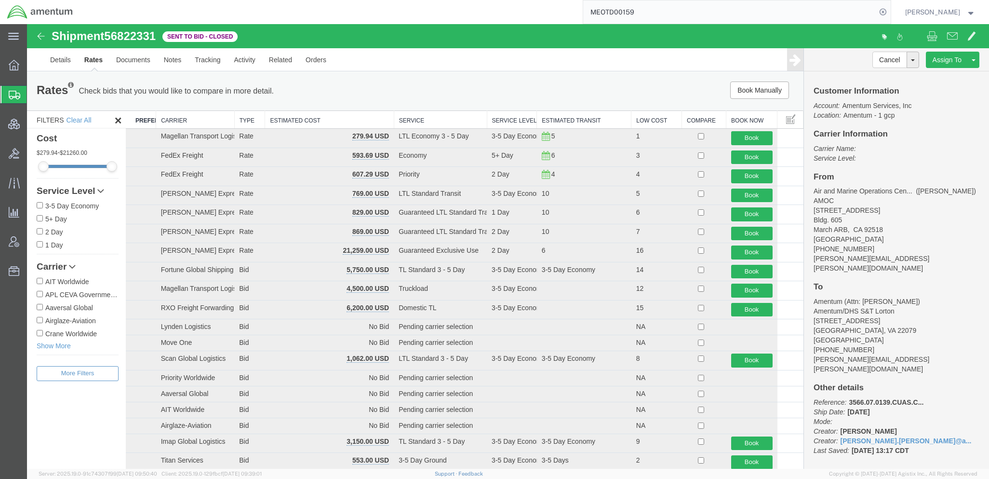
click at [378, 119] on th "Estimated Cost" at bounding box center [329, 120] width 129 height 18
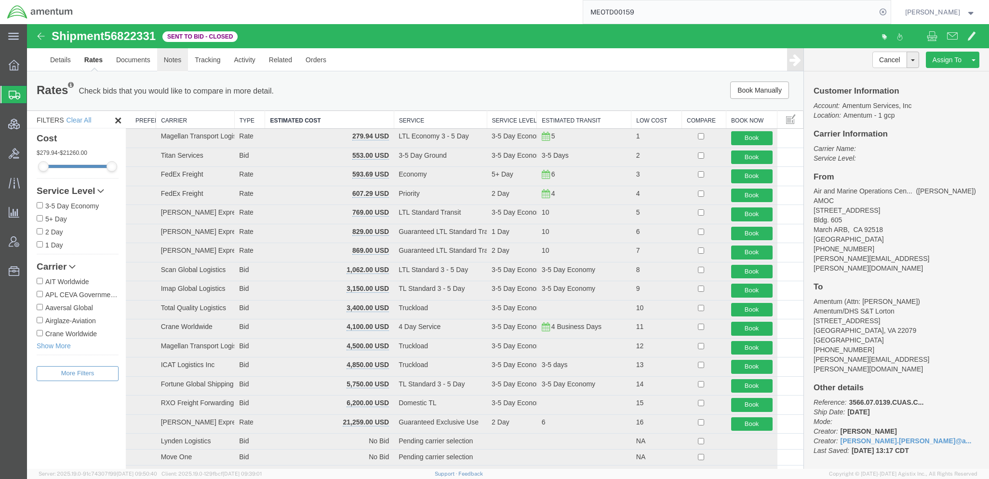
click at [174, 68] on link "Notes" at bounding box center [172, 59] width 31 height 23
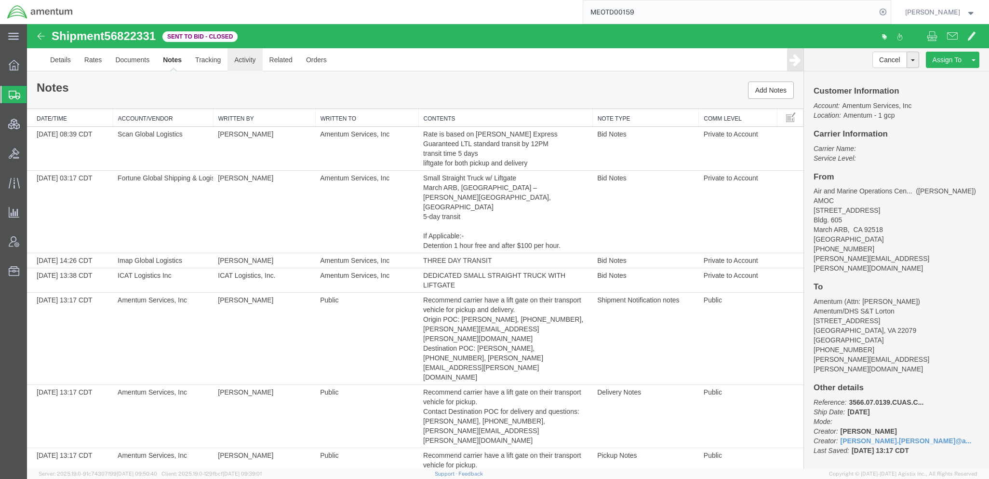
click at [238, 63] on link "Activity" at bounding box center [244, 59] width 35 height 23
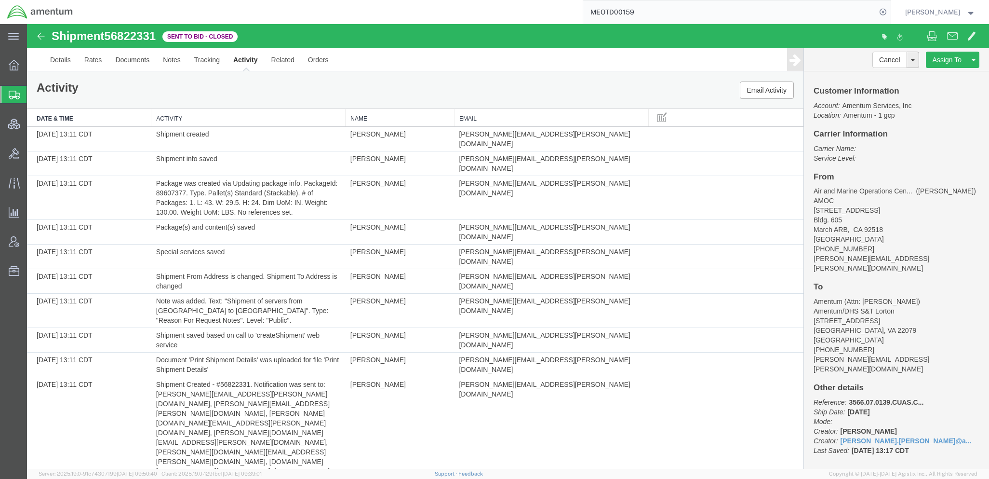
click at [34, 95] on span "Shipments" at bounding box center [31, 94] width 8 height 19
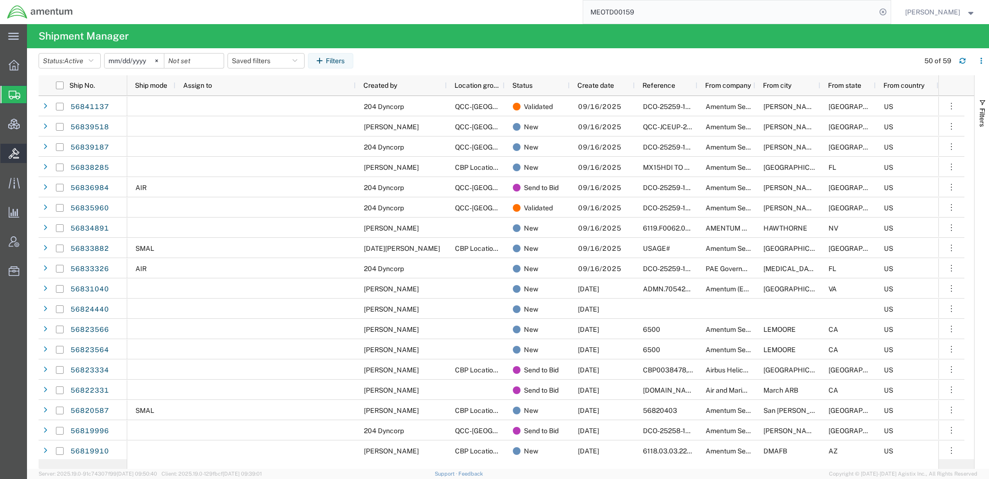
click at [33, 153] on span "Bids" at bounding box center [30, 153] width 7 height 19
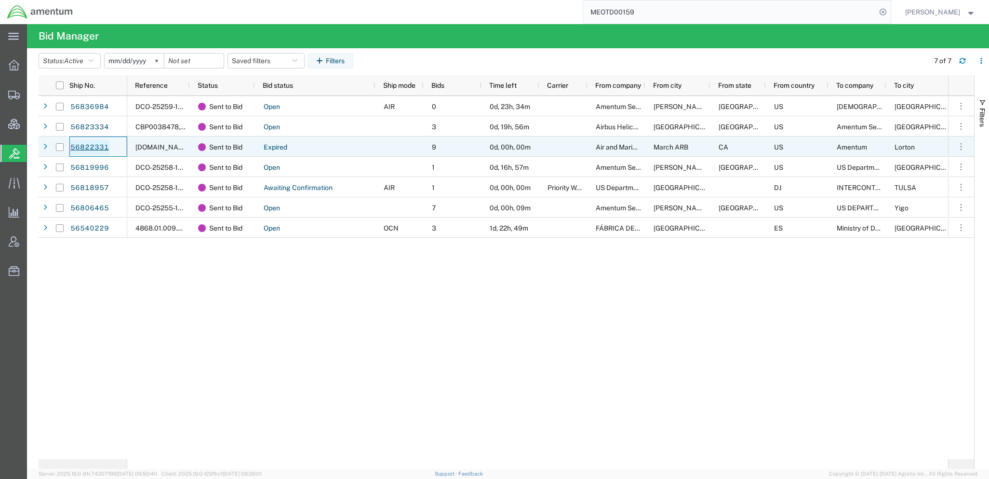
click at [88, 147] on link "56822331" at bounding box center [90, 147] width 40 height 15
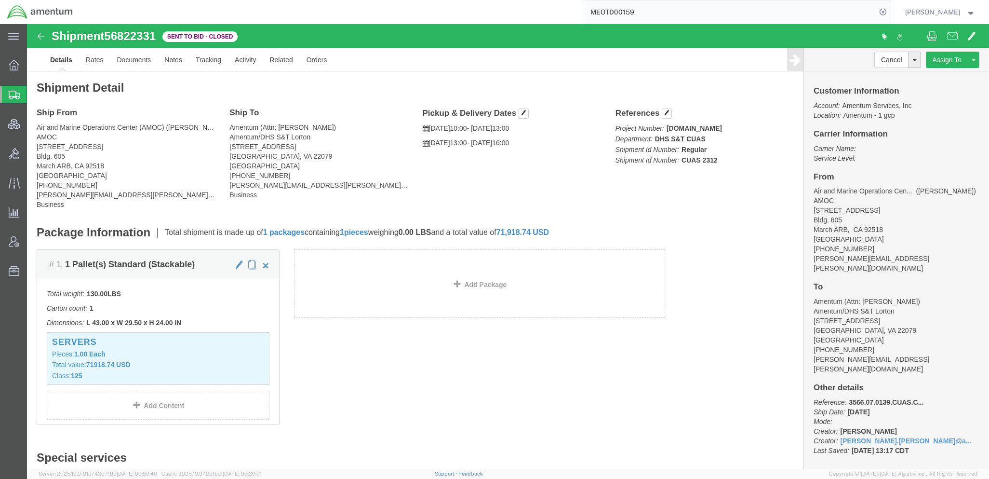
click at [34, 93] on span "Shipments" at bounding box center [31, 94] width 8 height 19
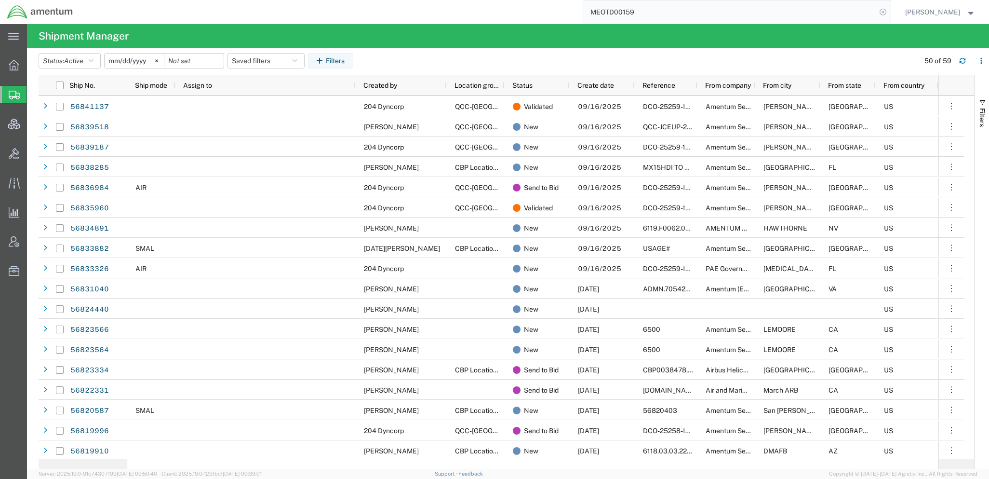
click at [882, 12] on icon at bounding box center [882, 11] width 13 height 13
click at [883, 14] on icon at bounding box center [882, 11] width 13 height 13
paste input "PACAF-25255-0001"
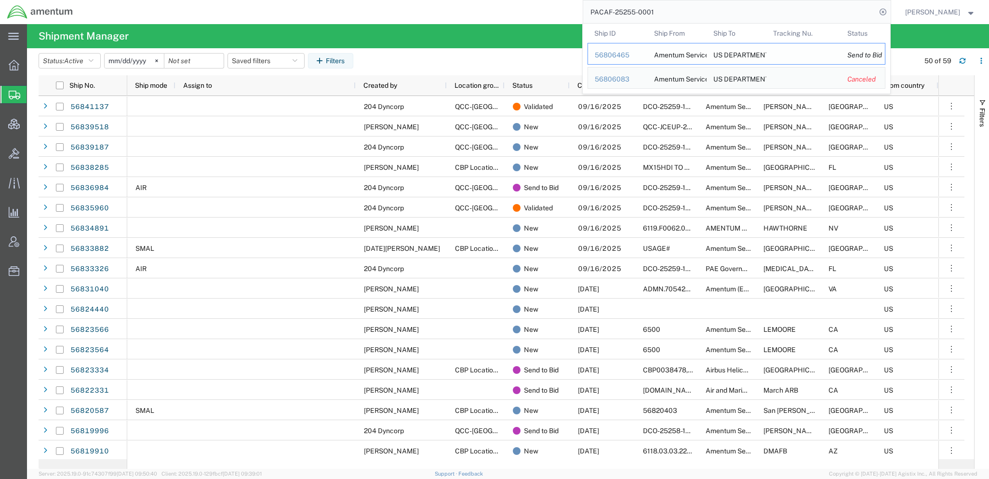
click at [621, 56] on div "56806465" at bounding box center [618, 55] width 46 height 10
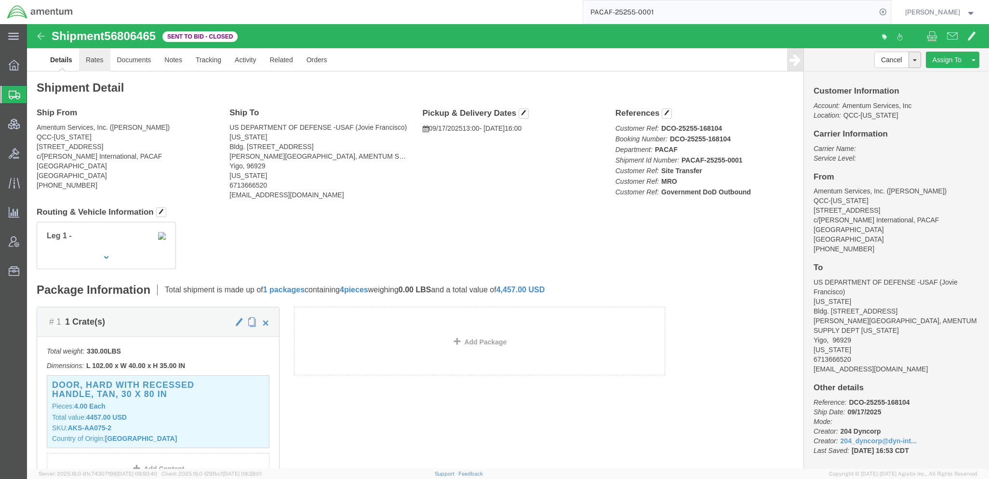
click link "Rates"
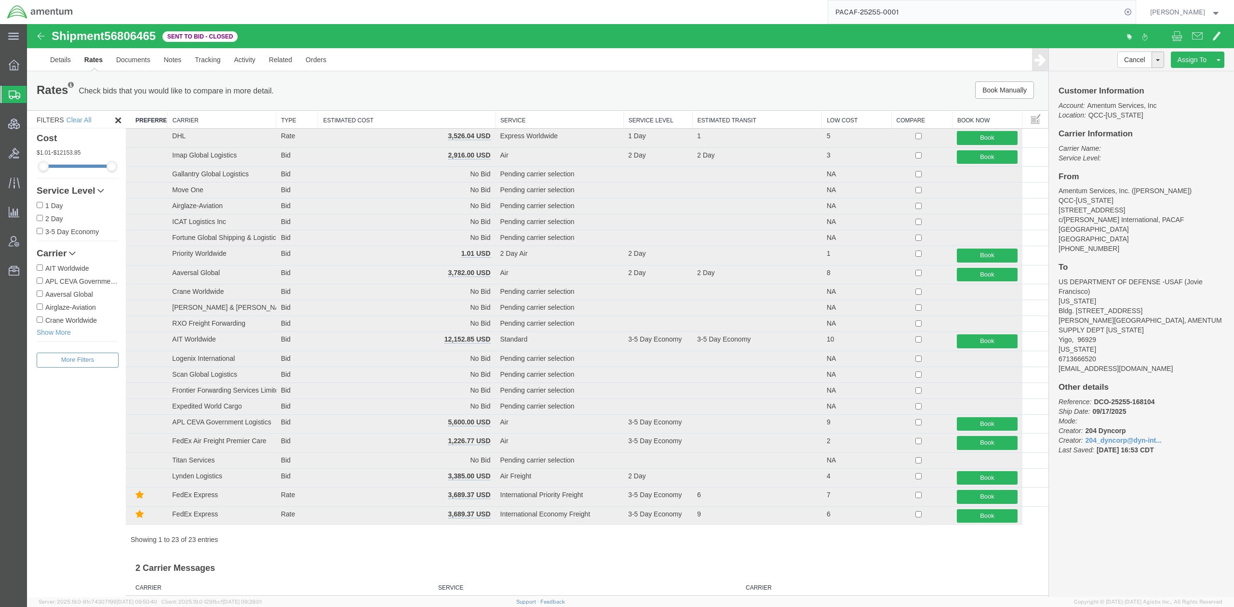
click at [417, 120] on th "Estimated Cost" at bounding box center [406, 120] width 177 height 18
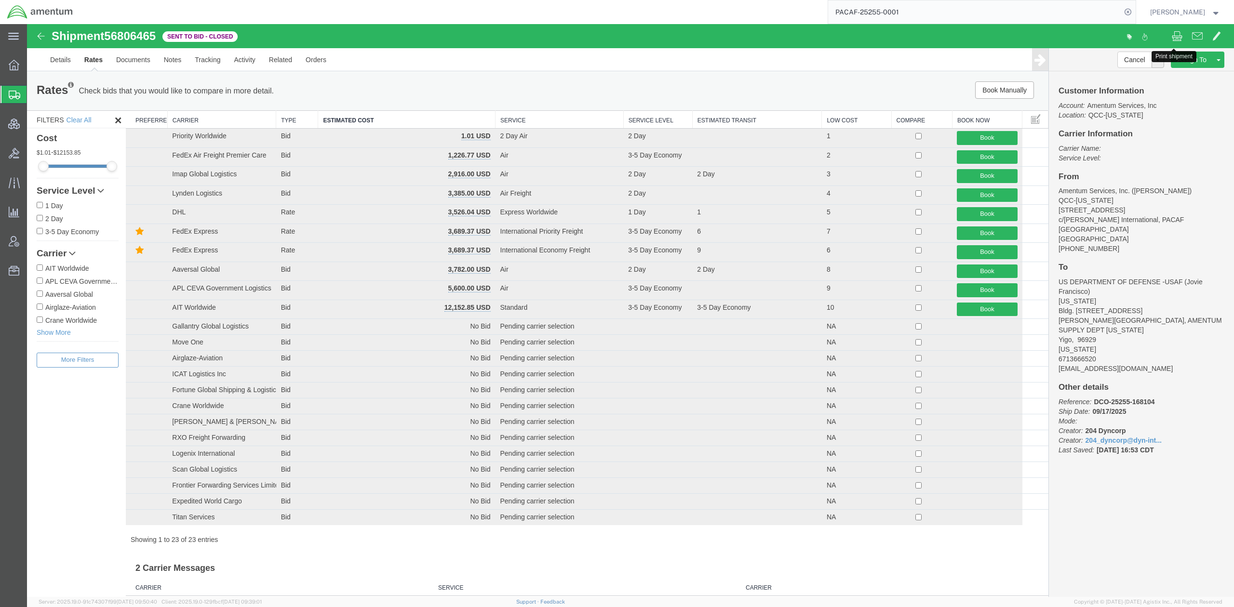
click at [1173, 36] on span at bounding box center [1177, 36] width 11 height 12
drag, startPoint x: 247, startPoint y: 141, endPoint x: 172, endPoint y: 142, distance: 75.2
click at [172, 142] on td "Priority Worldwide" at bounding box center [221, 138] width 108 height 19
copy td "Priority Worldwide"
click at [34, 98] on span "Shipments" at bounding box center [31, 94] width 8 height 19
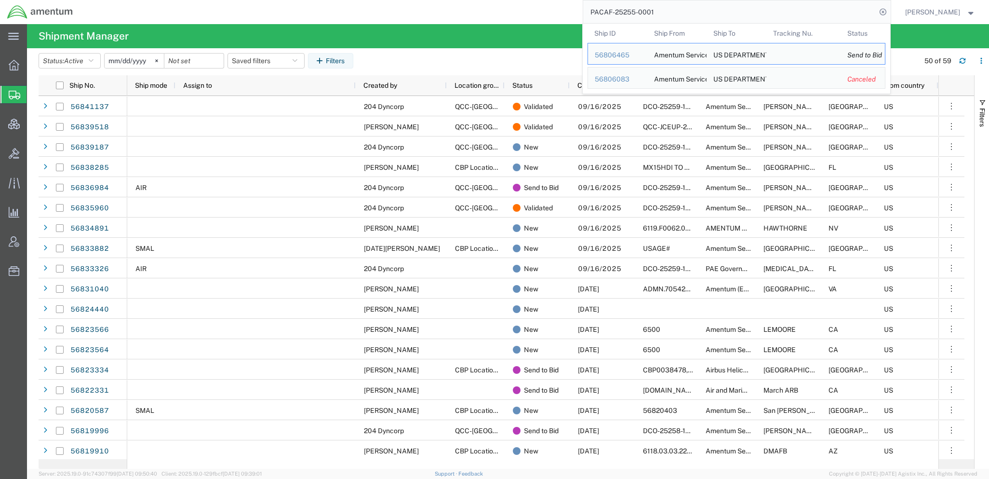
drag, startPoint x: 727, startPoint y: 4, endPoint x: 521, endPoint y: -9, distance: 206.7
click at [521, 0] on html "main_menu Created with Sketch. Collapse Menu Overview Shipments Shipment Manage…" at bounding box center [494, 239] width 989 height 479
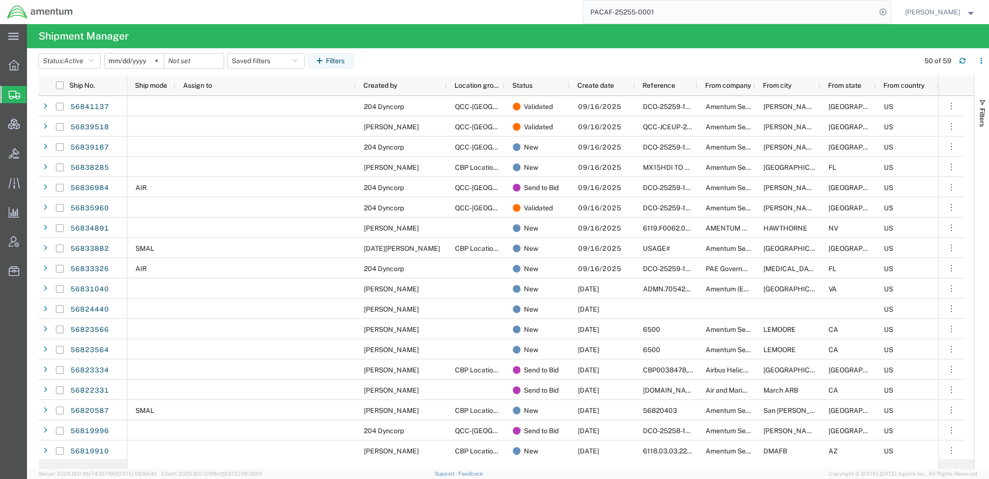
paste input "56838285"
type input "56838285"
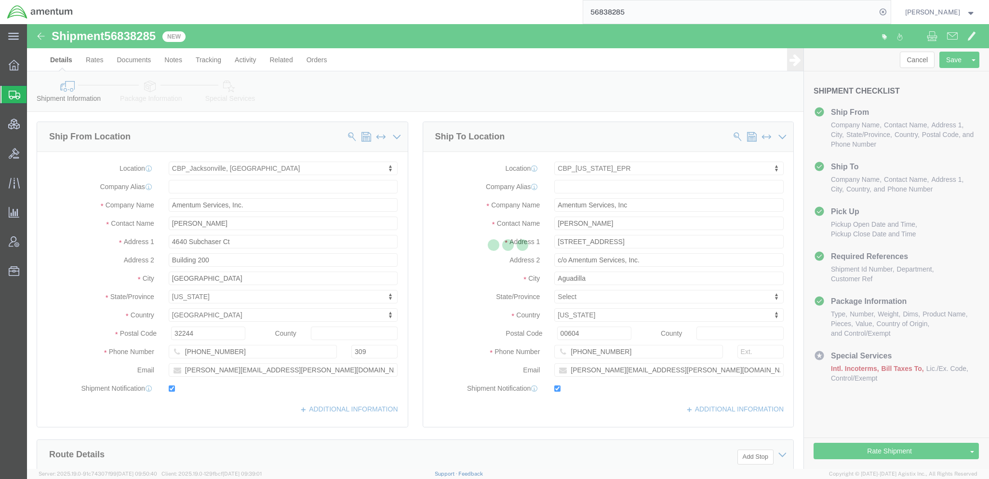
select select "49917"
select select "49933"
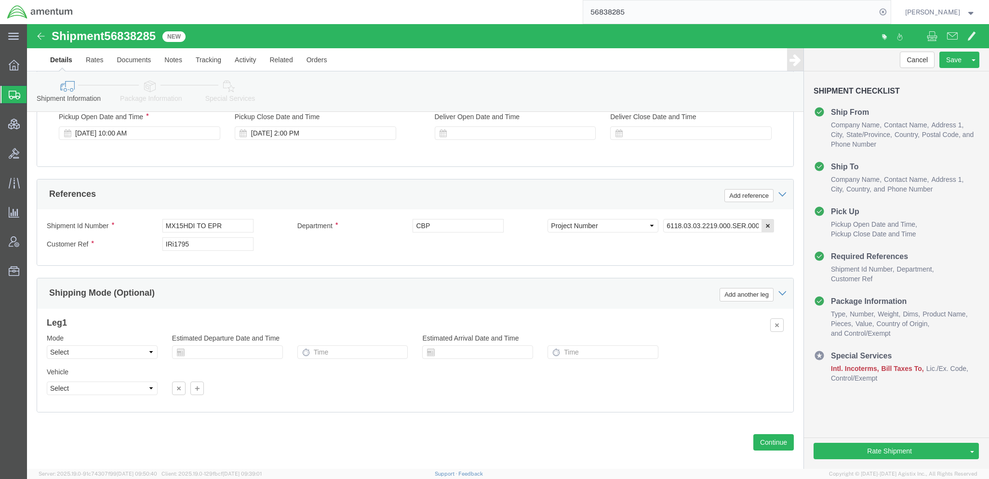
scroll to position [559, 0]
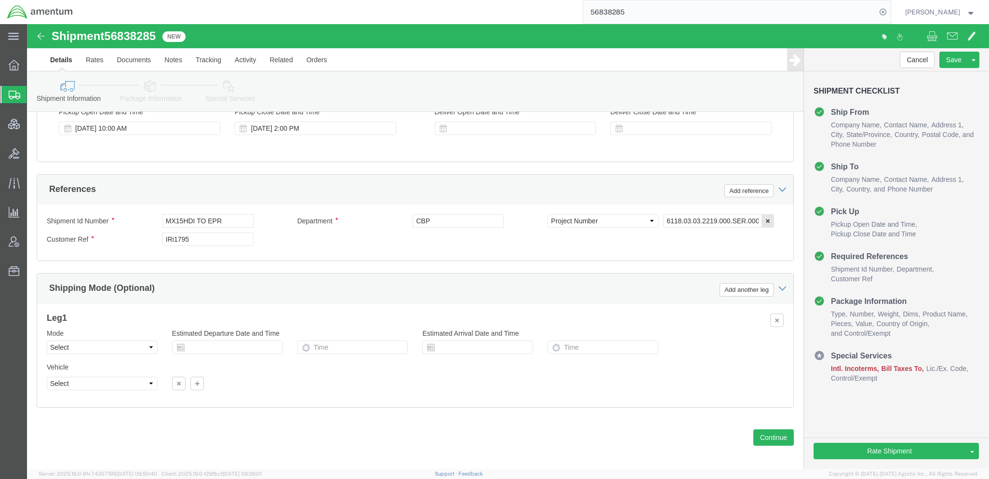
click link "Package Information"
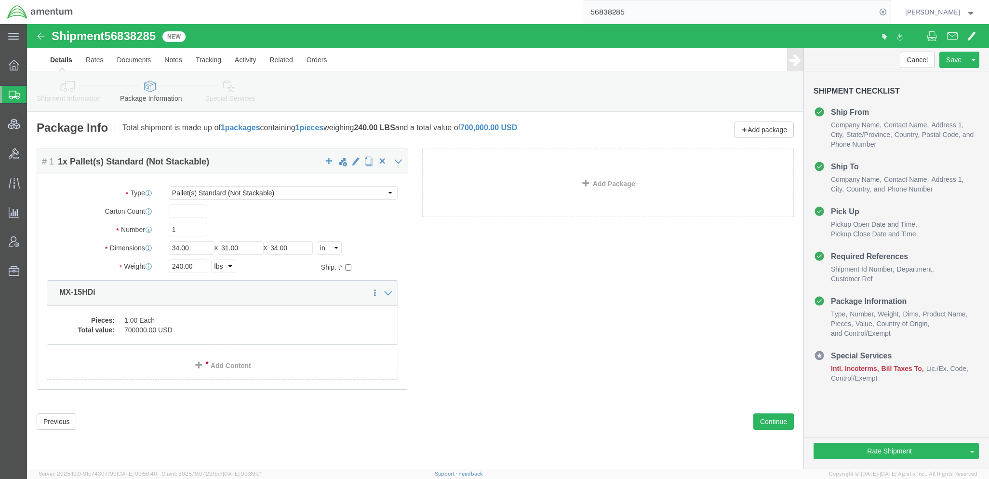
click link "Special Services"
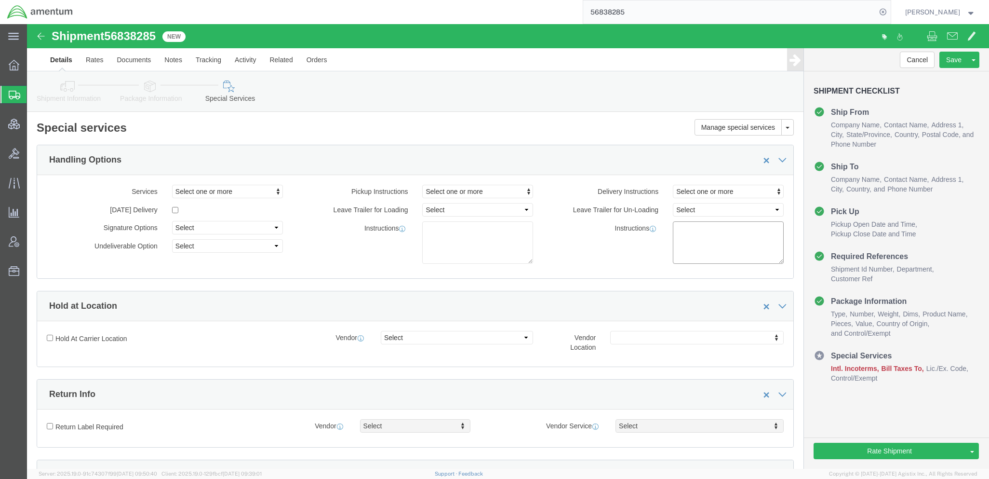
click div "Instructions"
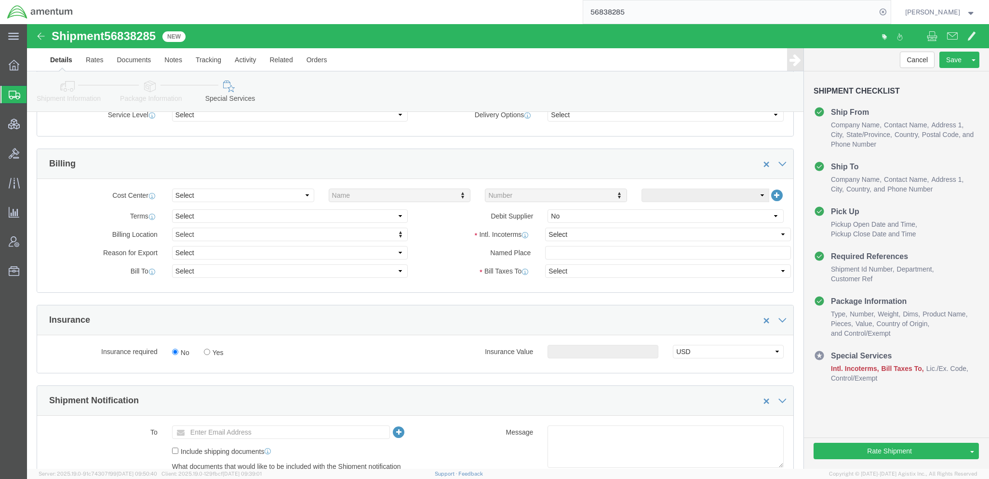
scroll to position [428, 0]
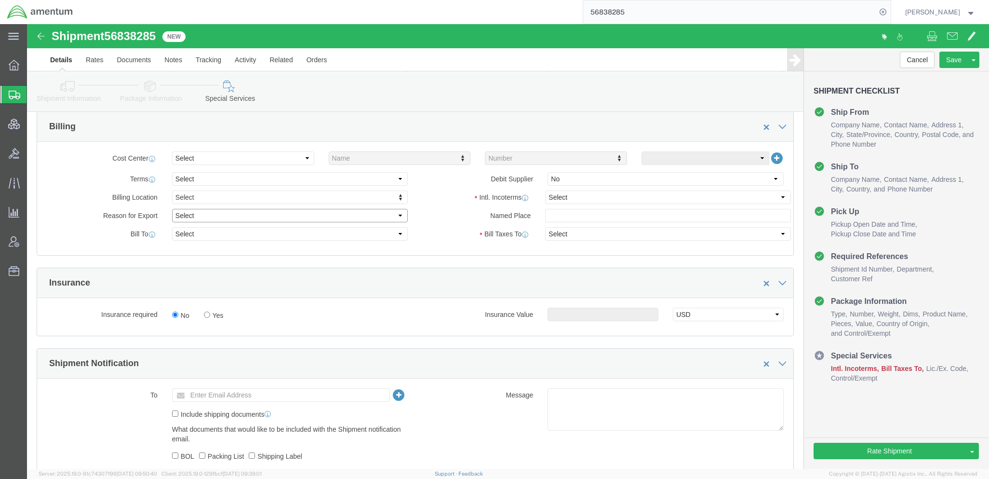
click select "Select Gift Personal Effects Repair/Warranty Return Sample Sold Temporary/Not S…"
select select "TEMPORARY"
click select "Select Gift Personal Effects Repair/Warranty Return Sample Sold Temporary/Not S…"
click div "Billing Location Select Select My Profile Location [PHONE_NUMBER] [PHONE_NUMBER…"
click select "Select Recipient Account Sender/Shipper Third Party Account"
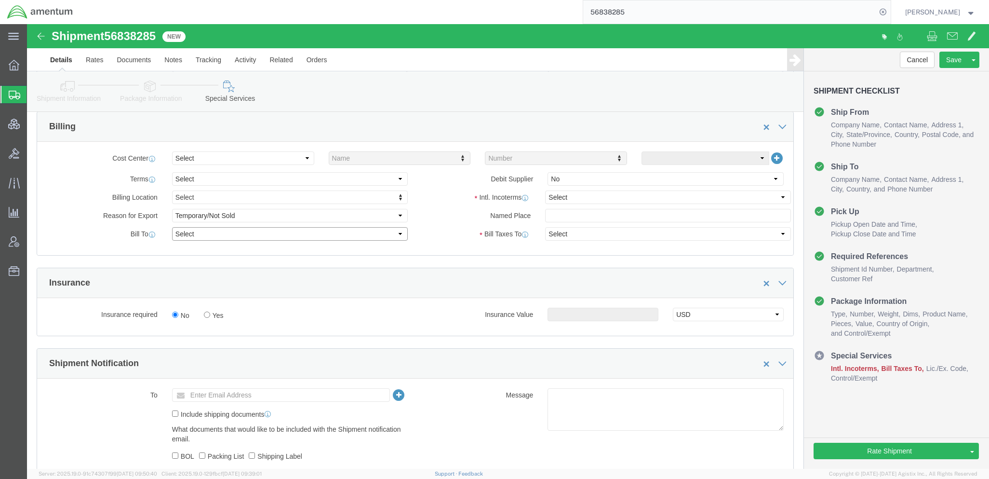
select select "SHIP"
click select "Select Recipient Account Sender/Shipper Third Party Account"
select select "SHIP"
click select "Select Recipient Account Sender/Shipper Third Party Account"
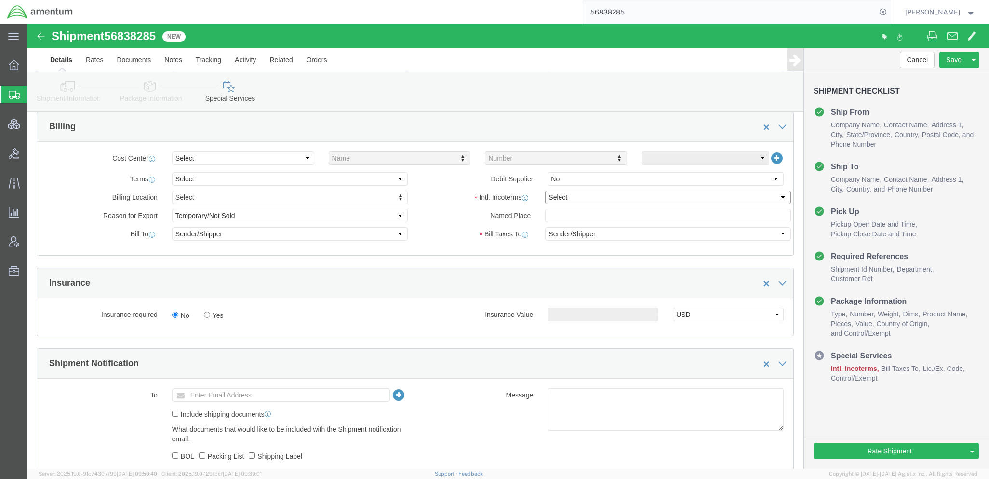
click select "Select Carriage Insurance Paid Carriage Paid To Cost and Freight Cost Insurance…"
select select "DDP"
click select "Select Carriage Insurance Paid Carriage Paid To Cost and Freight Cost Insurance…"
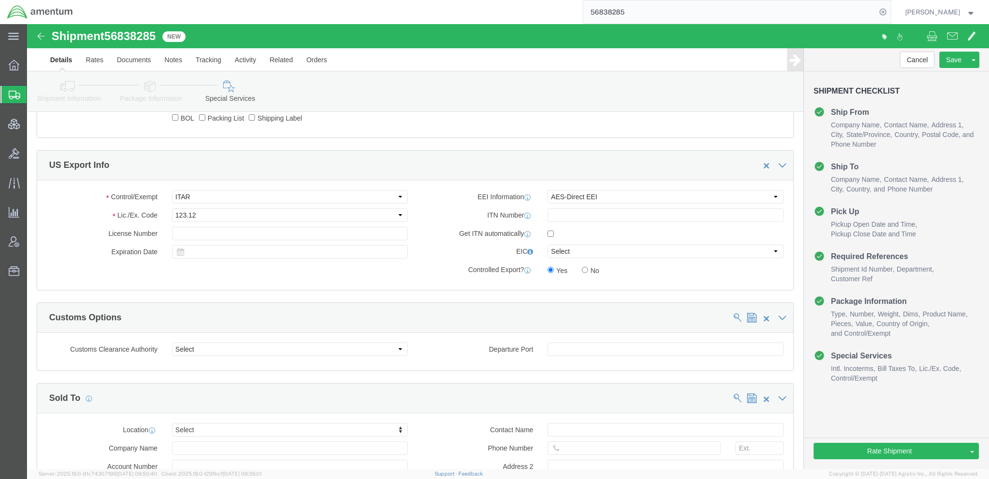
scroll to position [771, 0]
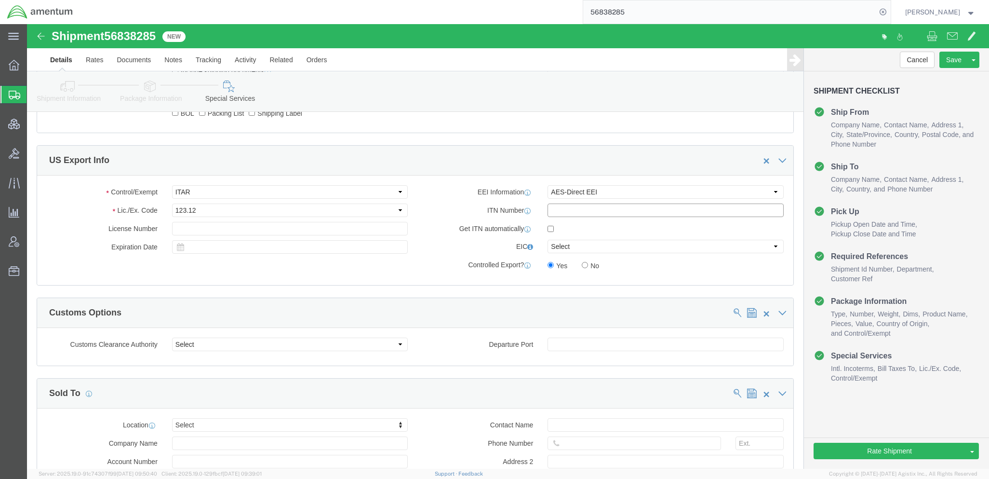
click input "text"
paste input "X20251231999999"
type input "X20251231999999"
click button "Rate Shipment"
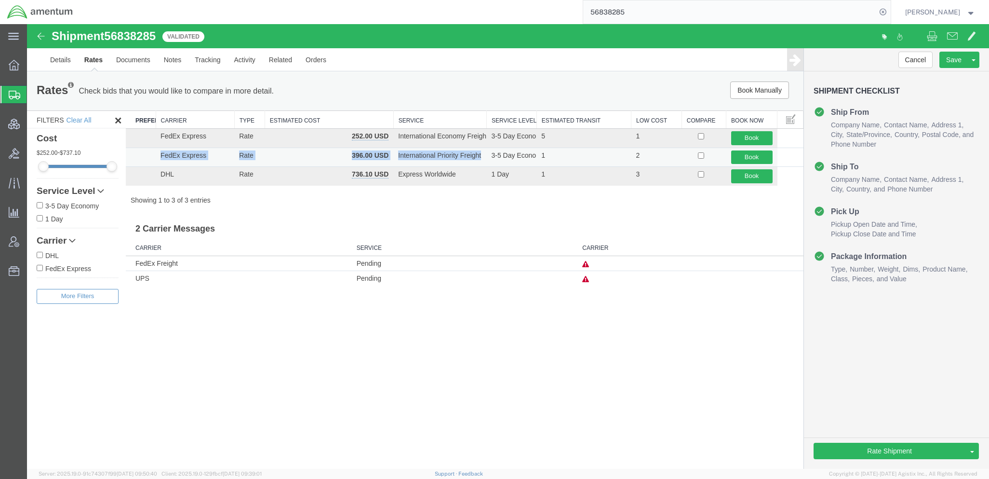
drag, startPoint x: 482, startPoint y: 159, endPoint x: 162, endPoint y: 160, distance: 320.0
click at [162, 160] on tr "FedEx Express Rate 396.00 USD International Priority Freight 3-5 Day Economy 1 …" at bounding box center [465, 156] width 678 height 19
copy tr "FedEx Express Rate 396.00 USD International Priority Freight"
click at [73, 62] on link "Details" at bounding box center [60, 59] width 34 height 23
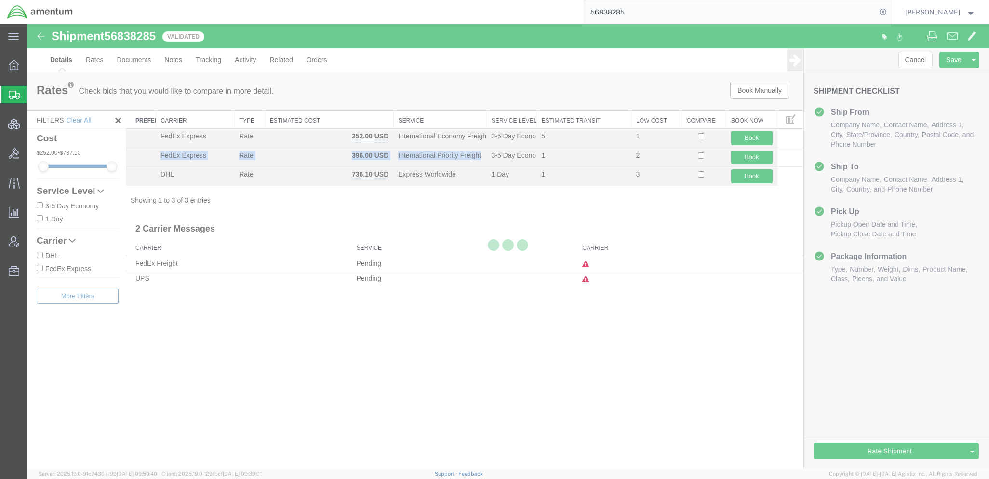
select select "49917"
select select "49933"
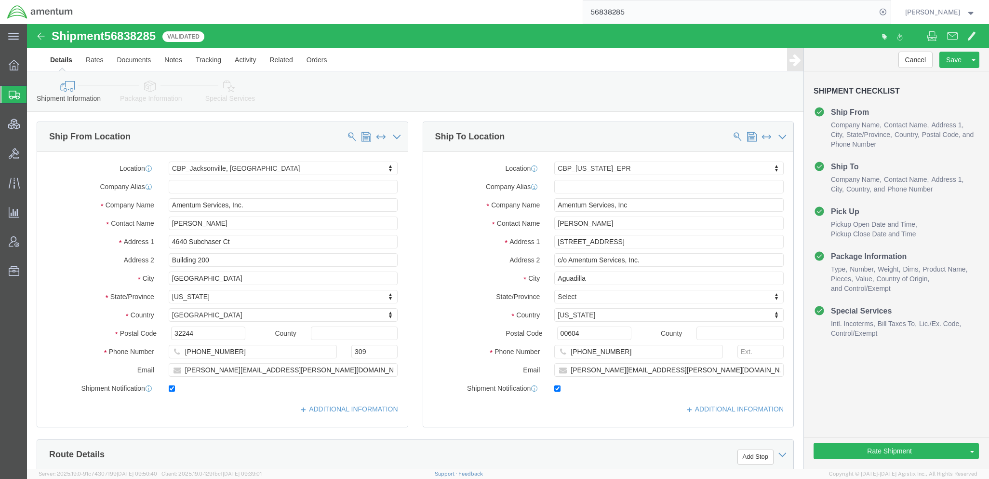
scroll to position [428, 0]
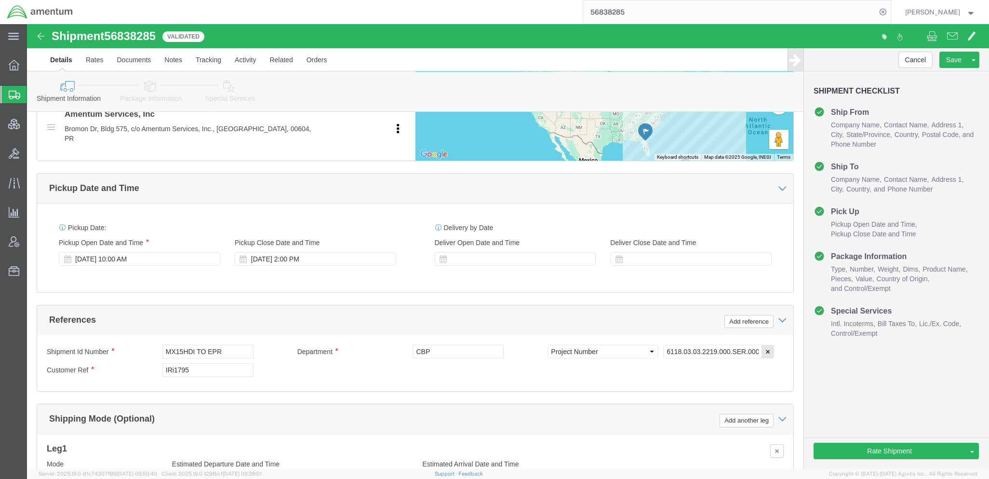
click icon
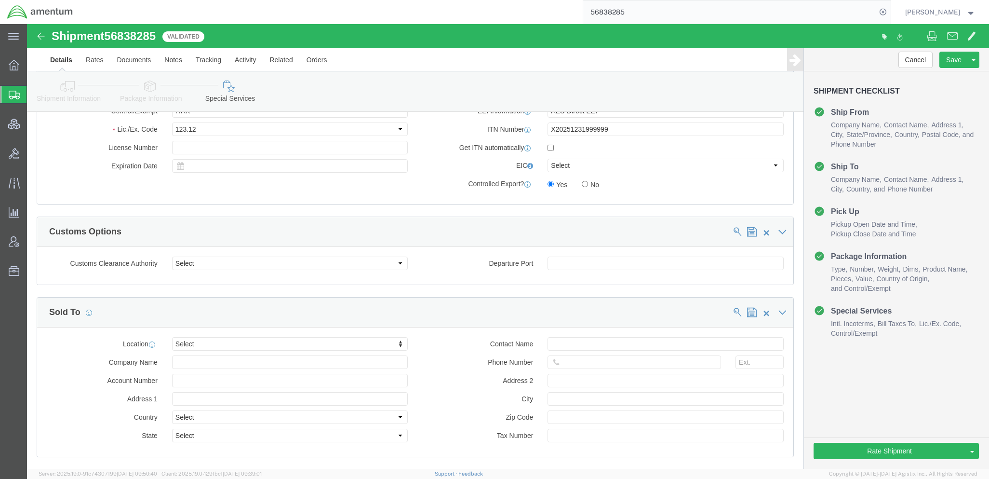
scroll to position [771, 0]
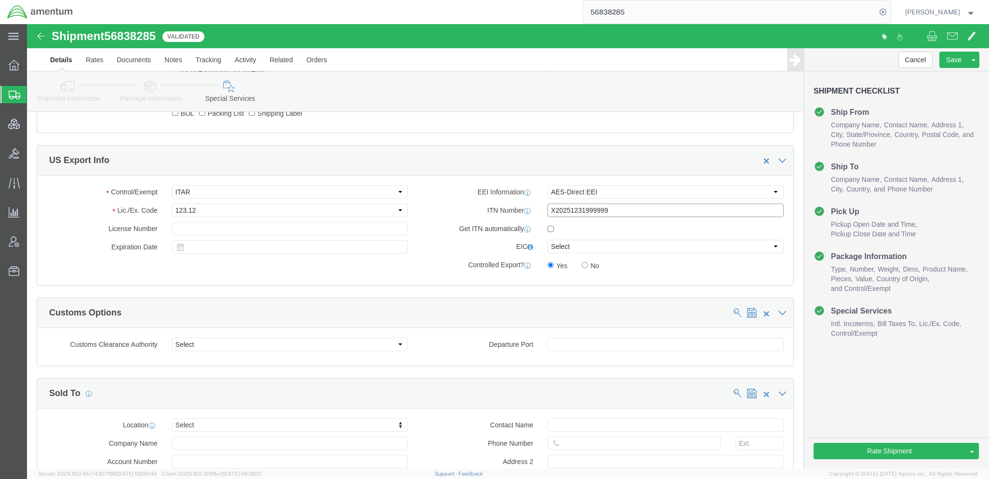
drag, startPoint x: 600, startPoint y: 193, endPoint x: 116, endPoint y: 107, distance: 491.9
click div "US Export Info Control/Exempt Select ATF BIS DEA EPA FDA FTR ITAR OFAC Other (O…"
click button "Save"
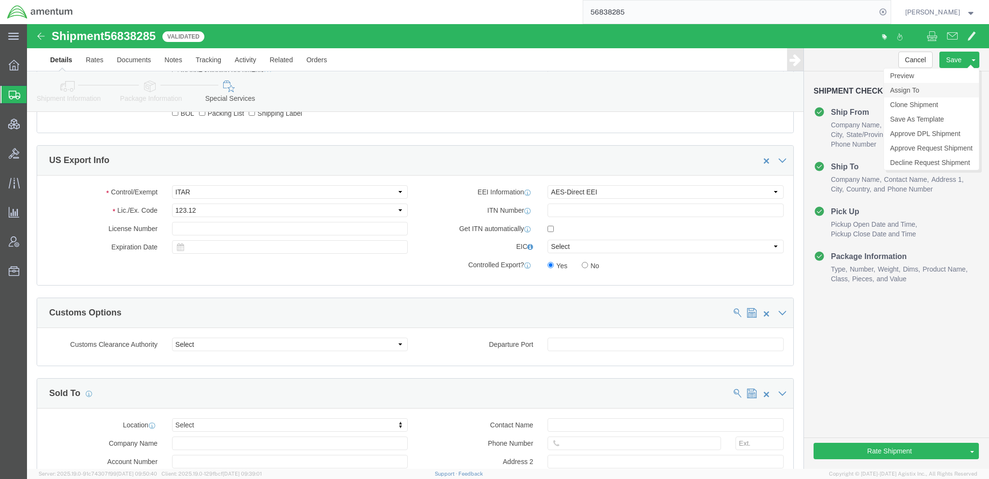
click link "Assign To"
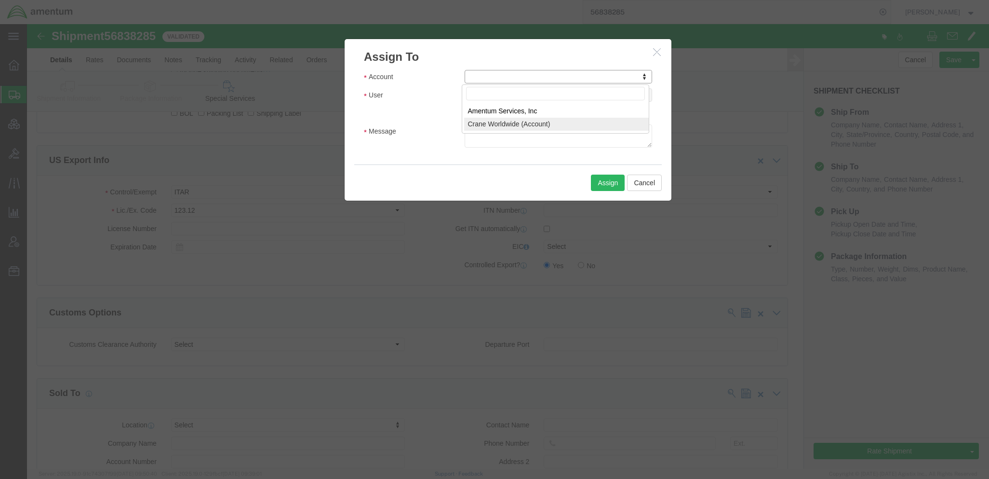
select select "107"
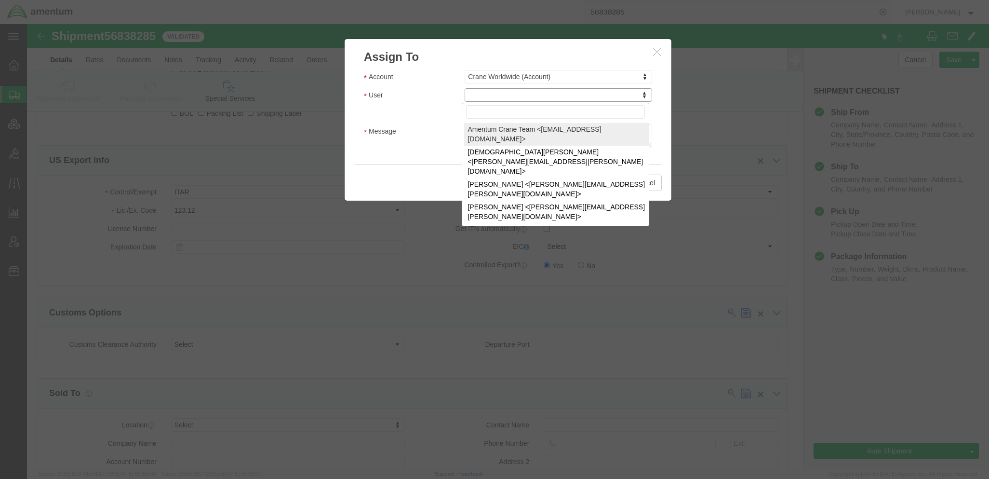
select select "134905"
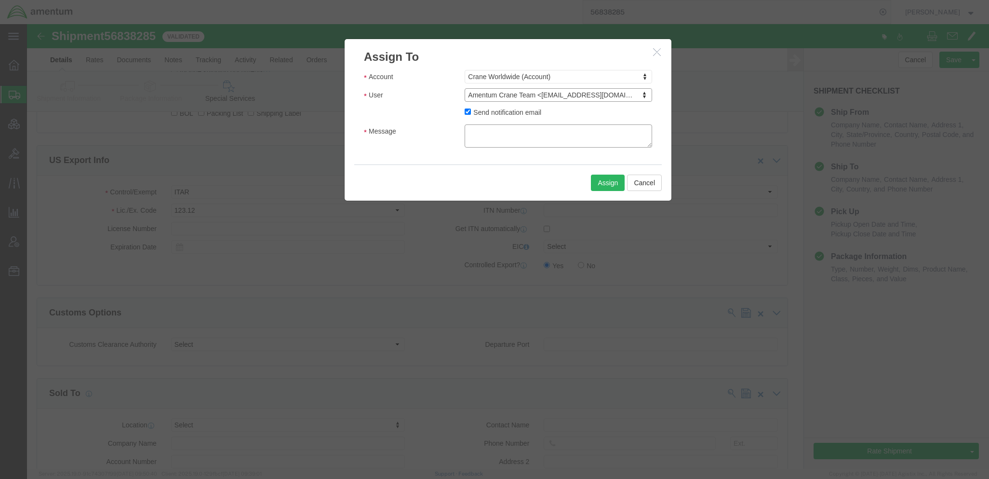
click textarea "Message"
paste textarea "FedEx Express Rate 396.00 USD International Priority Freight"
click textarea "Would you please complete and US Export Filing for this shipment to go out [DAT…"
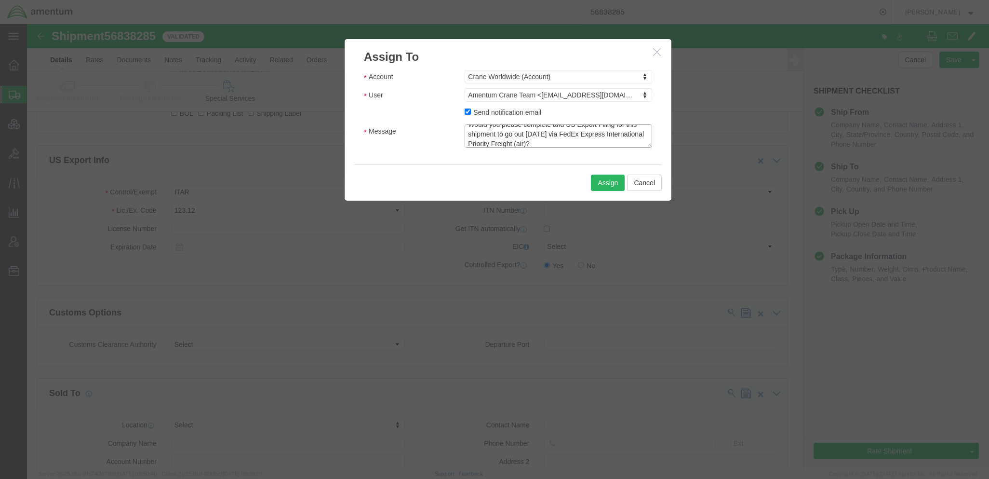
scroll to position [0, 0]
drag, startPoint x: 573, startPoint y: 121, endPoint x: 219, endPoint y: 26, distance: 366.4
click div "Assign To Account Crane Worldwide (Account) Account Amentum Services, Inc Crane…"
type textarea "Would you please complete and US Export Filing for this shipment to go out [DAT…"
click button "Assign"
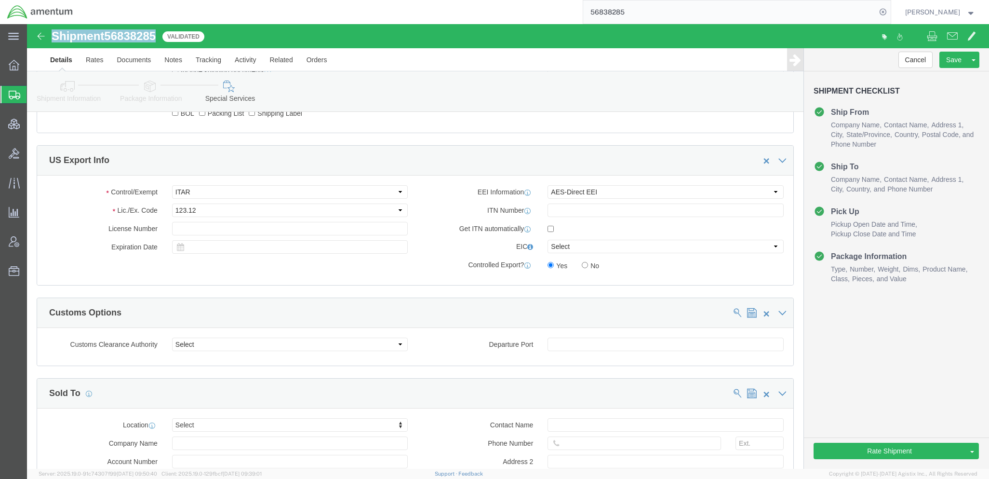
drag, startPoint x: 137, startPoint y: 13, endPoint x: 26, endPoint y: 18, distance: 112.0
click div "Shipment 56838285 3 of 3 Validated"
copy h1 "Shipment 56838285"
click at [34, 96] on span "Shipments" at bounding box center [31, 94] width 8 height 19
